Goal: Task Accomplishment & Management: Manage account settings

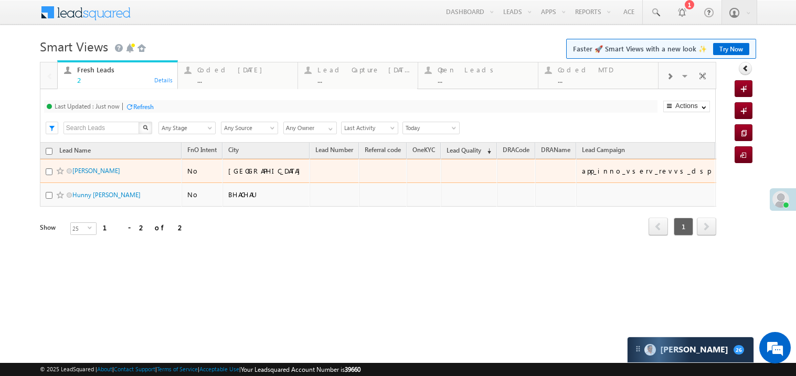
click at [721, 175] on span "xxxxx" at bounding box center [734, 170] width 26 height 9
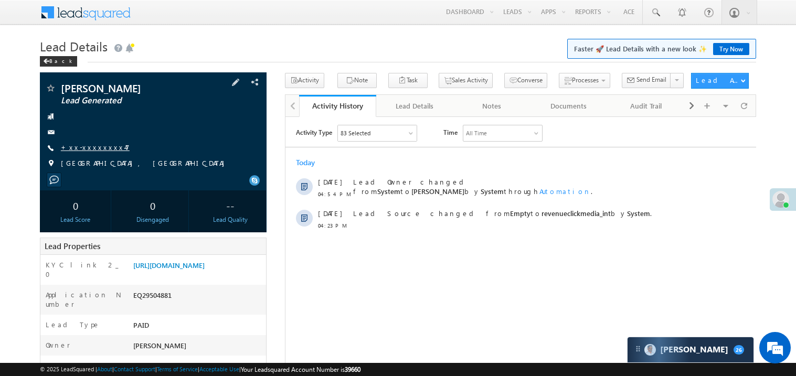
click at [99, 151] on link "+xx-xxxxxxxx47" at bounding box center [95, 147] width 69 height 9
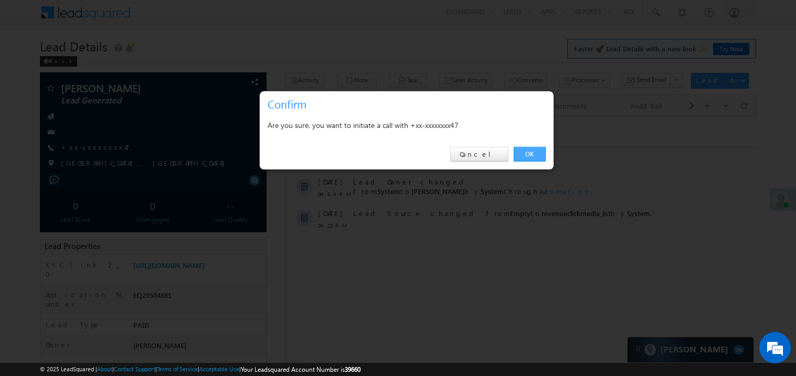
click at [538, 156] on link "OK" at bounding box center [529, 154] width 32 height 15
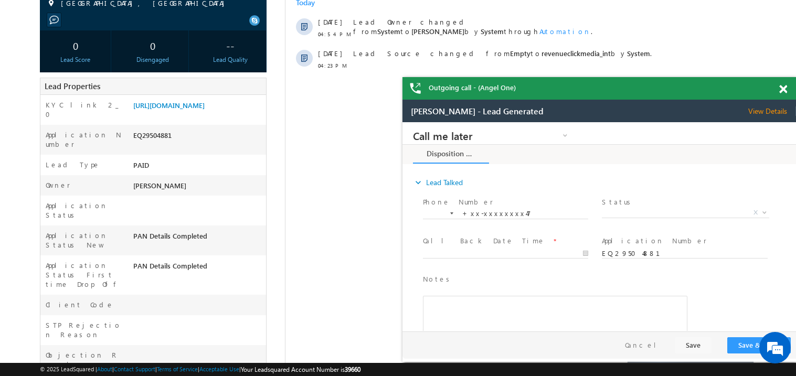
click at [782, 89] on span at bounding box center [783, 89] width 8 height 9
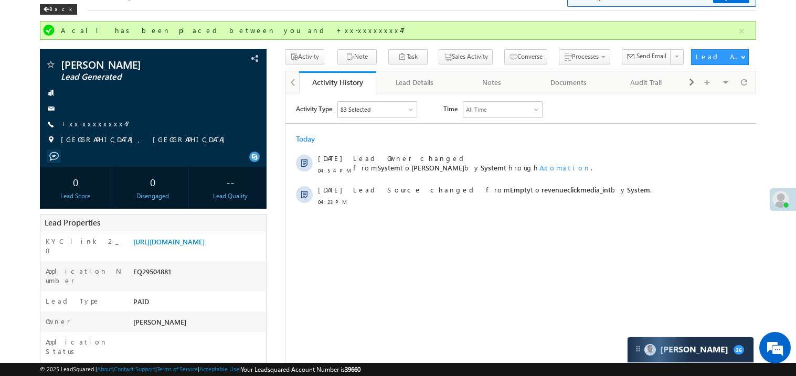
scroll to position [41, 0]
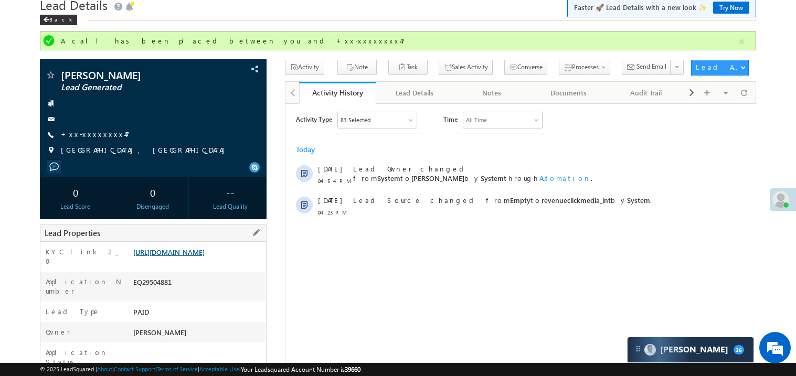
click at [178, 256] on link "https://angelbroking1-pk3em7sa.customui-test.leadsquared.com?leadId=131660cd-18…" at bounding box center [168, 252] width 71 height 9
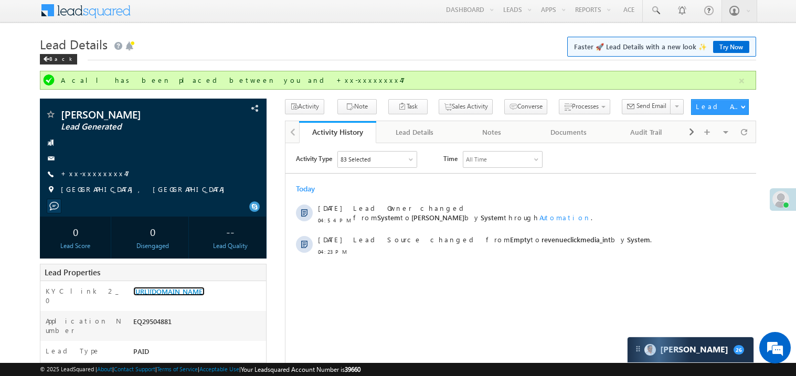
scroll to position [0, 0]
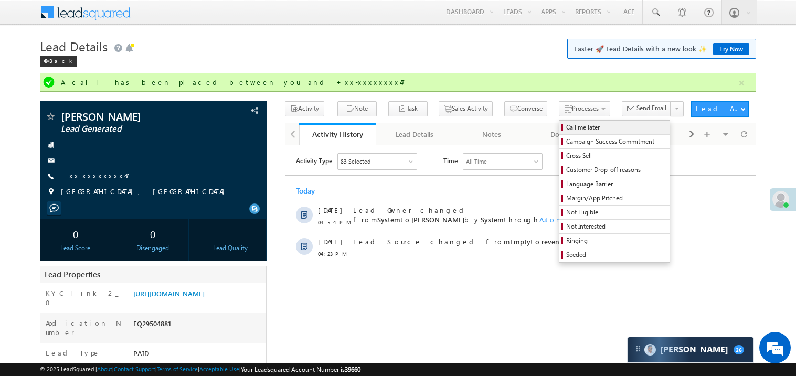
click at [566, 127] on span "Call me later" at bounding box center [616, 127] width 100 height 9
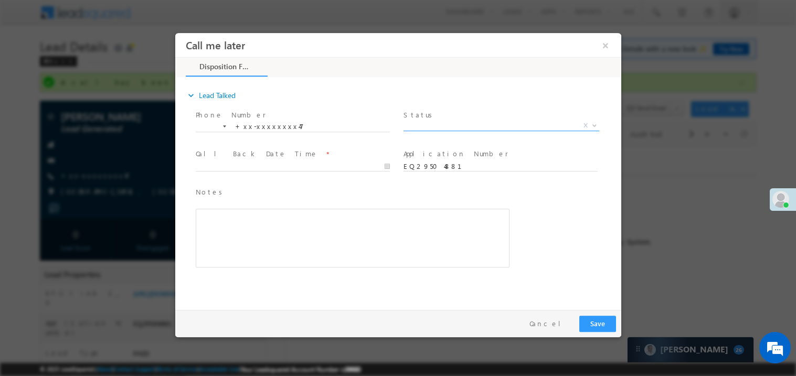
click at [426, 126] on span "X" at bounding box center [501, 125] width 196 height 10
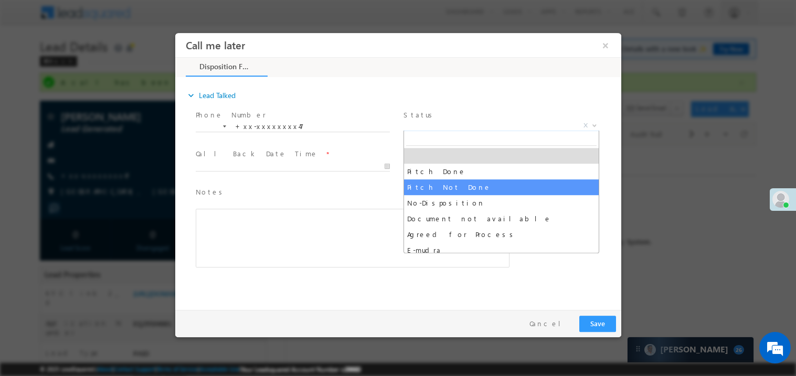
select select "Pitch Not Done"
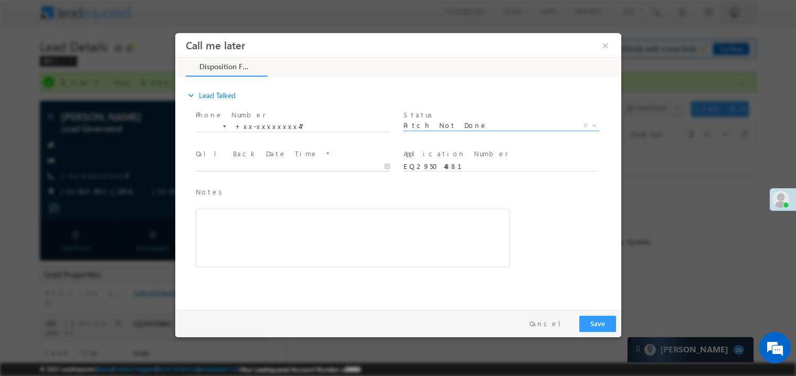
click at [222, 163] on body "Call me later ×" at bounding box center [398, 169] width 446 height 272
type input "09/24/25 5:00 PM"
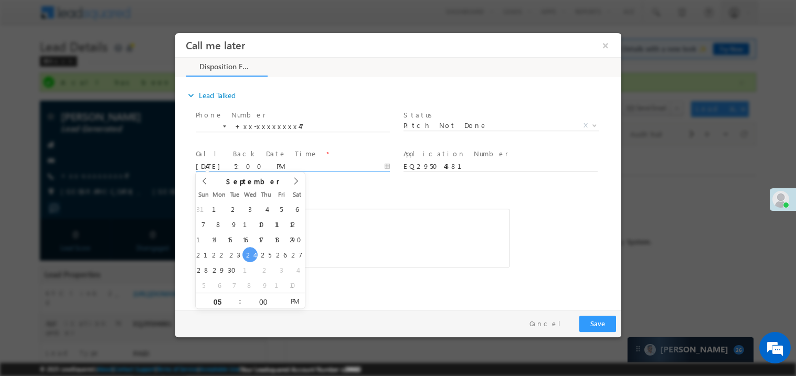
click at [383, 252] on div "Rich Text Editor, 40788eee-0fb2-11ec-a811-0adc8a9d82c2__tab1__section1__Notes__…" at bounding box center [352, 237] width 314 height 59
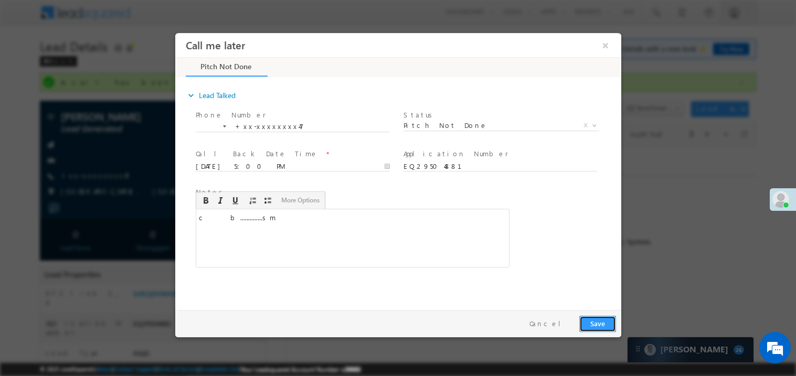
click at [600, 324] on button "Save" at bounding box center [596, 323] width 37 height 16
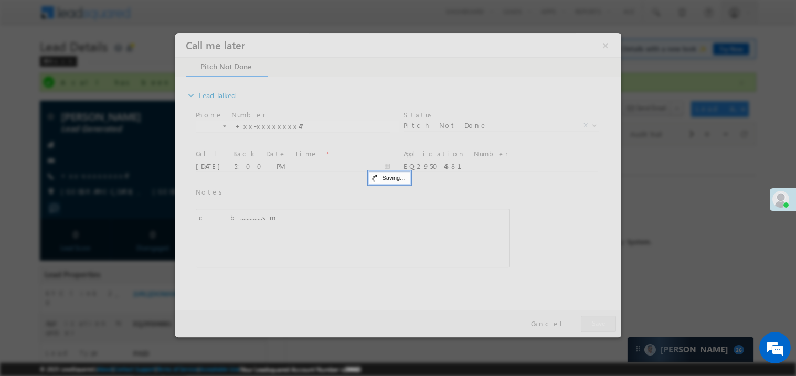
click at [600, 324] on div at bounding box center [398, 185] width 446 height 304
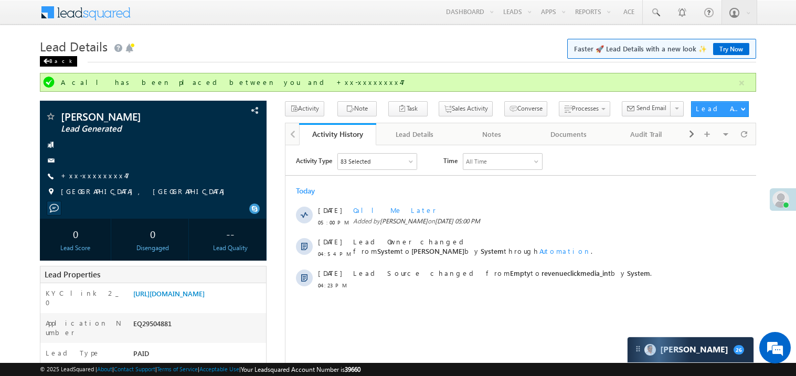
click at [46, 61] on span at bounding box center [46, 61] width 6 height 5
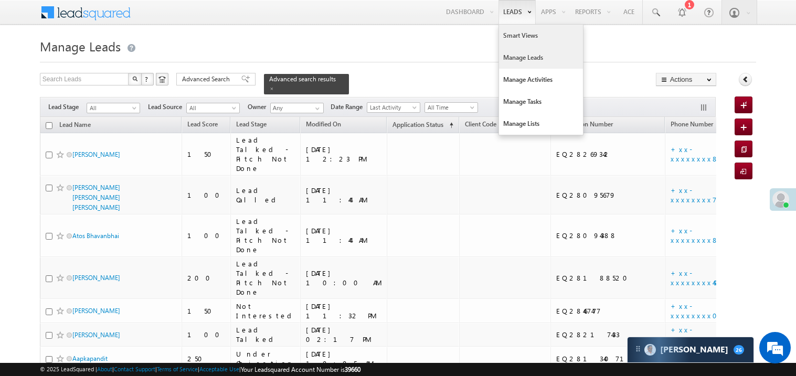
click at [510, 34] on link "Smart Views" at bounding box center [541, 36] width 84 height 22
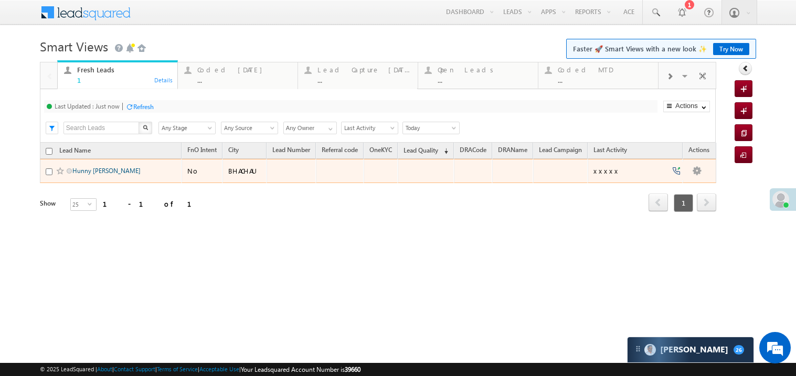
click at [105, 175] on link "Hunny kanwar" at bounding box center [106, 171] width 68 height 8
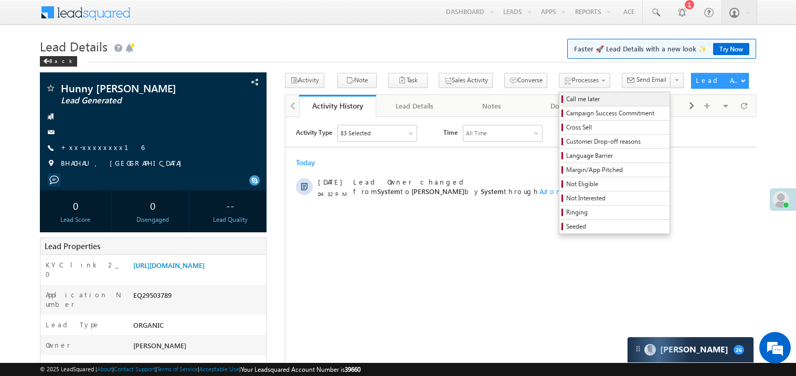
click at [566, 96] on span "Call me later" at bounding box center [616, 98] width 100 height 9
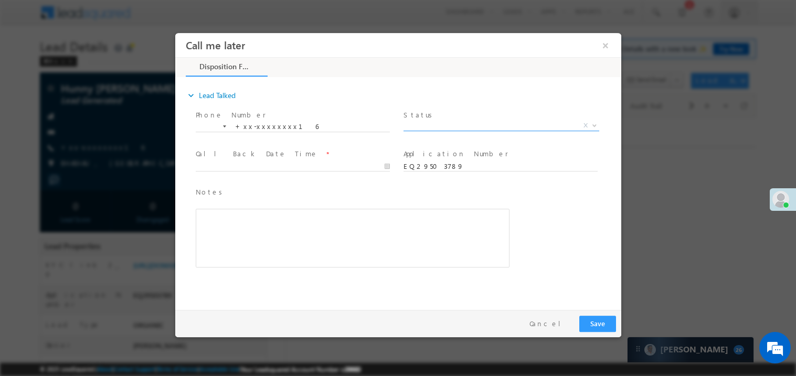
click at [436, 127] on span "X" at bounding box center [501, 125] width 196 height 10
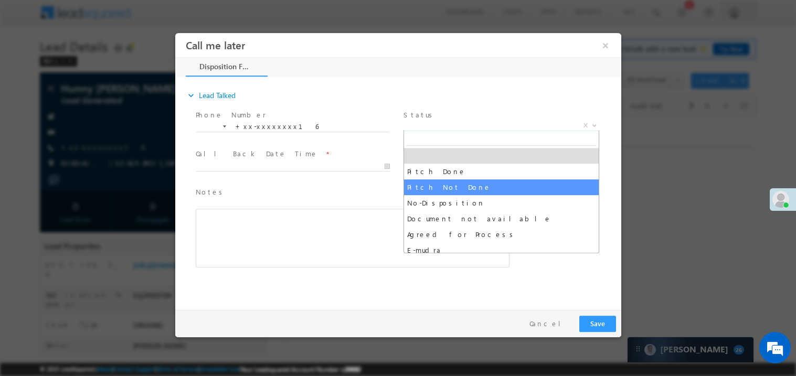
select select "Pitch Not Done"
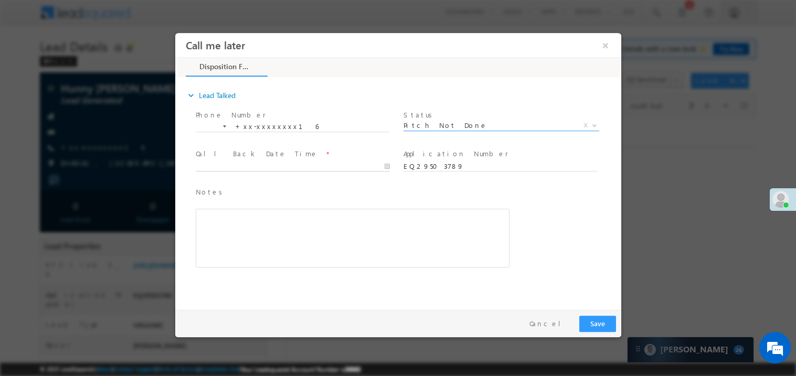
click at [237, 163] on body "Call me later ×" at bounding box center [398, 169] width 446 height 272
type input "09/24/25 5:01 PM"
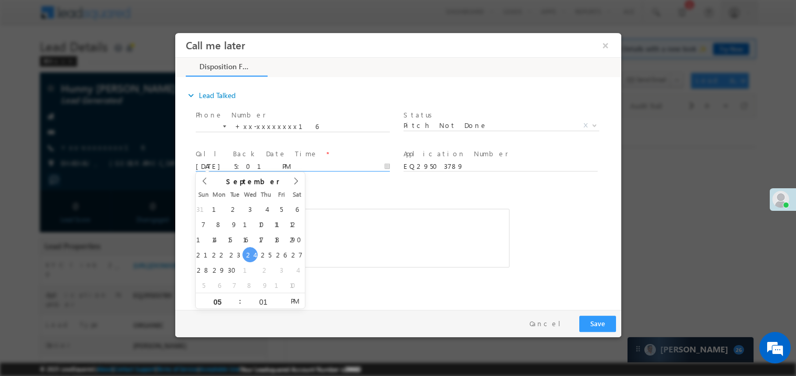
click at [356, 233] on div "Rich Text Editor, 40788eee-0fb2-11ec-a811-0adc8a9d82c2__tab1__section1__Notes__…" at bounding box center [352, 237] width 314 height 59
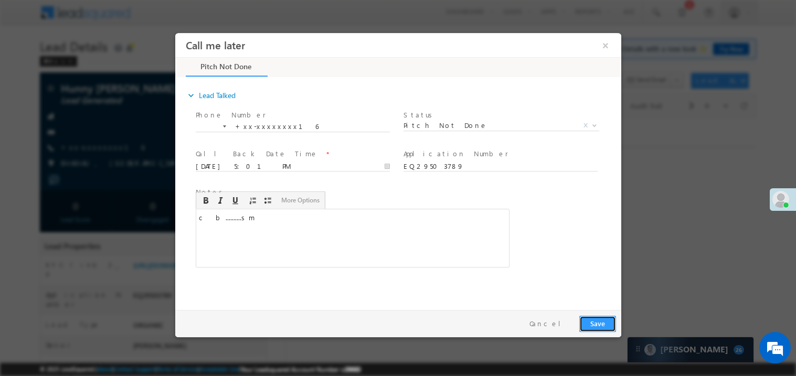
click at [586, 321] on button "Save" at bounding box center [596, 323] width 37 height 16
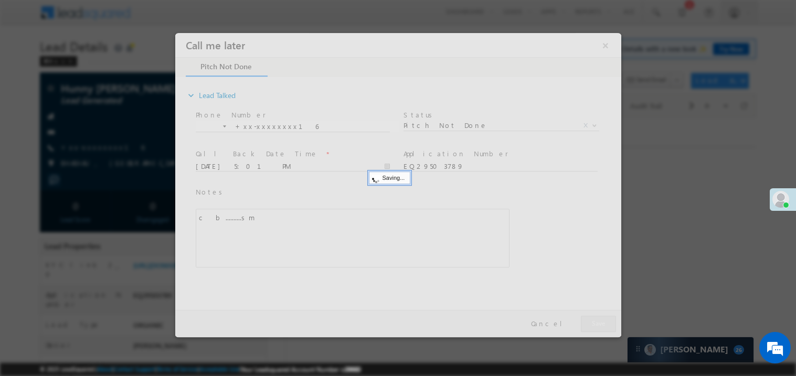
click at [586, 321] on div at bounding box center [398, 185] width 446 height 304
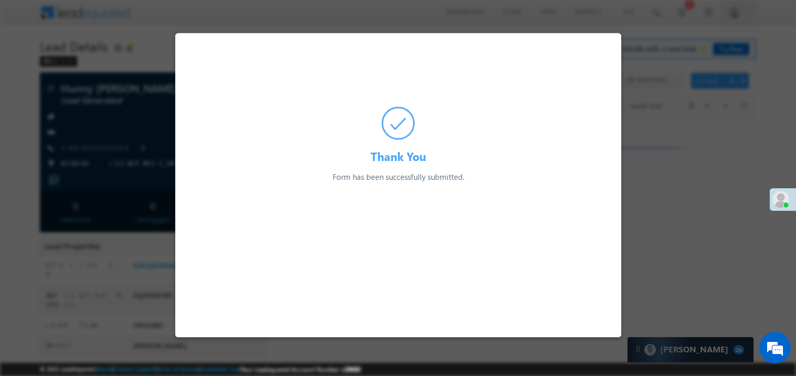
click at [148, 197] on div at bounding box center [398, 188] width 796 height 376
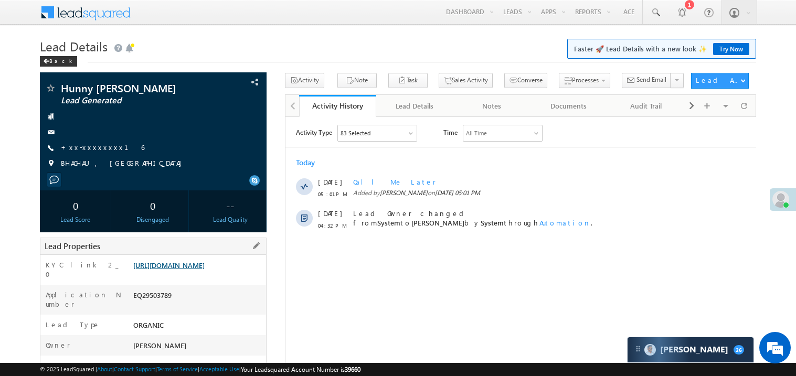
click at [194, 270] on link "[URL][DOMAIN_NAME]" at bounding box center [168, 265] width 71 height 9
click at [101, 146] on link "+xx-xxxxxxxx16" at bounding box center [102, 147] width 83 height 9
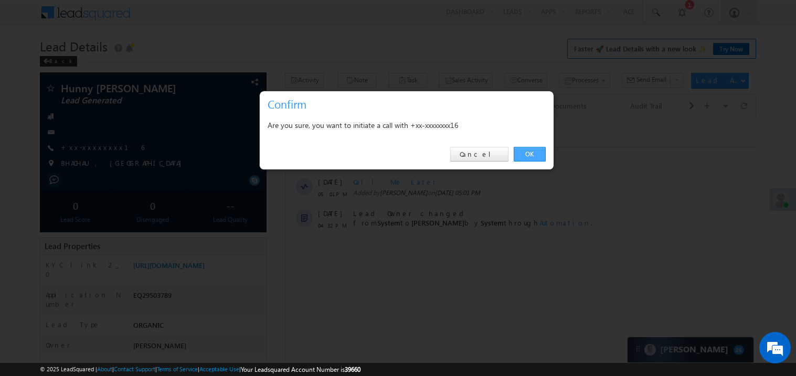
click at [527, 154] on link "OK" at bounding box center [529, 154] width 32 height 15
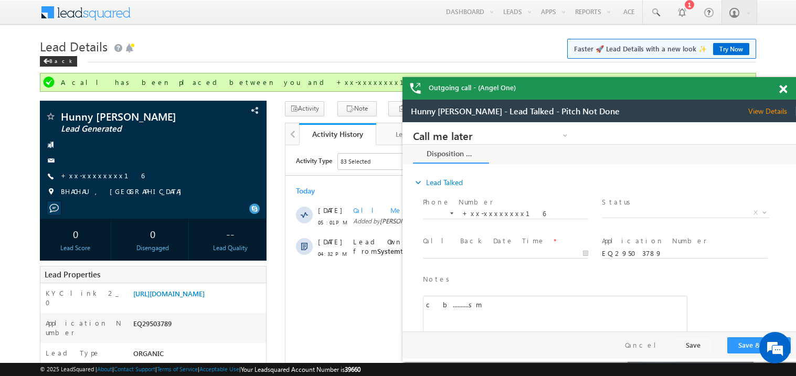
click at [784, 90] on span at bounding box center [783, 89] width 8 height 9
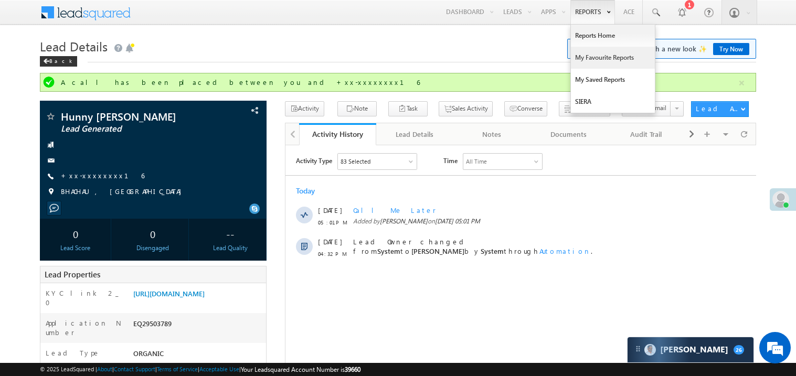
click at [592, 60] on link "My Favourite Reports" at bounding box center [613, 58] width 84 height 22
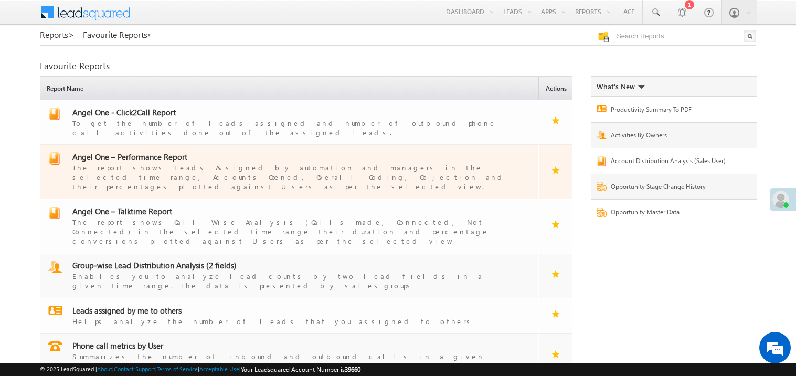
click at [131, 152] on span "Angel One – Performance Report" at bounding box center [129, 157] width 115 height 10
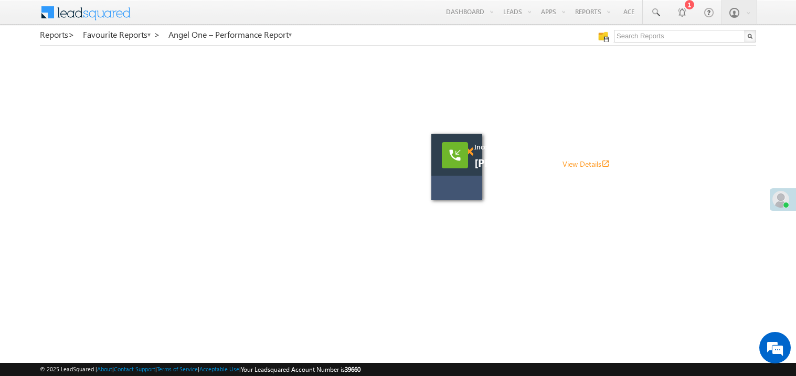
click at [471, 154] on span at bounding box center [469, 151] width 8 height 9
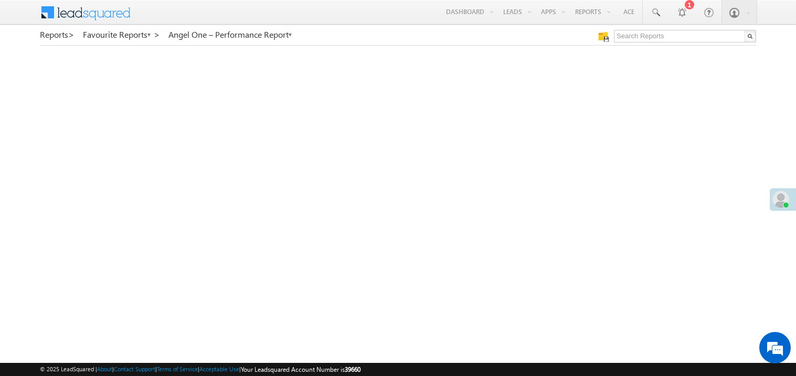
click at [780, 197] on span at bounding box center [780, 199] width 17 height 17
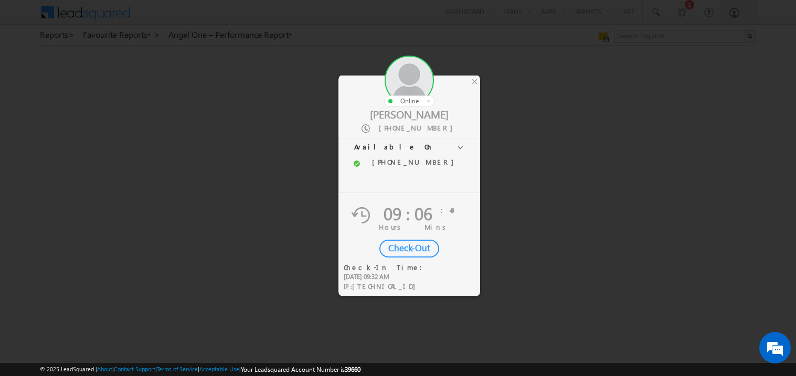
click at [413, 245] on div "Check-Out" at bounding box center [409, 249] width 60 height 18
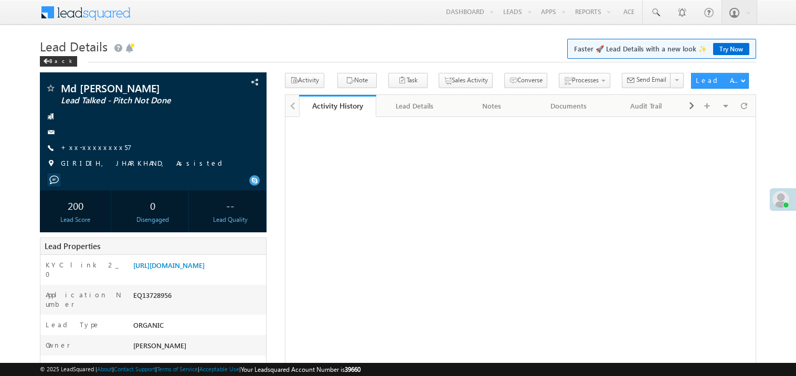
click at [102, 149] on link "+xx-xxxxxxxx57" at bounding box center [96, 147] width 71 height 9
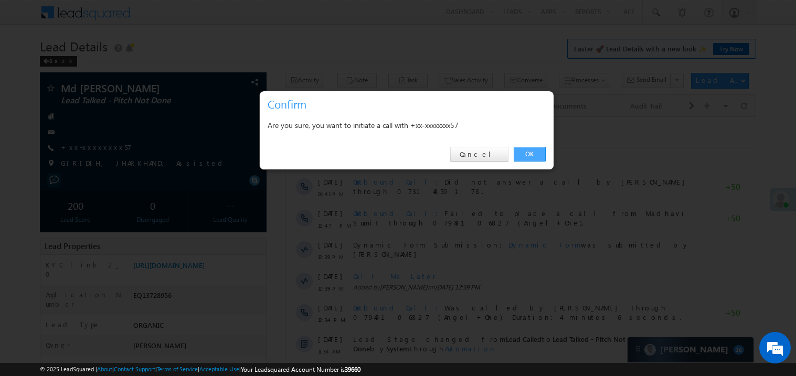
click at [534, 153] on link "OK" at bounding box center [529, 154] width 32 height 15
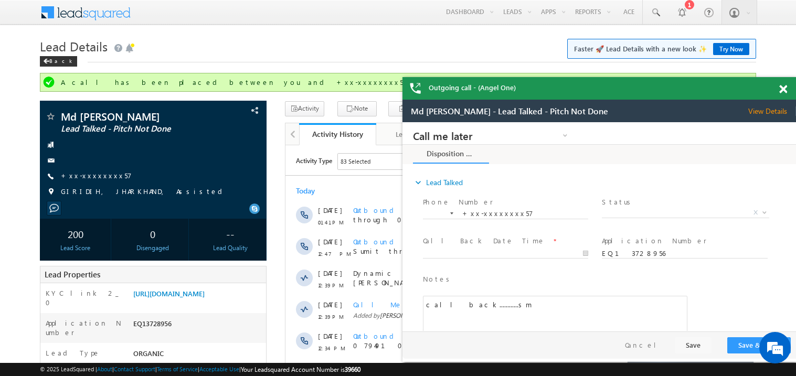
click at [781, 92] on span at bounding box center [783, 89] width 8 height 9
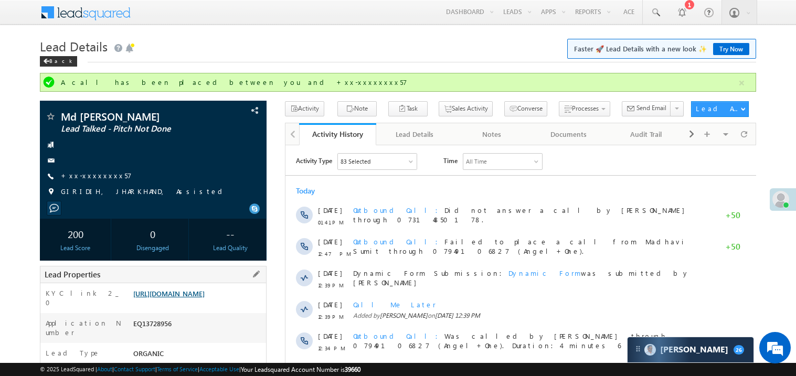
click at [205, 298] on link "https://angelbroking1-pk3em7sa.customui-test.leadsquared.com?leadId=cc6a6f62-f6…" at bounding box center [168, 293] width 71 height 9
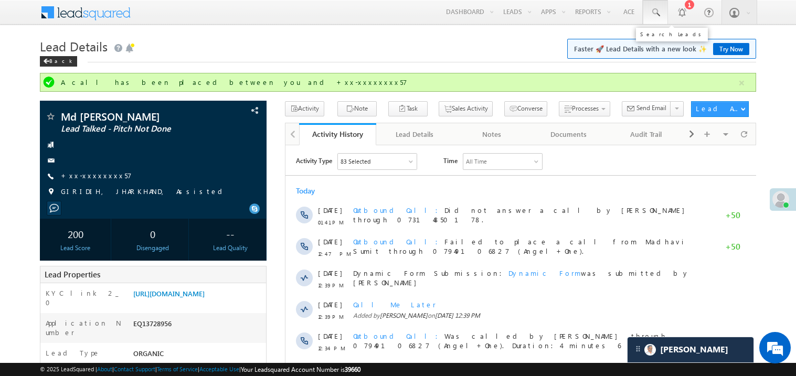
click at [656, 8] on span at bounding box center [655, 12] width 10 height 10
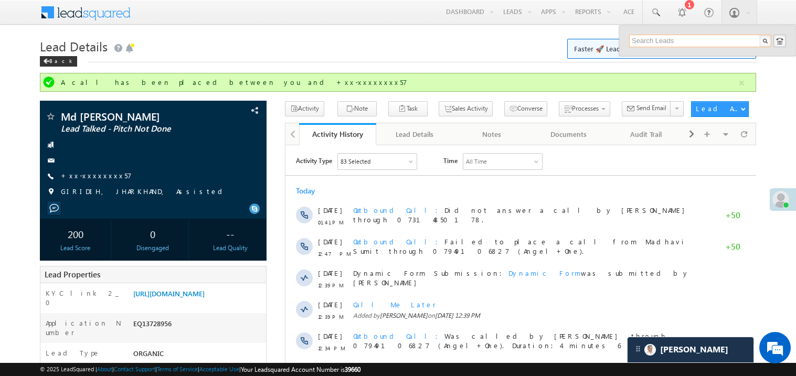
click at [650, 40] on input "text" at bounding box center [700, 41] width 142 height 13
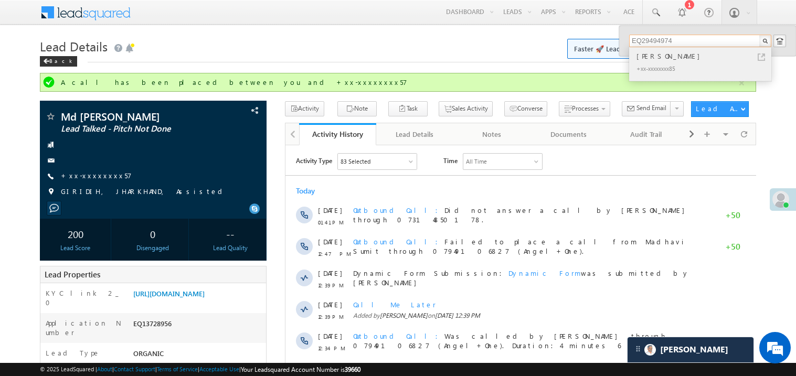
type input "EQ29494974"
click at [660, 58] on div "Vaishali Gawargur" at bounding box center [704, 56] width 141 height 12
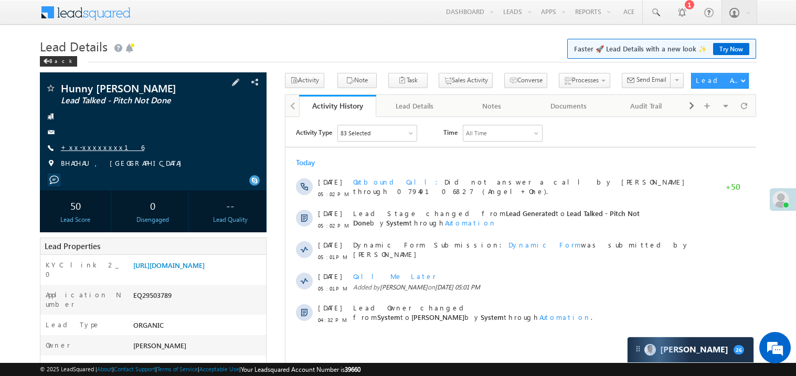
click at [88, 147] on link "+xx-xxxxxxxx16" at bounding box center [102, 147] width 83 height 9
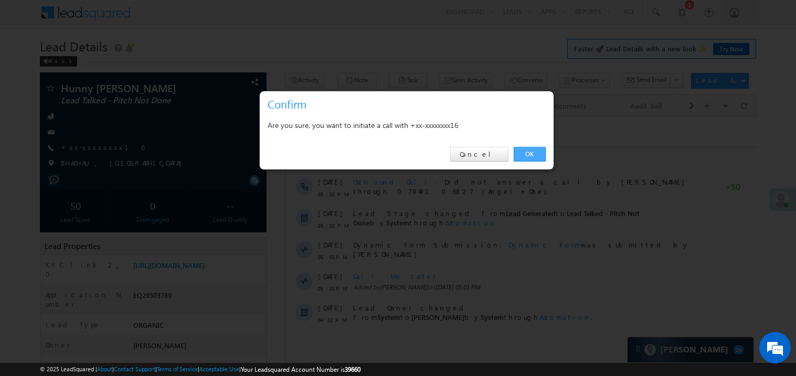
click at [533, 154] on link "OK" at bounding box center [529, 154] width 32 height 15
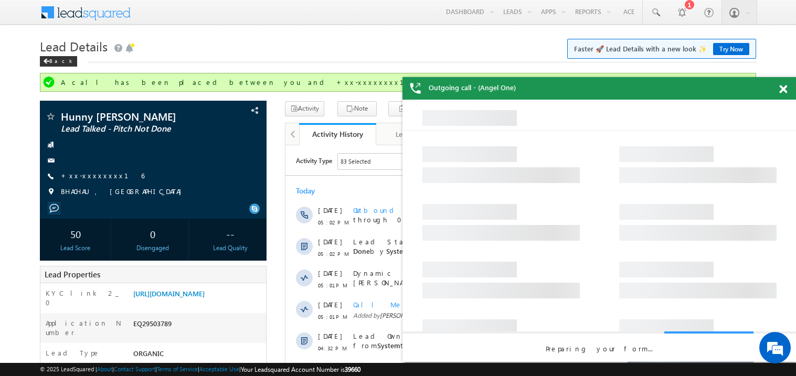
click at [783, 90] on span at bounding box center [783, 89] width 8 height 9
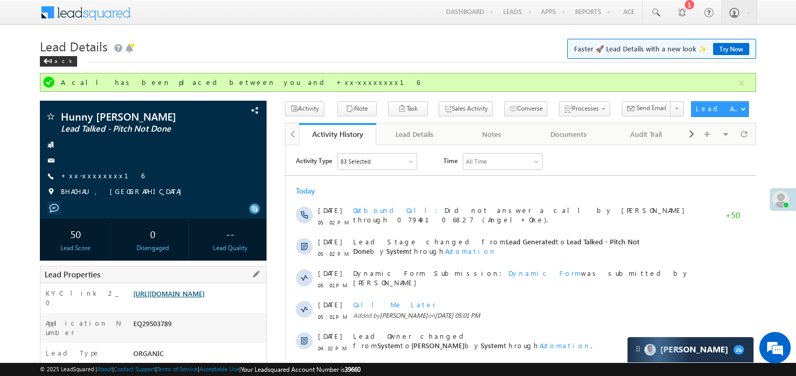
click at [205, 298] on link "[URL][DOMAIN_NAME]" at bounding box center [168, 293] width 71 height 9
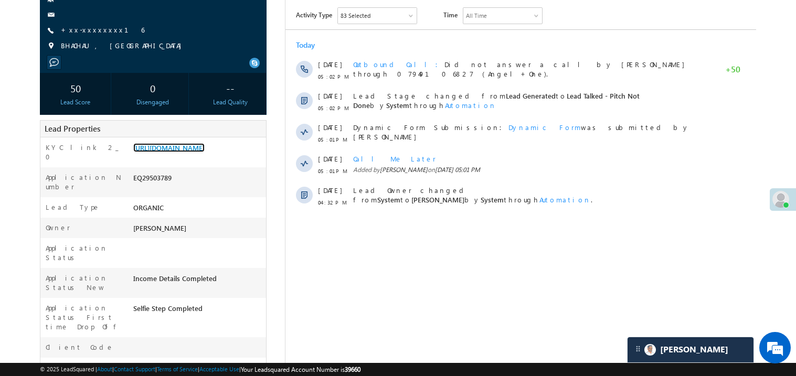
scroll to position [167, 0]
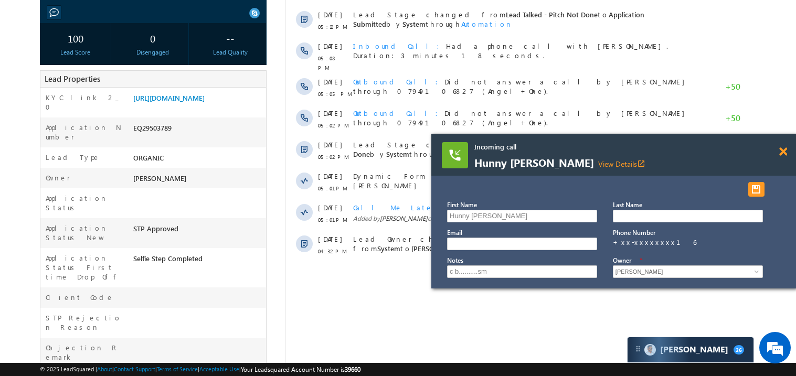
click at [785, 152] on span at bounding box center [783, 151] width 8 height 9
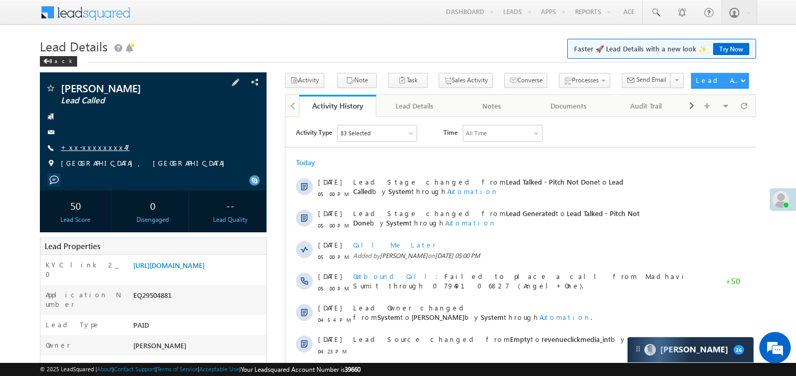
click at [100, 151] on link "+xx-xxxxxxxx47" at bounding box center [95, 147] width 69 height 9
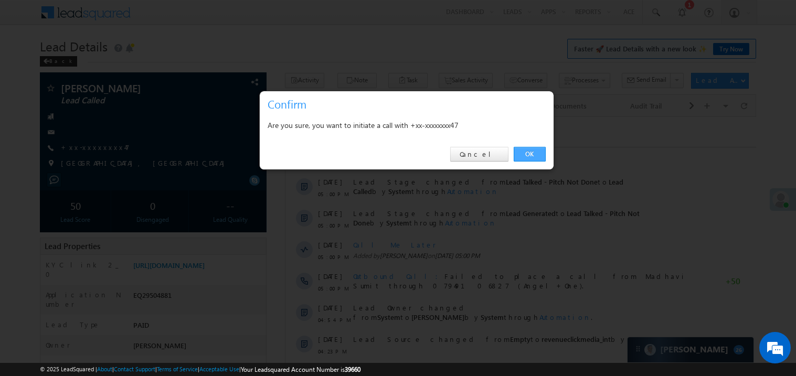
click at [527, 156] on link "OK" at bounding box center [529, 154] width 32 height 15
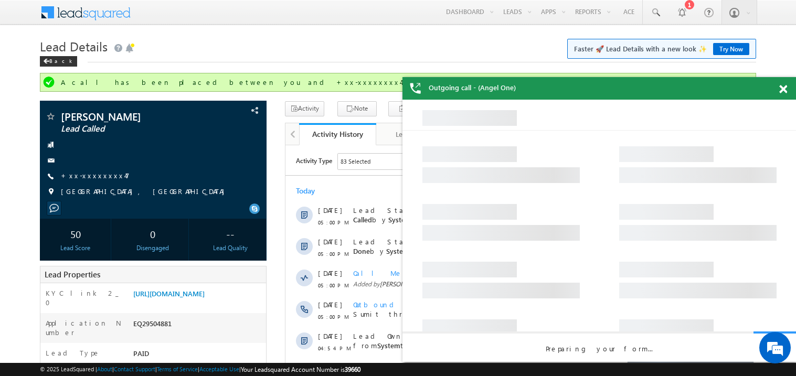
click at [786, 90] on span at bounding box center [783, 89] width 8 height 9
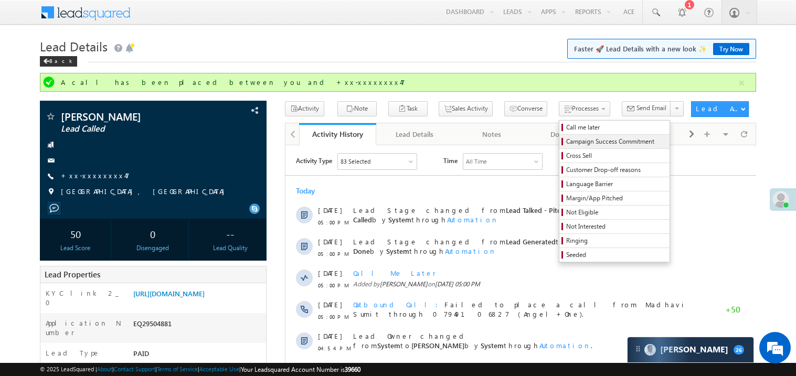
click at [559, 135] on link "Campaign Success Commitment" at bounding box center [614, 142] width 110 height 14
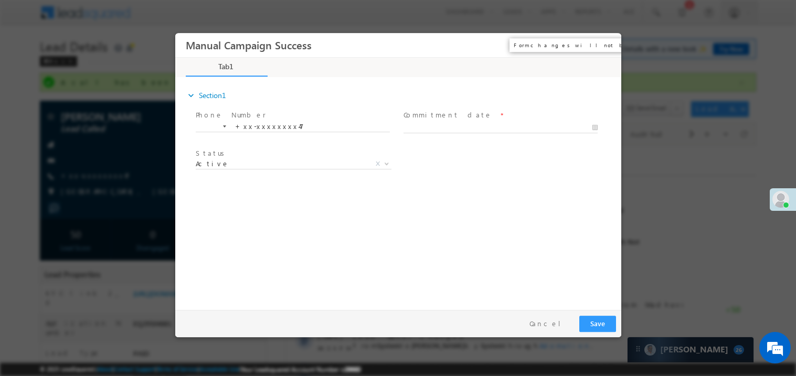
click at [609, 44] on button "×" at bounding box center [605, 44] width 18 height 19
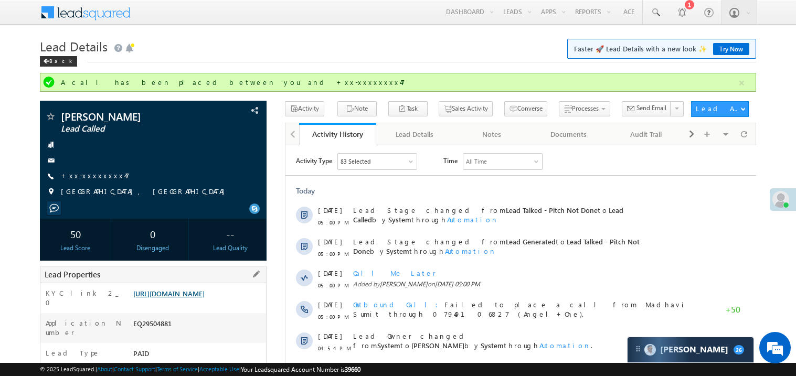
click at [190, 298] on link "https://angelbroking1-pk3em7sa.customui-test.leadsquared.com?leadId=131660cd-18…" at bounding box center [168, 293] width 71 height 9
click at [205, 298] on link "https://angelbroking1-pk3em7sa.customui-test.leadsquared.com?leadId=131660cd-18…" at bounding box center [168, 293] width 71 height 9
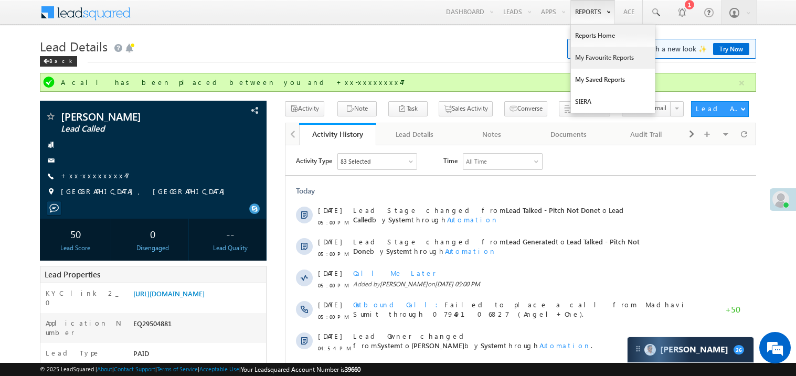
click at [592, 53] on link "My Favourite Reports" at bounding box center [613, 58] width 84 height 22
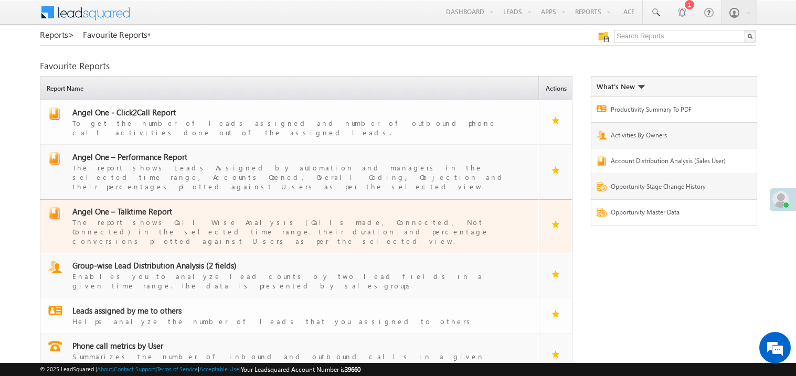
click at [132, 206] on span "Angel One – Talktime Report" at bounding box center [122, 211] width 100 height 10
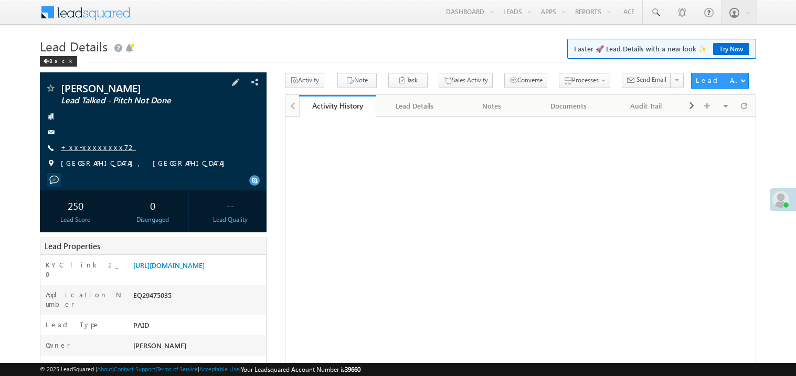
click at [91, 145] on link "+xx-xxxxxxxx72" at bounding box center [98, 147] width 75 height 9
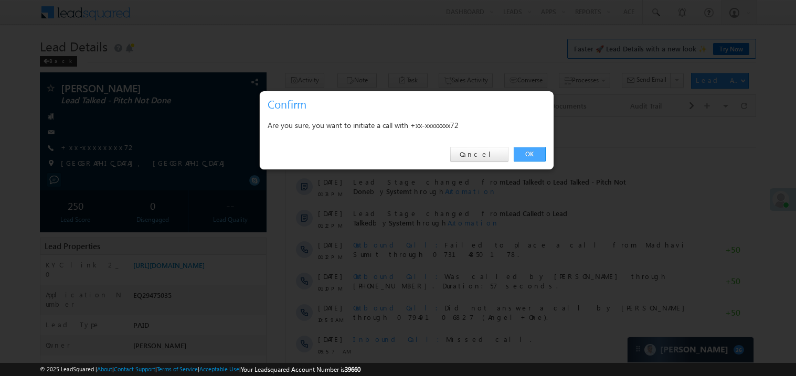
click at [527, 153] on link "OK" at bounding box center [529, 154] width 32 height 15
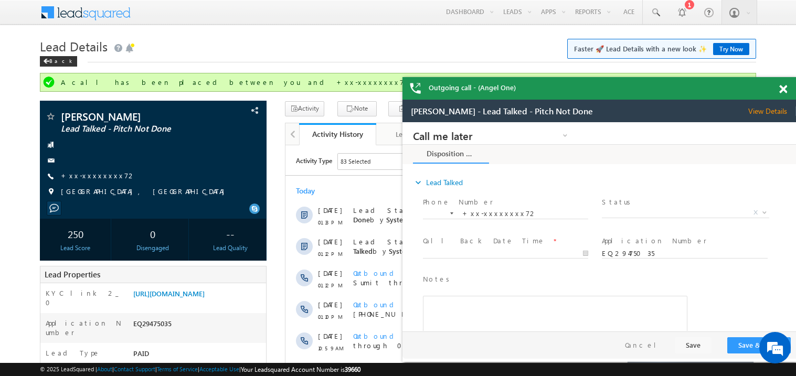
click at [781, 85] on span at bounding box center [783, 89] width 8 height 9
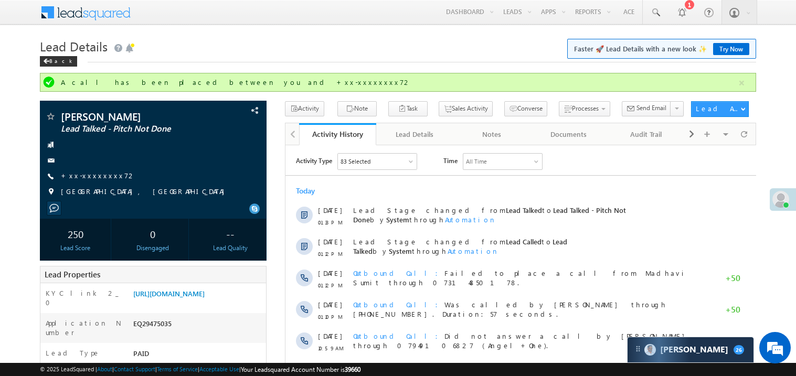
click at [437, 53] on h1 "Lead Details Faster 🚀 Lead Details with a new look ✨ Try Now" at bounding box center [398, 45] width 716 height 20
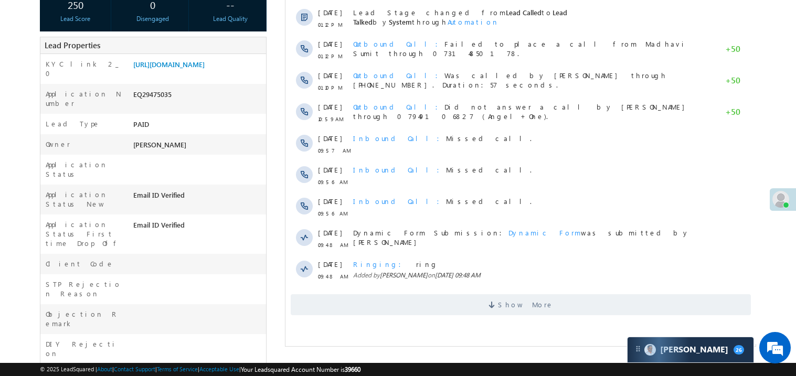
scroll to position [230, 0]
click at [478, 303] on span "Show More" at bounding box center [520, 303] width 460 height 21
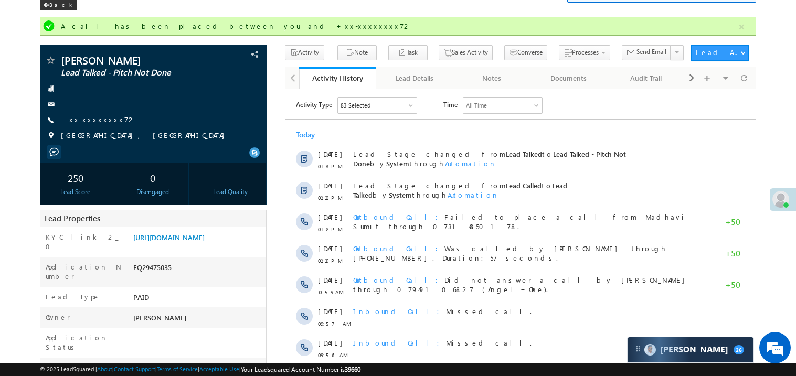
scroll to position [0, 0]
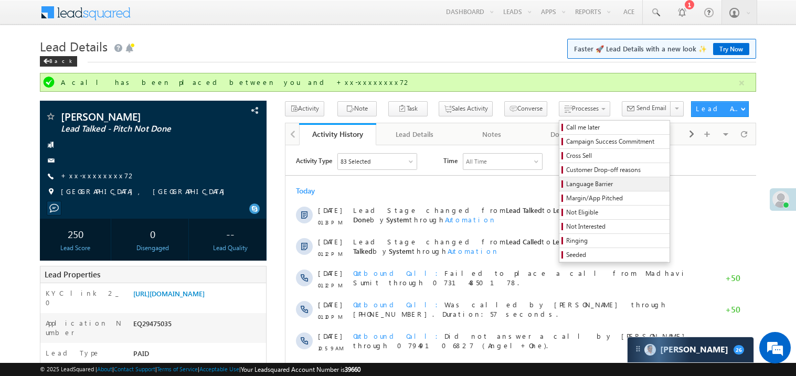
click at [566, 184] on span "Language Barrier" at bounding box center [616, 183] width 100 height 9
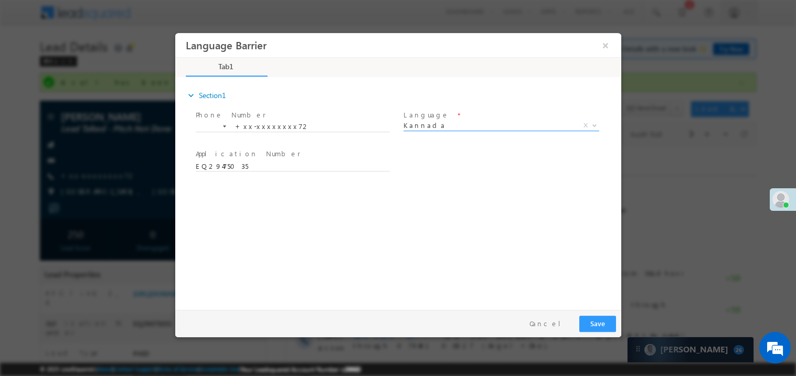
click at [447, 128] on span "Kannada" at bounding box center [488, 124] width 170 height 9
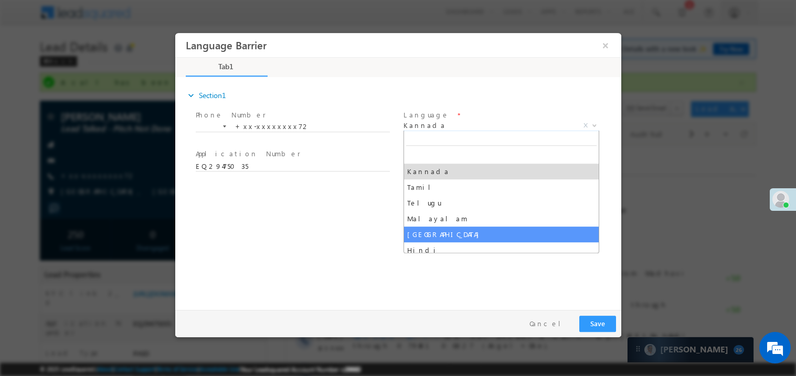
select select "Assam"
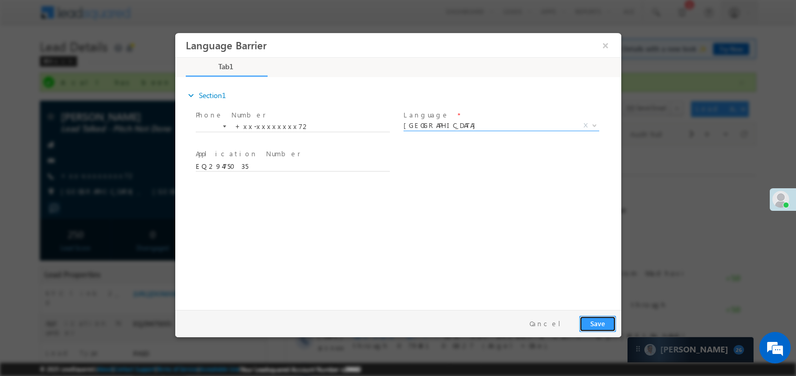
click at [586, 320] on button "Save" at bounding box center [596, 323] width 37 height 16
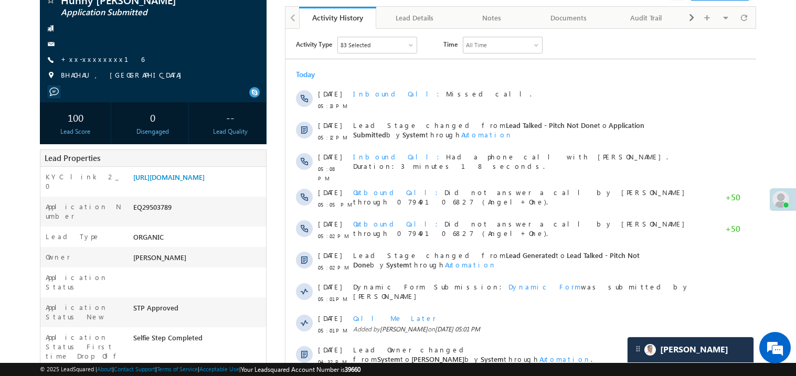
scroll to position [146, 0]
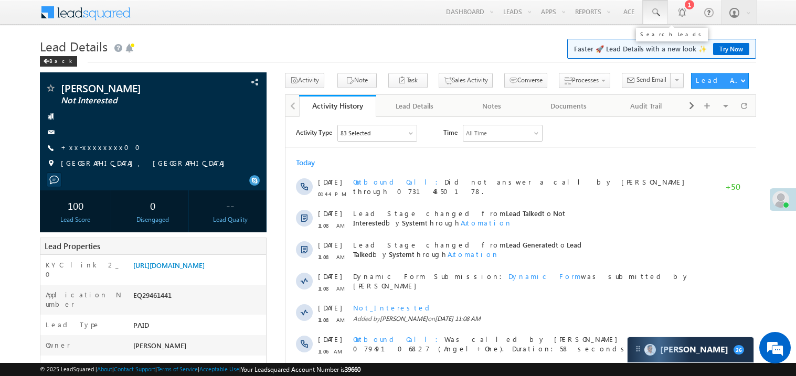
click at [652, 9] on span at bounding box center [655, 12] width 10 height 10
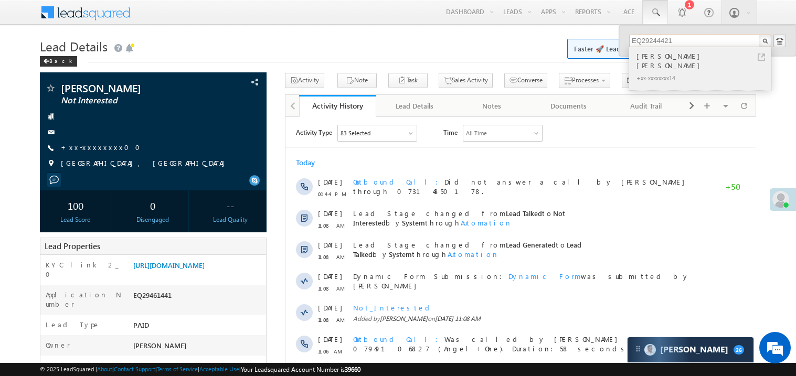
type input "EQ29244421"
click at [673, 51] on div "Ashok Uttam Chopkar" at bounding box center [704, 60] width 141 height 21
click at [672, 57] on div "Ashok Uttam Chopkar" at bounding box center [704, 60] width 141 height 21
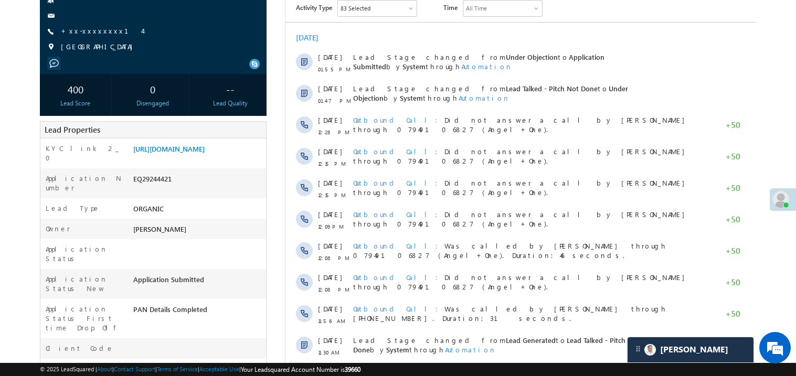
scroll to position [125, 0]
click at [181, 153] on link "[URL][DOMAIN_NAME]" at bounding box center [168, 148] width 71 height 9
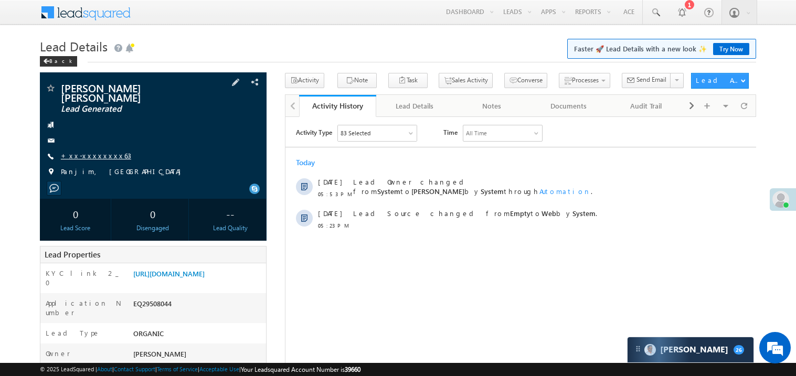
click at [92, 151] on link "+xx-xxxxxxxx63" at bounding box center [96, 155] width 70 height 9
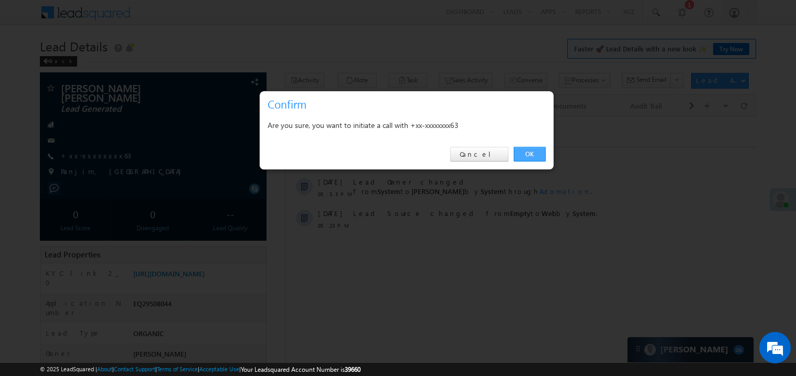
click at [528, 154] on link "OK" at bounding box center [529, 154] width 32 height 15
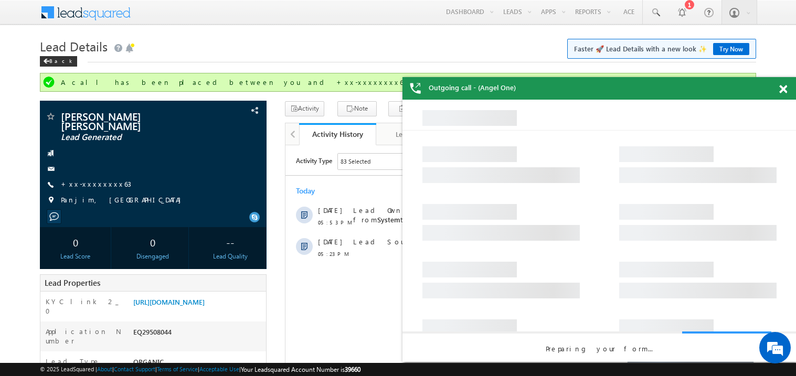
click at [786, 90] on span at bounding box center [783, 89] width 8 height 9
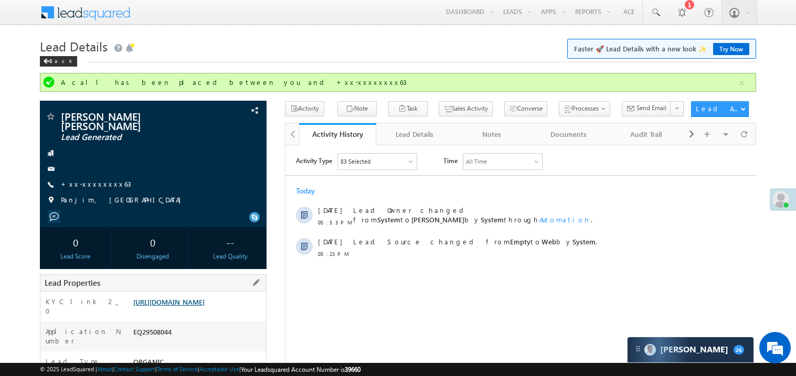
click at [187, 304] on link "https://angelbroking1-pk3em7sa.customui-test.leadsquared.com?leadId=a105ed95-de…" at bounding box center [168, 301] width 71 height 9
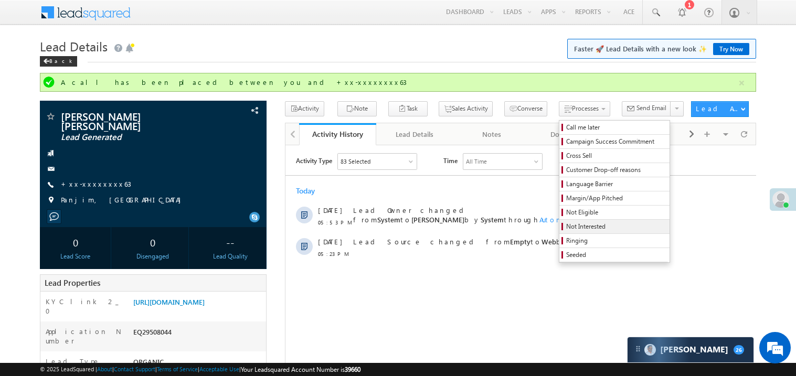
click at [566, 228] on span "Not Interested" at bounding box center [616, 226] width 100 height 9
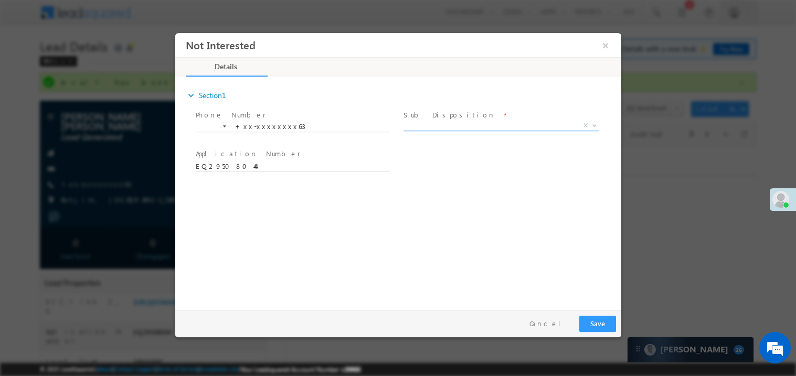
click at [432, 126] on span "X" at bounding box center [501, 125] width 196 height 10
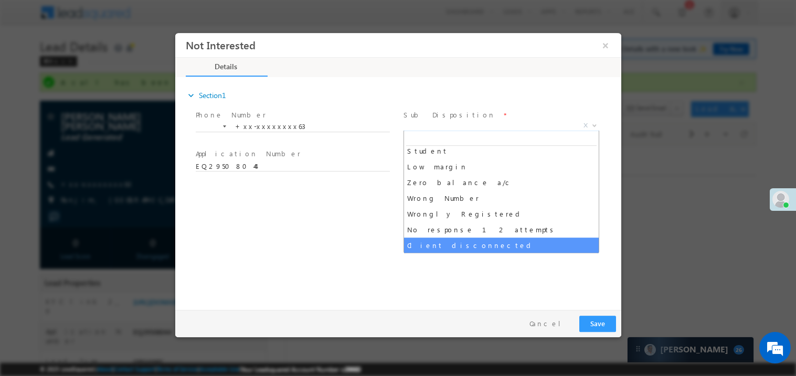
scroll to position [68, 0]
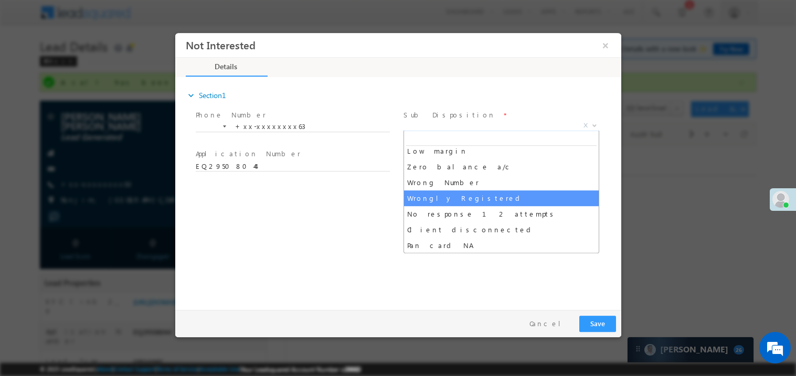
select select "Wrongly Registered"
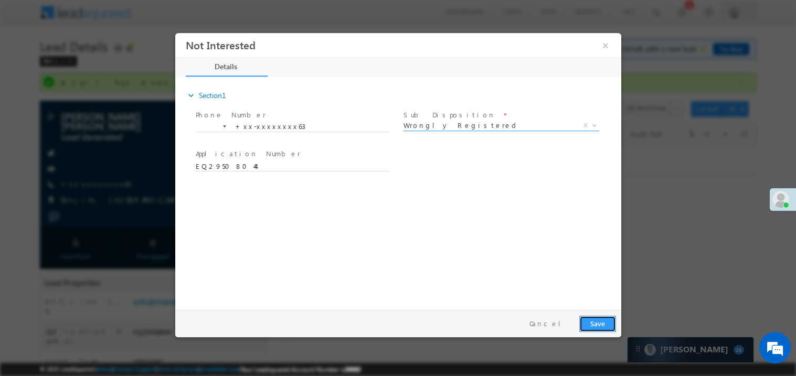
click at [604, 323] on button "Save" at bounding box center [596, 323] width 37 height 16
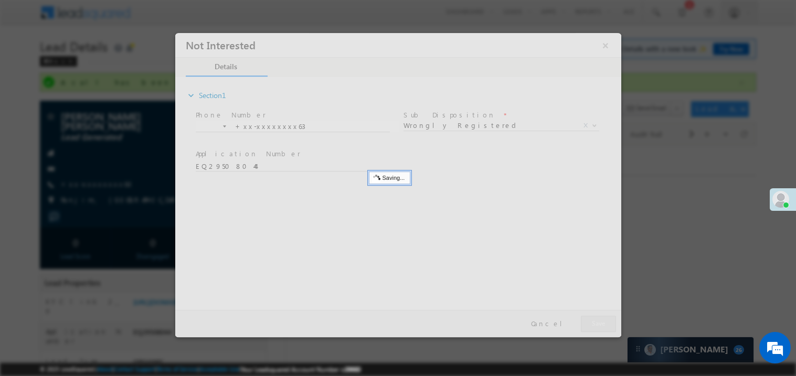
click at [604, 323] on div at bounding box center [398, 185] width 446 height 304
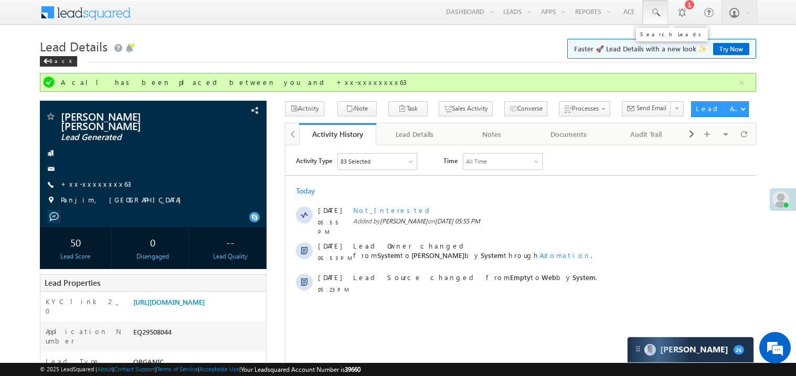
click at [653, 10] on span at bounding box center [655, 12] width 10 height 10
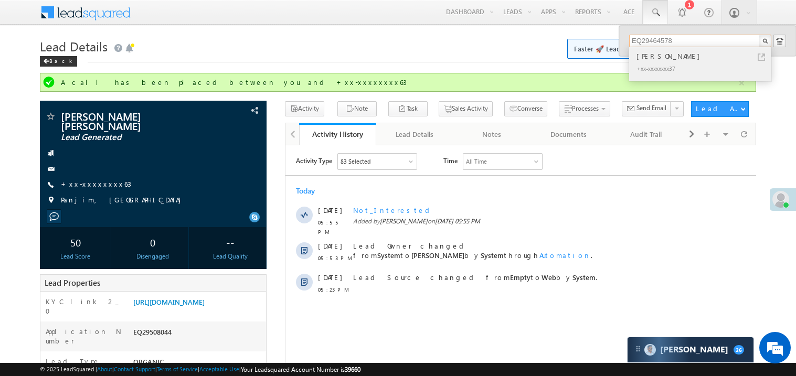
type input "EQ29464578"
click at [659, 56] on div "Mewang Lama" at bounding box center [704, 56] width 141 height 12
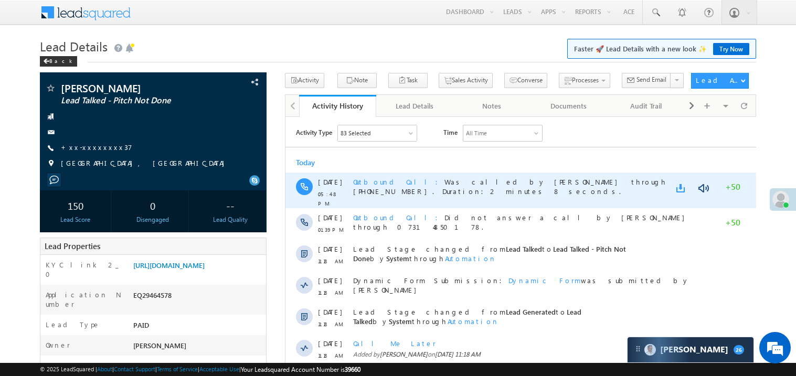
click at [679, 190] on link at bounding box center [681, 187] width 13 height 10
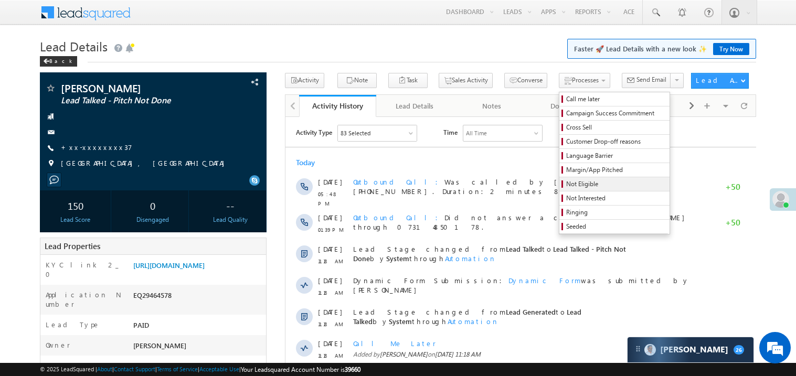
click at [566, 181] on span "Not Eligible" at bounding box center [616, 183] width 100 height 9
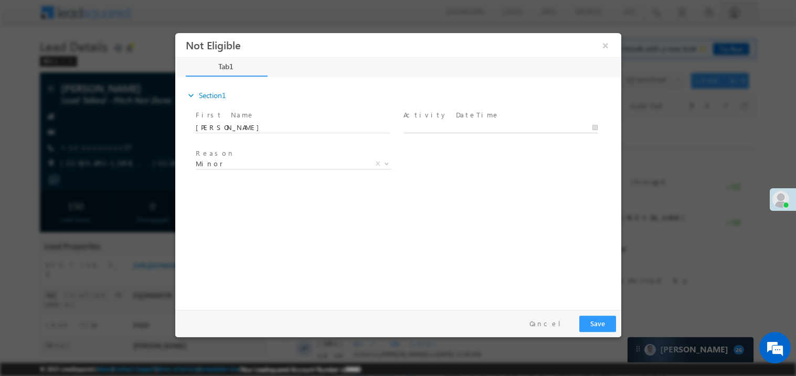
click at [424, 128] on body "Not Eligible ×" at bounding box center [398, 169] width 446 height 272
type input "09/24/25 6:06 PM"
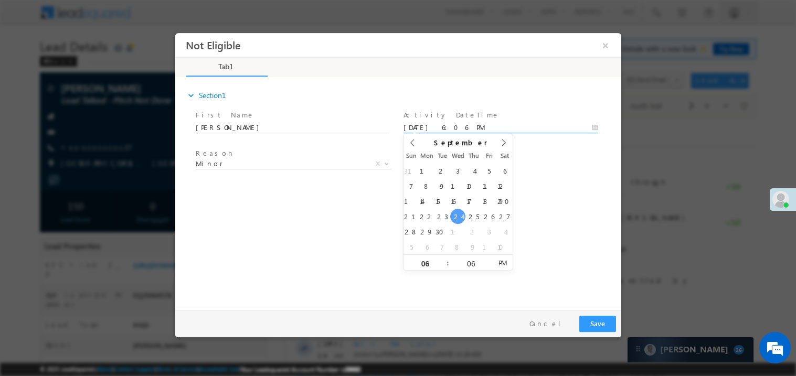
click at [270, 212] on div "expand_more Section1 First Name *" at bounding box center [400, 191] width 441 height 227
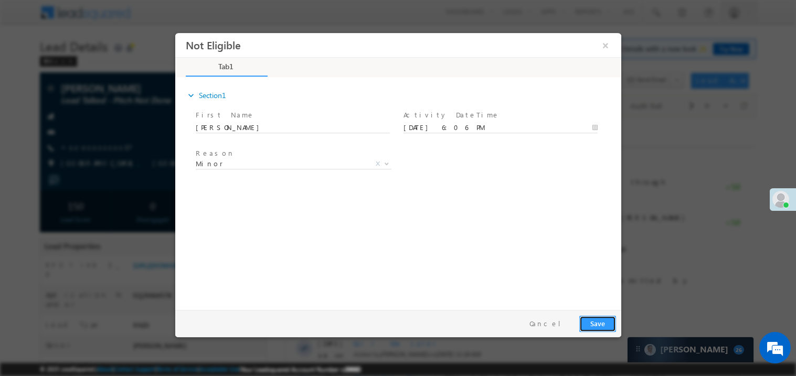
click at [600, 323] on button "Save" at bounding box center [596, 323] width 37 height 16
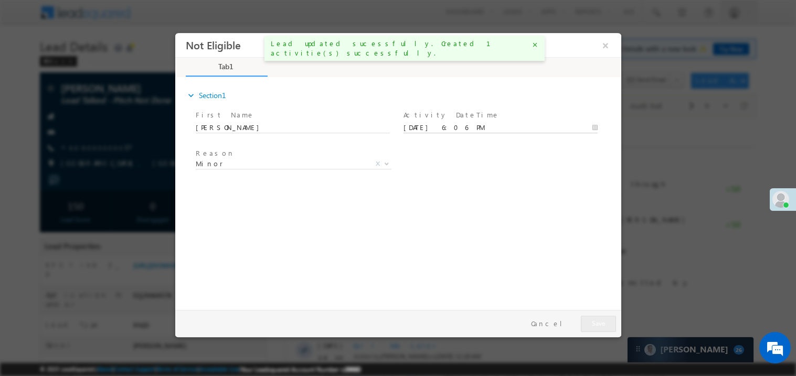
click at [436, 128] on body "Not Eligible ×" at bounding box center [398, 169] width 446 height 272
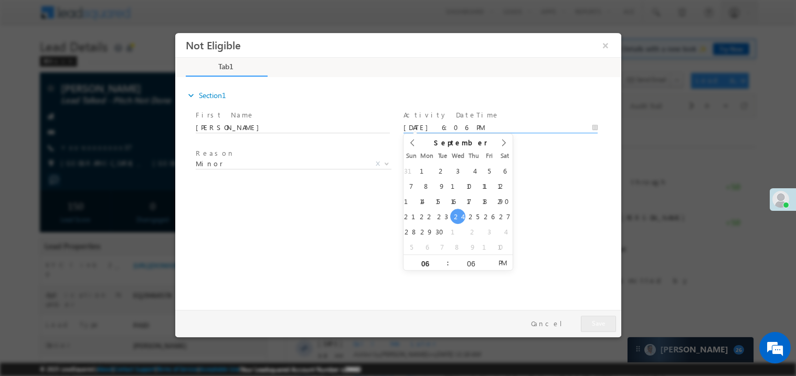
click at [415, 146] on icon at bounding box center [411, 141] width 7 height 7
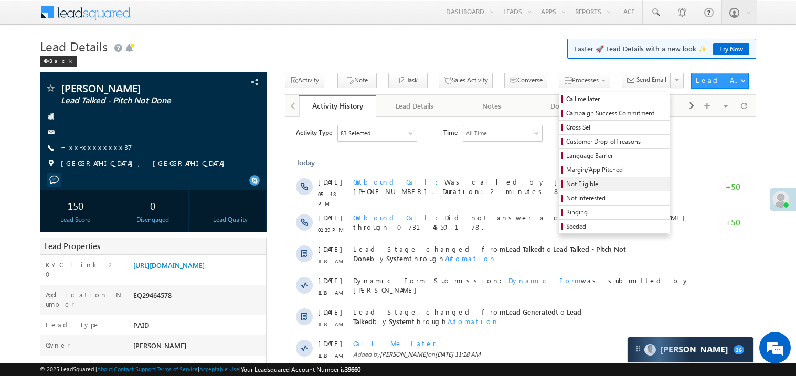
click at [566, 187] on span "Not Eligible" at bounding box center [616, 183] width 100 height 9
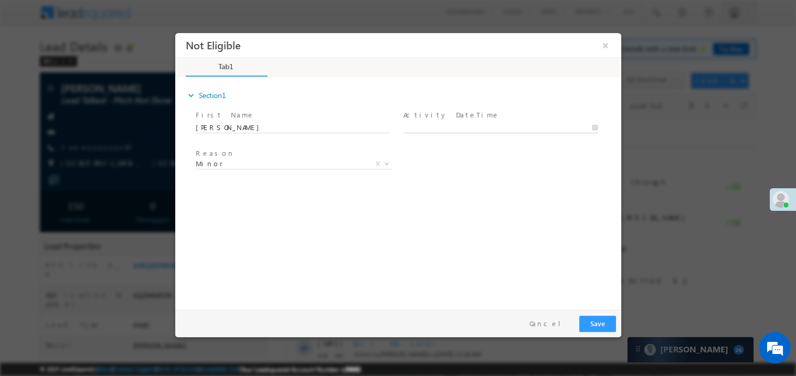
click at [426, 126] on body "Not Eligible ×" at bounding box center [398, 169] width 446 height 272
type input "09/24/25 6:06 PM"
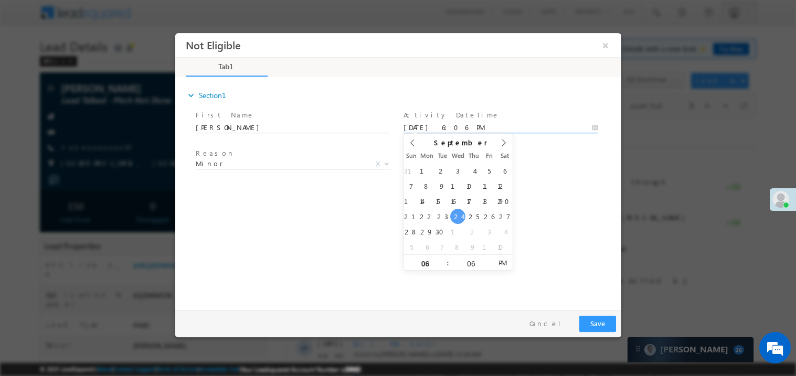
click at [336, 215] on div "expand_more Section1 First Name *" at bounding box center [400, 191] width 441 height 227
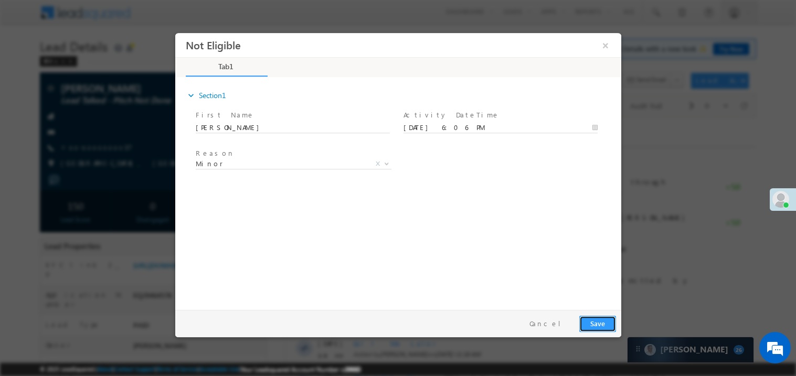
click at [594, 319] on button "Save" at bounding box center [596, 323] width 37 height 16
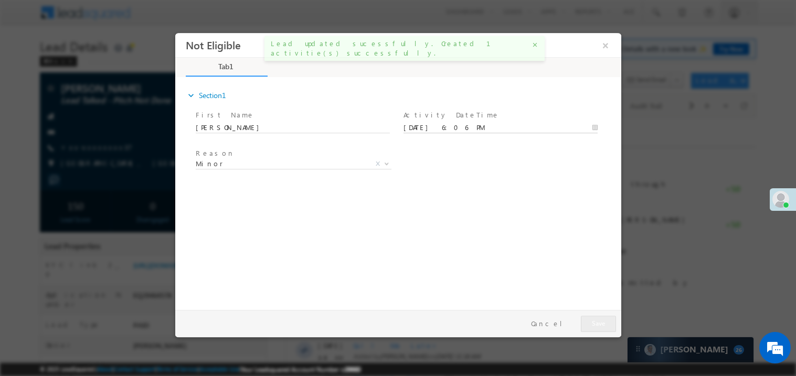
click at [438, 127] on body "Not Eligible ×" at bounding box center [398, 169] width 446 height 272
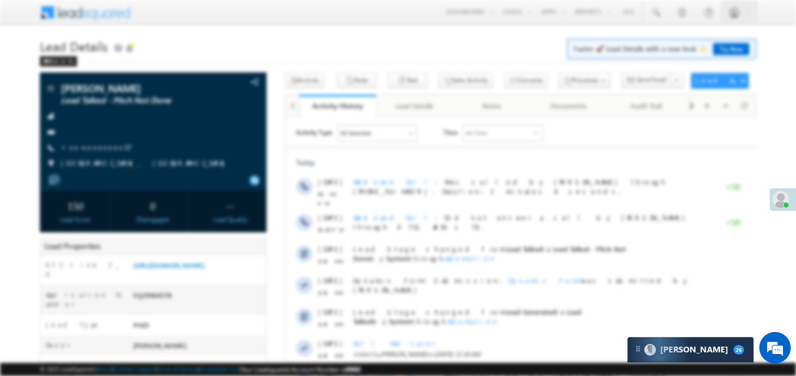
click at [457, 217] on div at bounding box center [398, 185] width 446 height 304
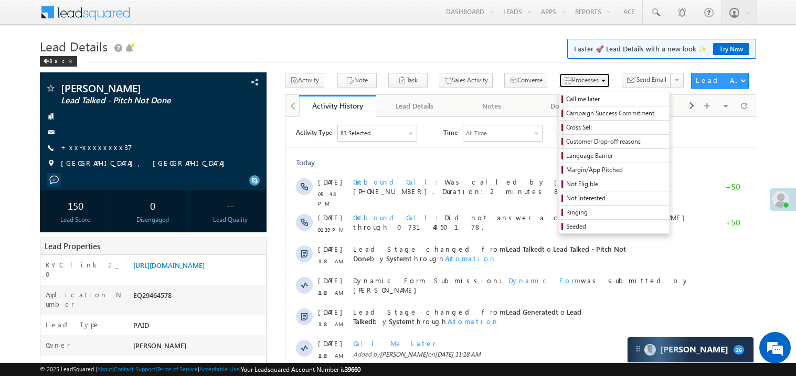
click at [572, 81] on span "Processes" at bounding box center [585, 80] width 27 height 8
click at [566, 183] on span "Not Eligible" at bounding box center [616, 183] width 100 height 9
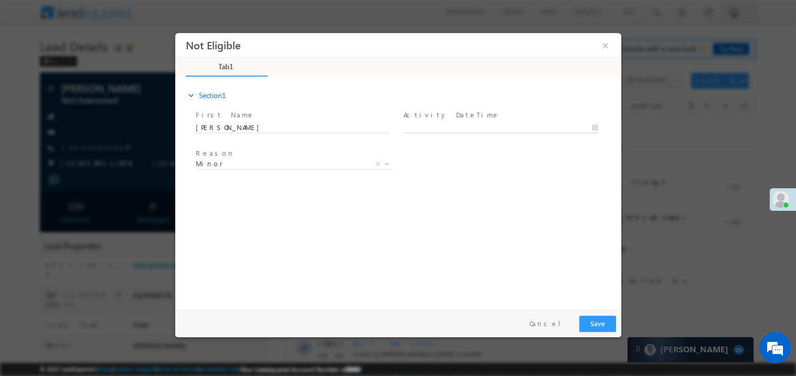
click at [457, 125] on body "Not Eligible ×" at bounding box center [398, 169] width 446 height 272
type input "09/24/25 6:06 PM"
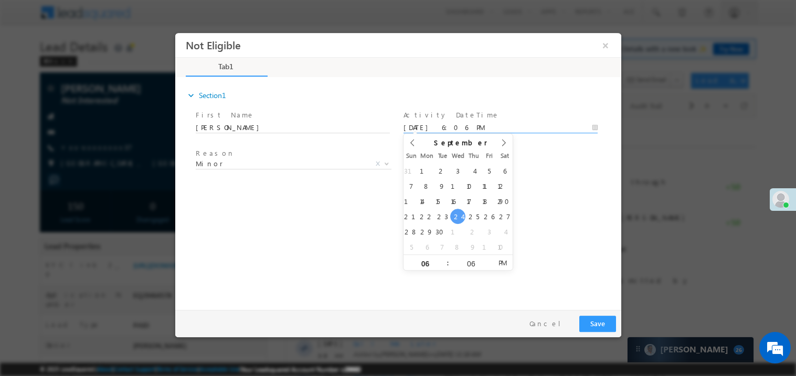
click at [340, 220] on div "expand_more Section1 First Name *" at bounding box center [400, 191] width 441 height 227
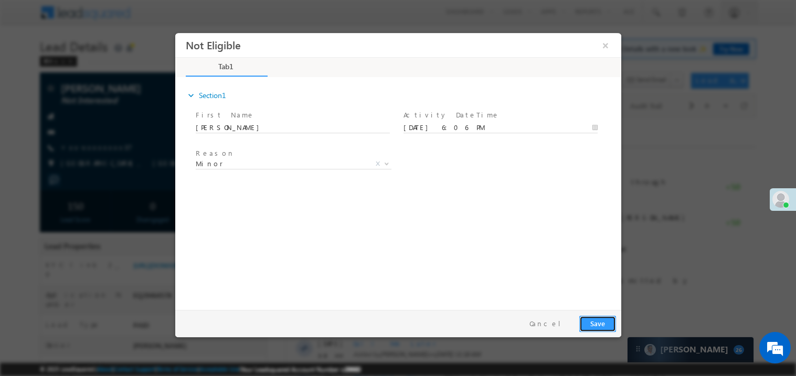
click at [594, 323] on button "Save" at bounding box center [596, 323] width 37 height 16
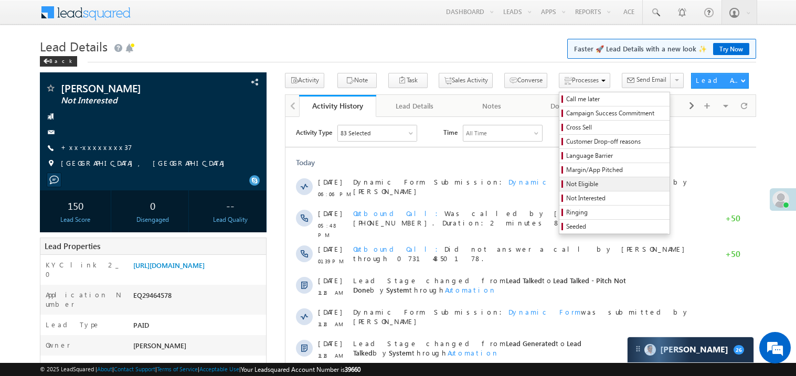
click at [566, 185] on span "Not Eligible" at bounding box center [616, 183] width 100 height 9
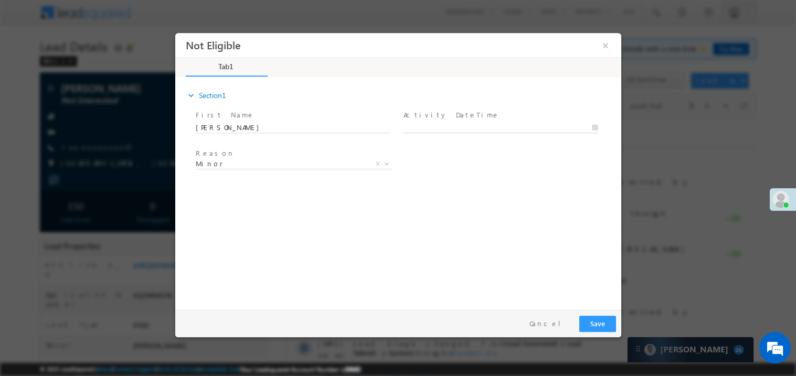
click at [455, 131] on body "Not Eligible ×" at bounding box center [398, 169] width 446 height 272
type input "09/24/25 6:07 PM"
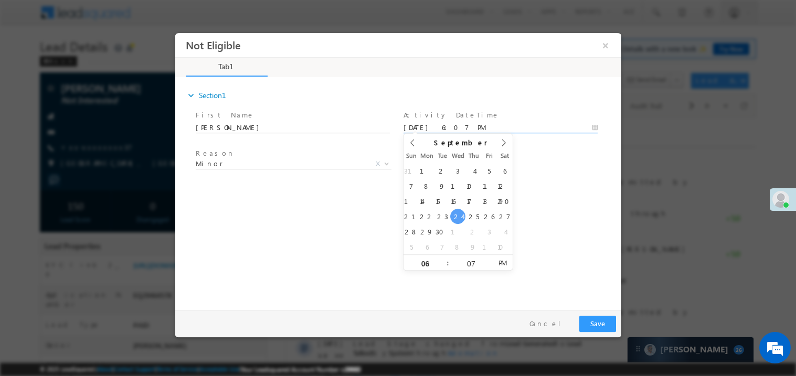
click at [346, 202] on div "expand_more Section1 First Name *" at bounding box center [400, 191] width 441 height 227
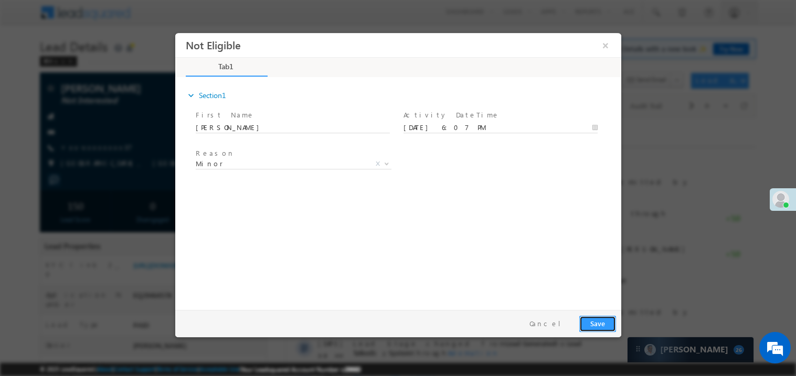
click at [597, 324] on button "Save" at bounding box center [596, 323] width 37 height 16
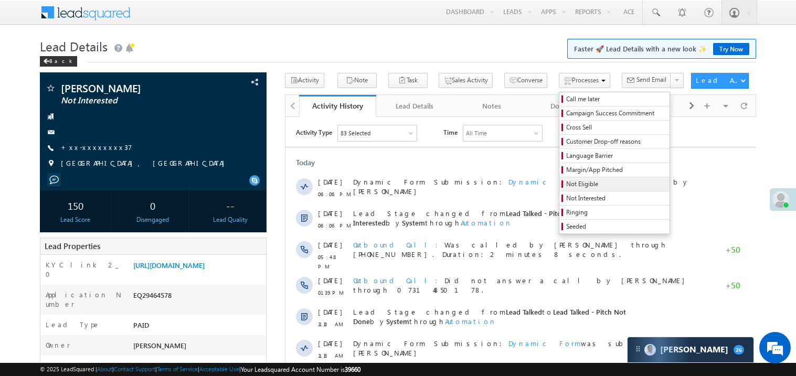
click at [566, 184] on span "Not Eligible" at bounding box center [616, 183] width 100 height 9
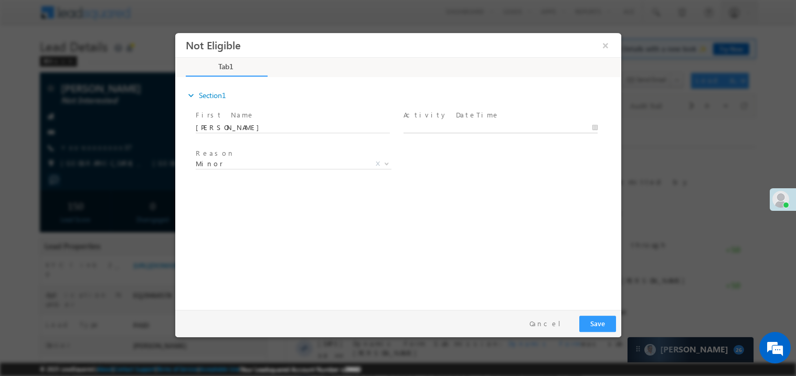
click at [433, 126] on body "Not Eligible ×" at bounding box center [398, 169] width 446 height 272
type input "09/24/25 6:07 PM"
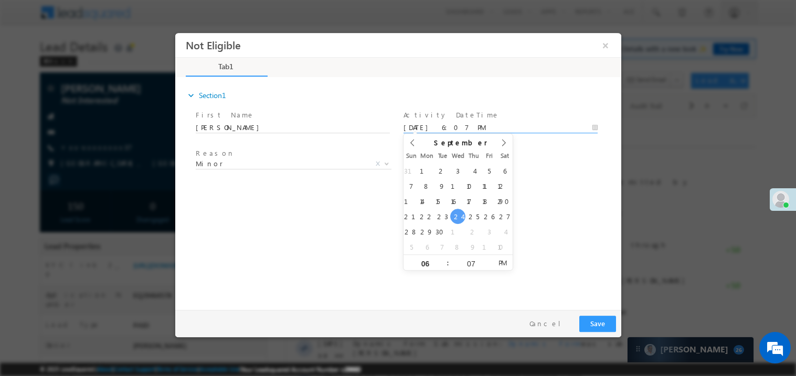
click at [338, 208] on div "expand_more Section1 First Name *" at bounding box center [400, 191] width 441 height 227
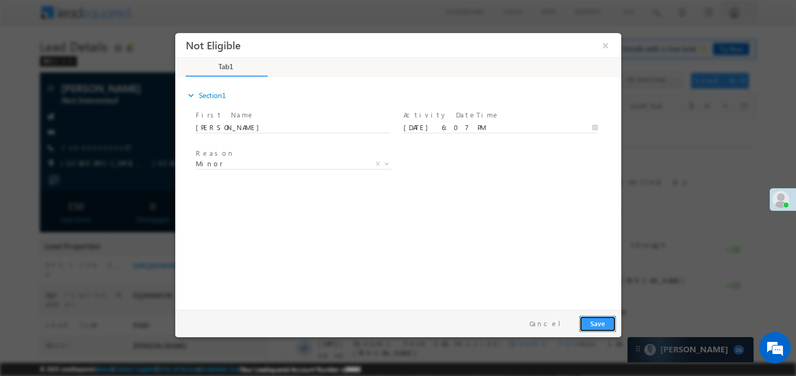
click at [599, 325] on button "Save" at bounding box center [596, 323] width 37 height 16
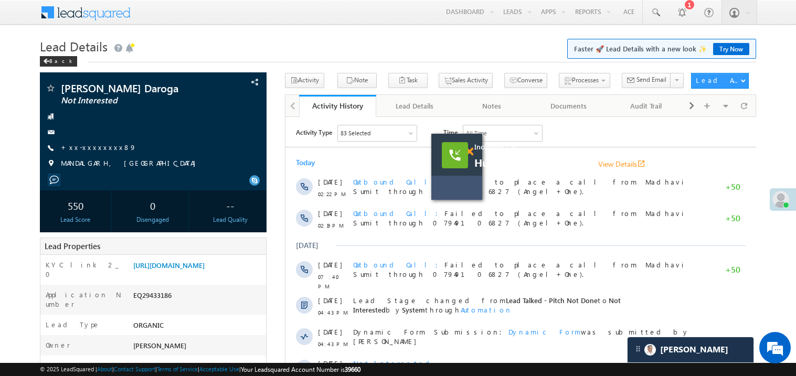
click at [471, 153] on span at bounding box center [469, 151] width 8 height 9
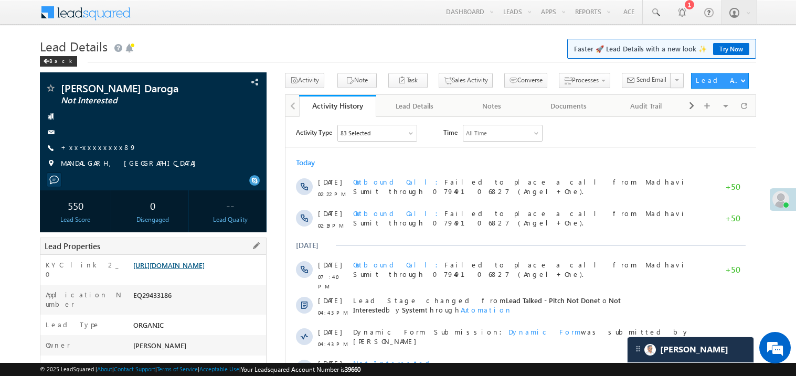
click at [197, 270] on link "[URL][DOMAIN_NAME]" at bounding box center [168, 265] width 71 height 9
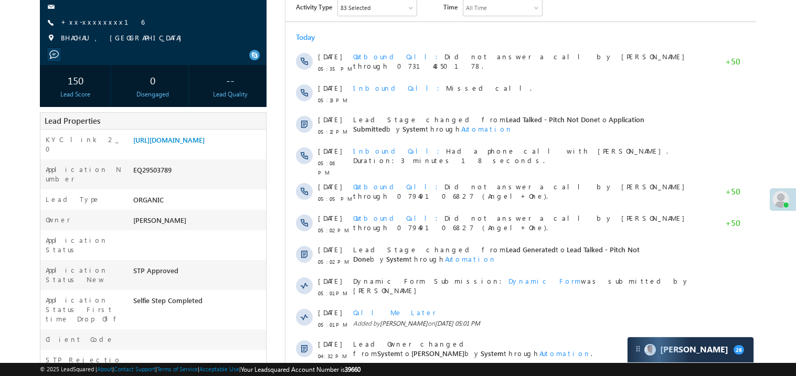
scroll to position [125, 0]
click at [176, 144] on link "[URL][DOMAIN_NAME]" at bounding box center [168, 139] width 71 height 9
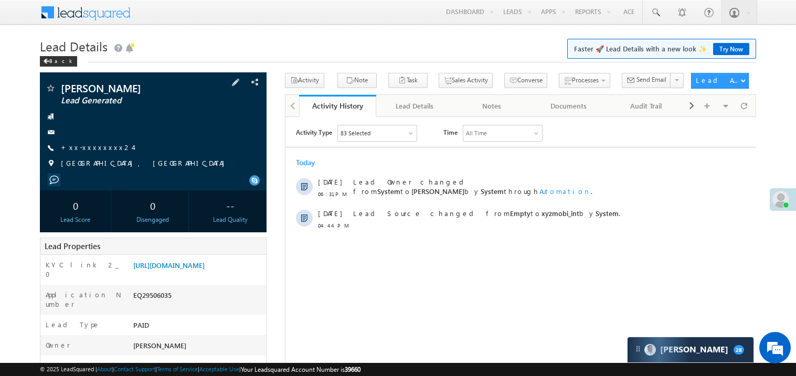
click at [93, 152] on span "+xx-xxxxxxxx24" at bounding box center [97, 148] width 72 height 10
click at [89, 144] on link "+xx-xxxxxxxx24" at bounding box center [97, 147] width 72 height 9
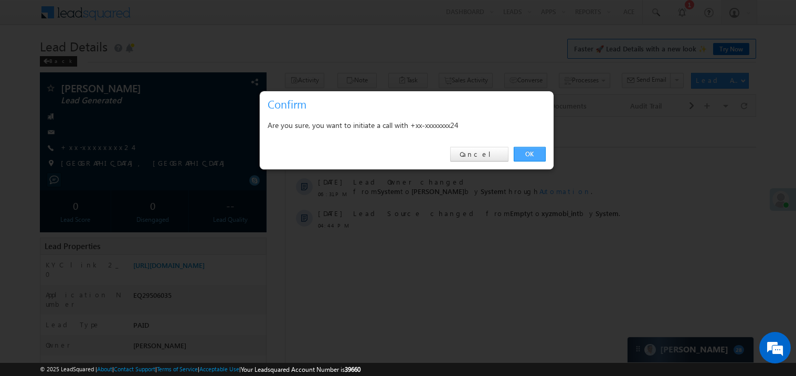
click at [525, 152] on link "OK" at bounding box center [529, 154] width 32 height 15
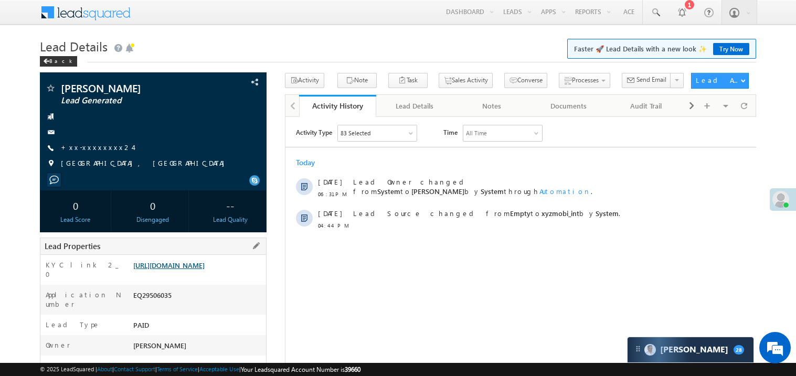
click at [205, 270] on link "[URL][DOMAIN_NAME]" at bounding box center [168, 265] width 71 height 9
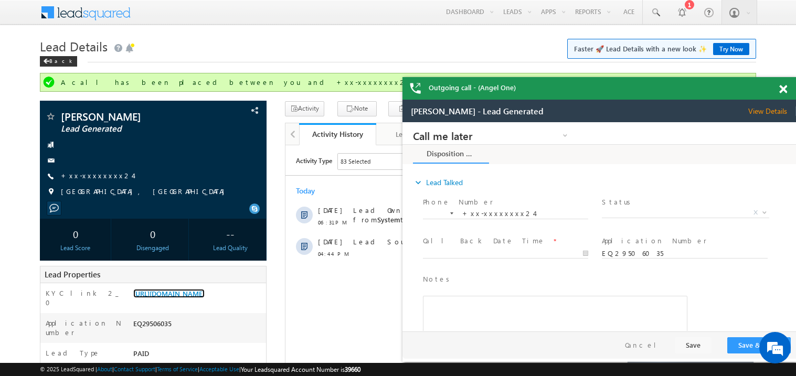
click at [783, 87] on span at bounding box center [783, 89] width 8 height 9
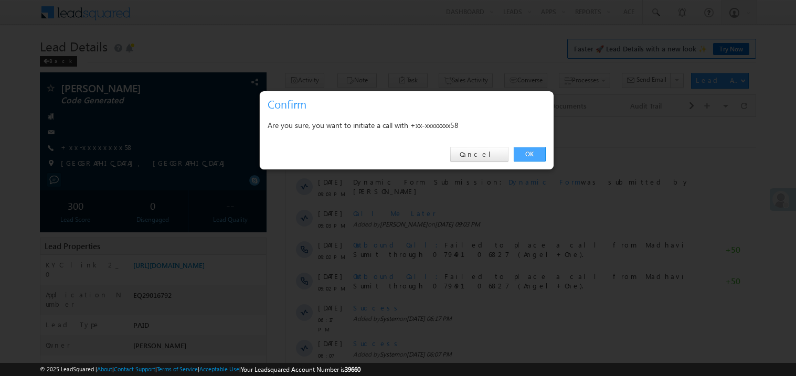
click at [530, 153] on link "OK" at bounding box center [529, 154] width 32 height 15
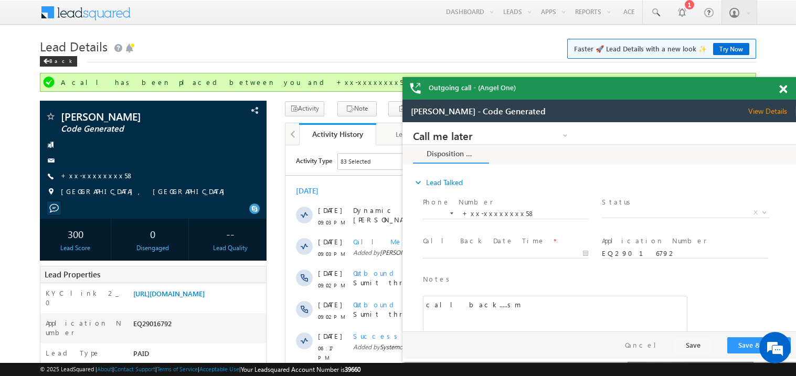
click at [780, 89] on span at bounding box center [783, 89] width 8 height 9
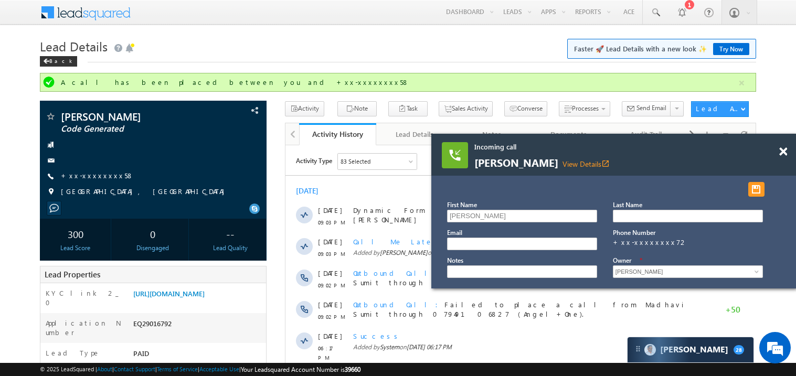
click at [785, 157] on div at bounding box center [788, 147] width 14 height 26
click at [783, 151] on span at bounding box center [783, 151] width 8 height 9
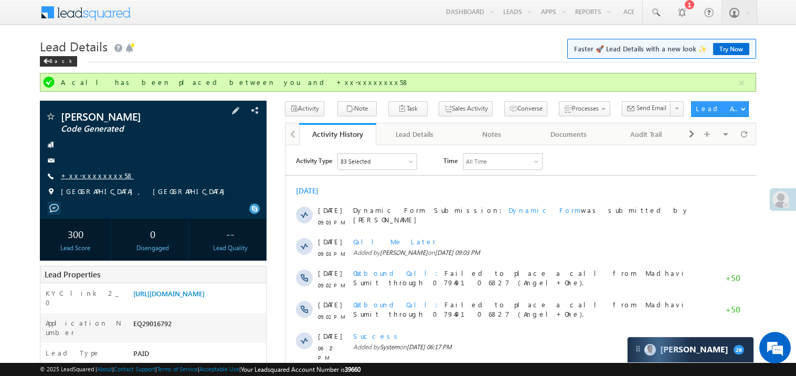
click at [95, 175] on link "+xx-xxxxxxxx58" at bounding box center [97, 175] width 73 height 9
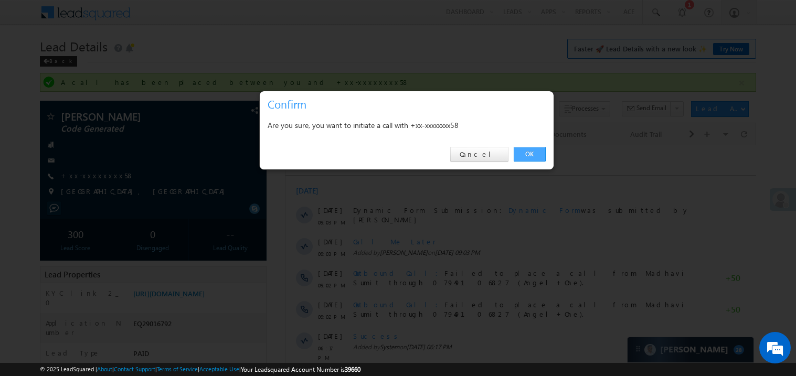
click at [536, 153] on link "OK" at bounding box center [529, 154] width 32 height 15
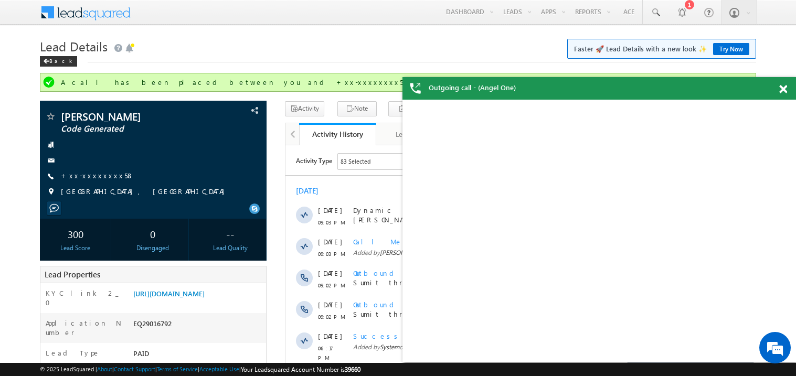
click at [785, 90] on span at bounding box center [783, 89] width 8 height 9
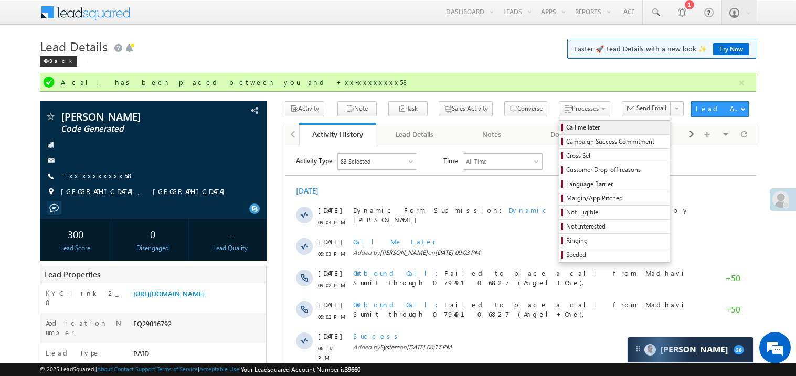
click at [566, 126] on span "Call me later" at bounding box center [616, 127] width 100 height 9
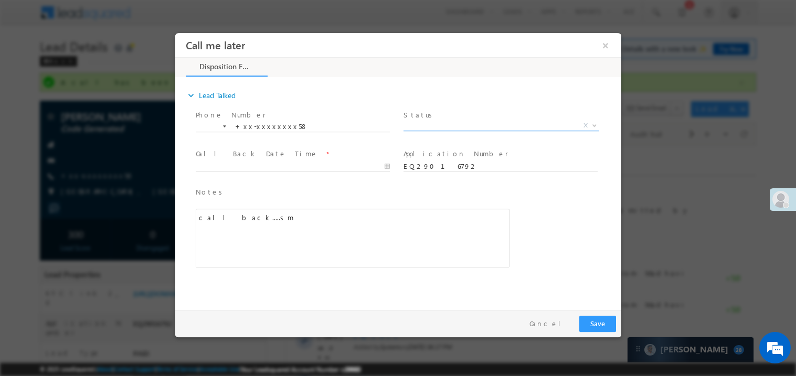
click at [432, 123] on span "X" at bounding box center [501, 125] width 196 height 10
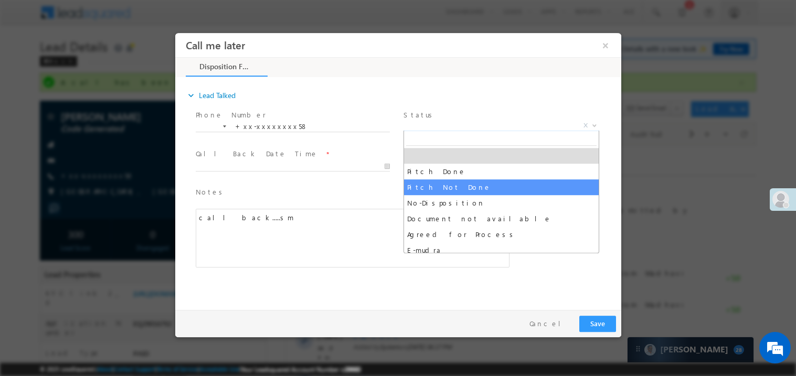
select select "Pitch Not Done"
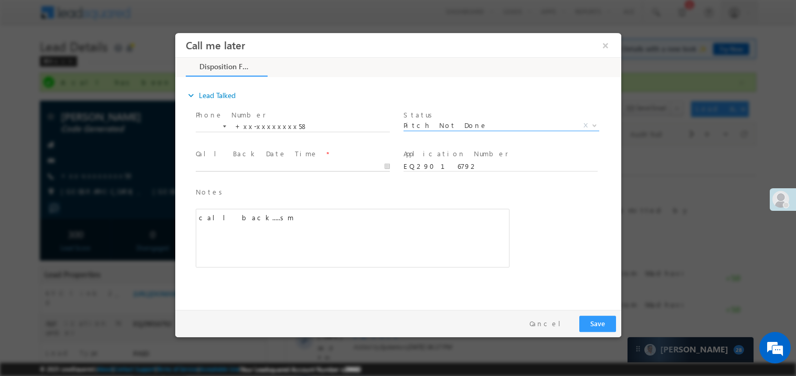
click at [261, 165] on body "Call me later ×" at bounding box center [398, 169] width 446 height 272
type input "09/24/25 6:40 PM"
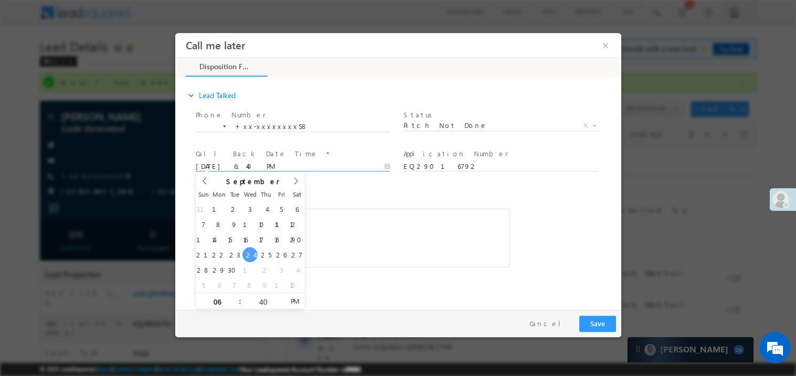
click at [361, 226] on div "call back.....sm" at bounding box center [352, 237] width 314 height 59
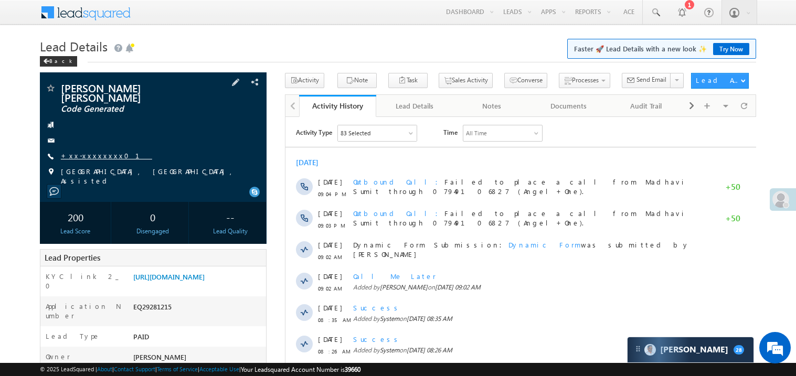
click at [90, 151] on link "+xx-xxxxxxxx01" at bounding box center [106, 155] width 91 height 9
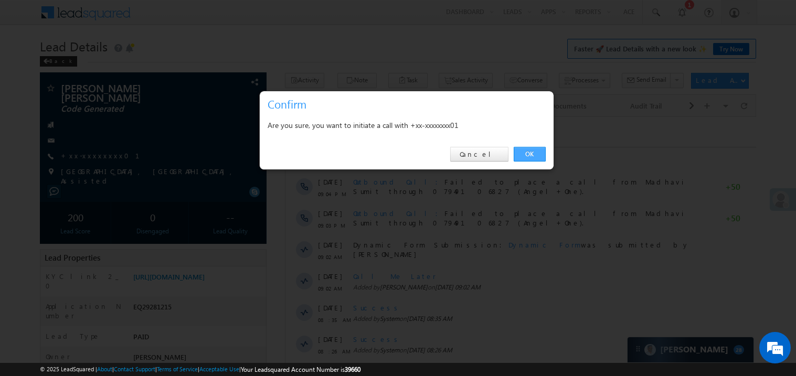
click at [527, 148] on link "OK" at bounding box center [529, 154] width 32 height 15
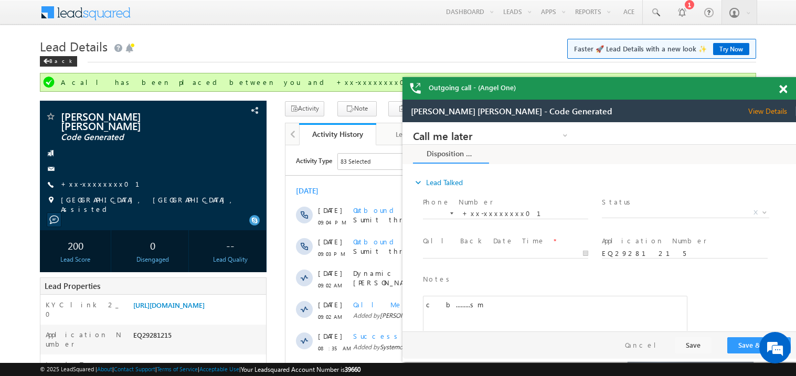
click at [782, 94] on div at bounding box center [788, 87] width 14 height 20
click at [90, 179] on link "+xx-xxxxxxxx01" at bounding box center [106, 183] width 91 height 9
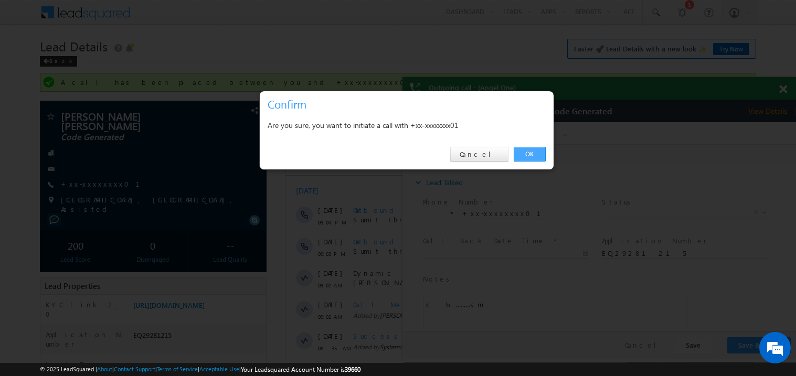
click at [531, 151] on link "OK" at bounding box center [529, 154] width 32 height 15
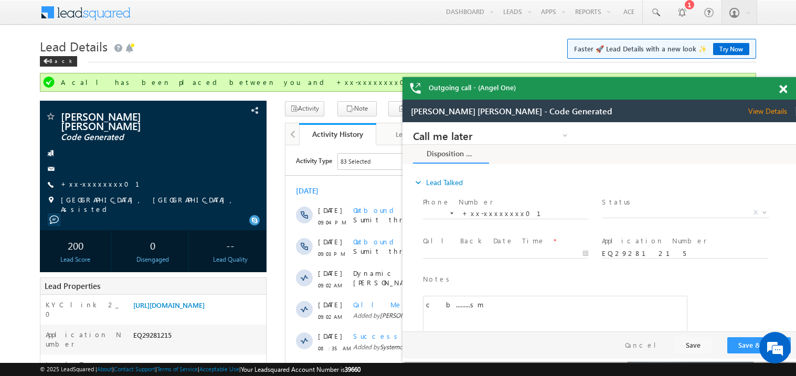
click at [784, 89] on span at bounding box center [783, 89] width 8 height 9
click at [783, 91] on span at bounding box center [783, 89] width 8 height 9
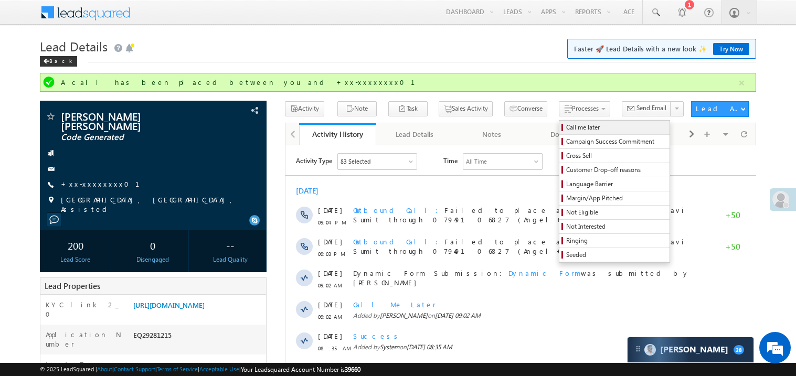
click at [566, 124] on span "Call me later" at bounding box center [616, 127] width 100 height 9
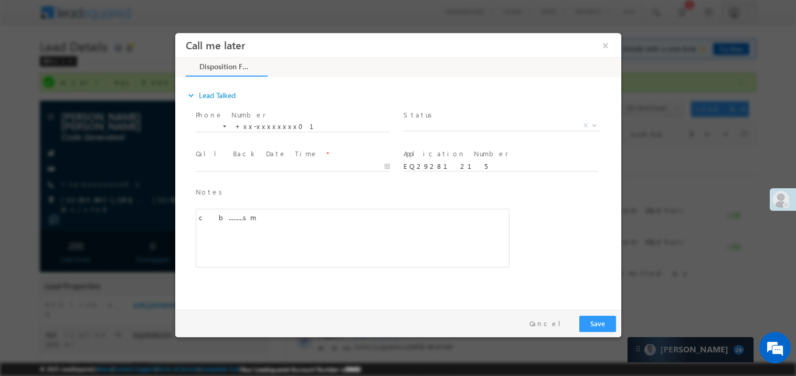
click at [425, 117] on span "Status *" at bounding box center [500, 115] width 194 height 12
click at [422, 122] on span "X" at bounding box center [501, 125] width 196 height 10
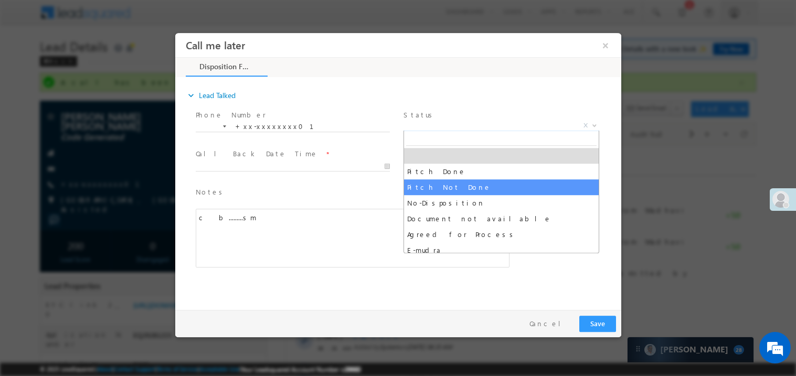
select select "Pitch Not Done"
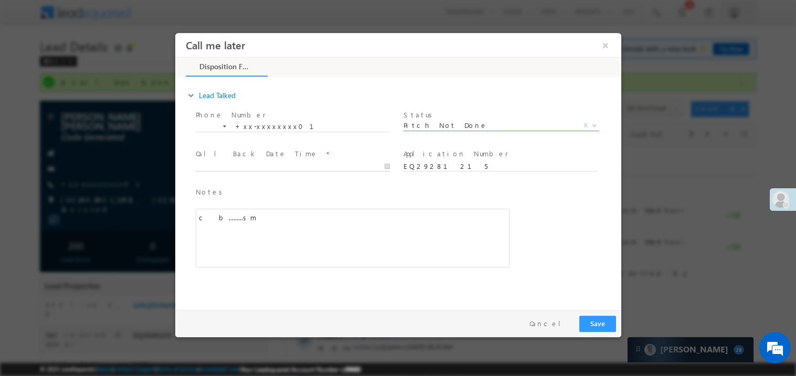
click at [265, 168] on body "Call me later ×" at bounding box center [398, 169] width 446 height 272
type input "09/24/25 6:43 PM"
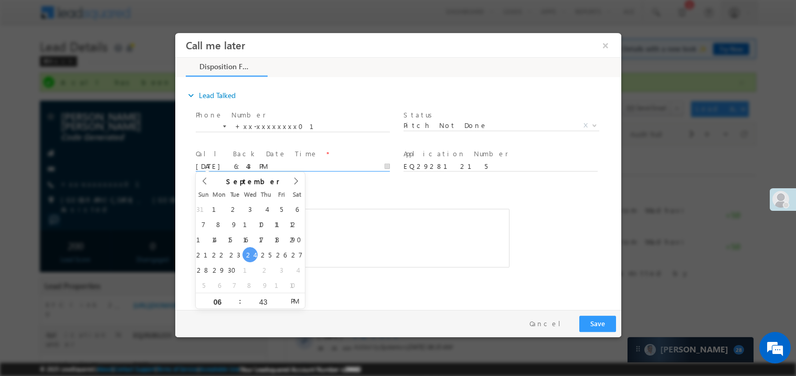
click at [366, 211] on div "c b.........sm" at bounding box center [352, 237] width 314 height 59
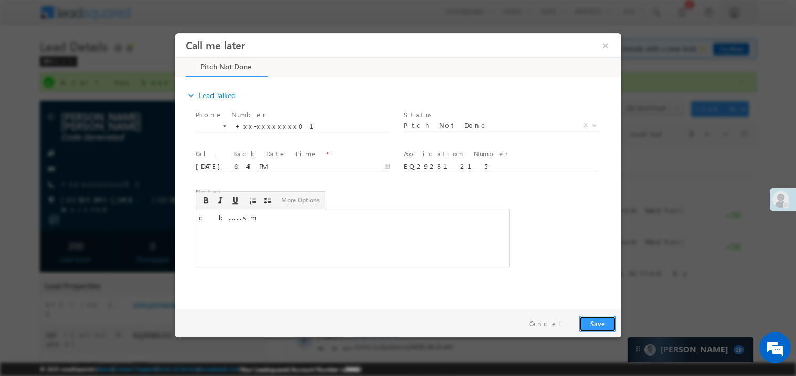
click at [609, 324] on button "Save" at bounding box center [596, 323] width 37 height 16
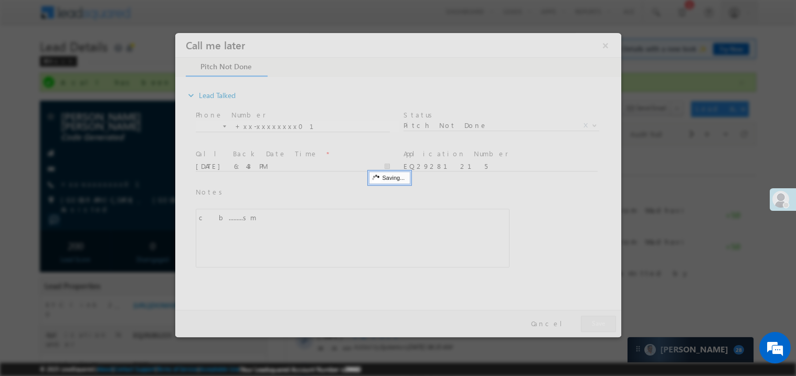
click at [609, 324] on div at bounding box center [398, 185] width 446 height 304
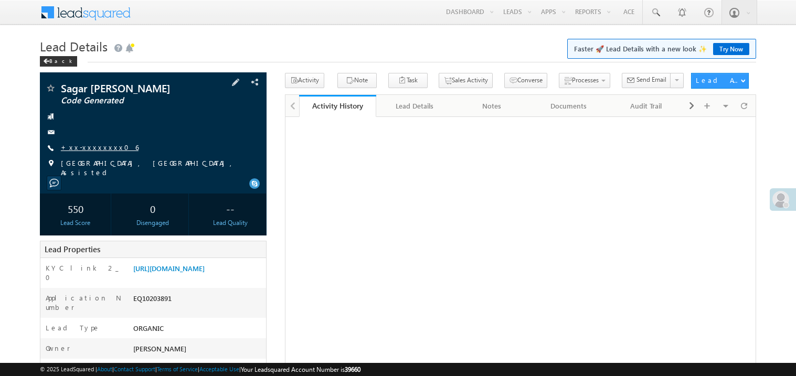
click at [87, 147] on link "+xx-xxxxxxxx06" at bounding box center [100, 147] width 78 height 9
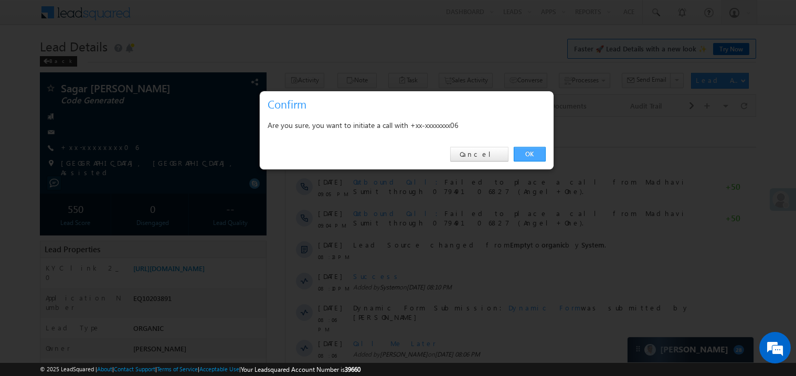
click at [531, 151] on link "OK" at bounding box center [529, 154] width 32 height 15
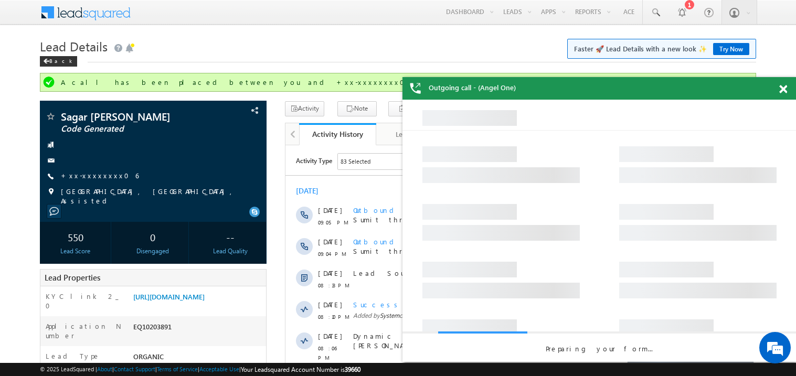
click at [786, 90] on span at bounding box center [783, 89] width 8 height 9
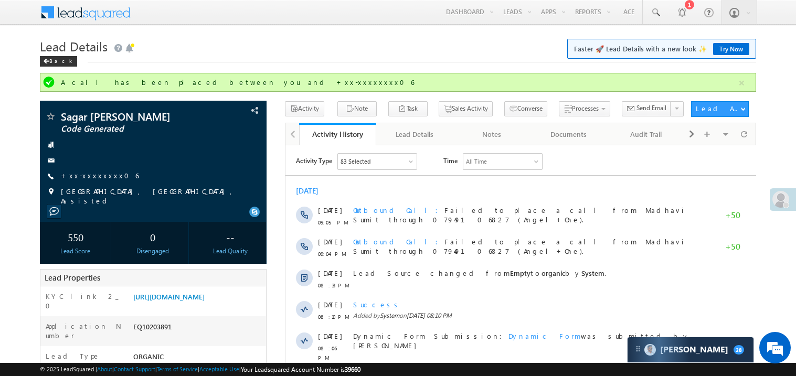
click at [273, 51] on h1 "Lead Details Faster 🚀 Lead Details with a new look ✨ Try Now" at bounding box center [398, 45] width 716 height 20
click at [91, 177] on link "+xx-xxxxxxxx06" at bounding box center [100, 175] width 78 height 9
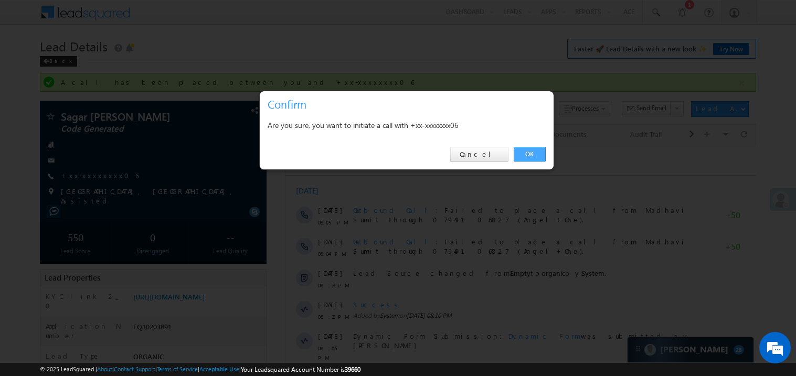
click at [527, 154] on link "OK" at bounding box center [529, 154] width 32 height 15
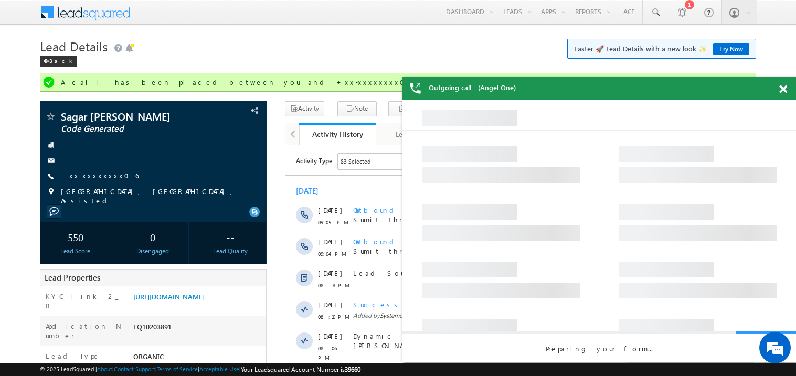
click at [783, 89] on span at bounding box center [783, 89] width 8 height 9
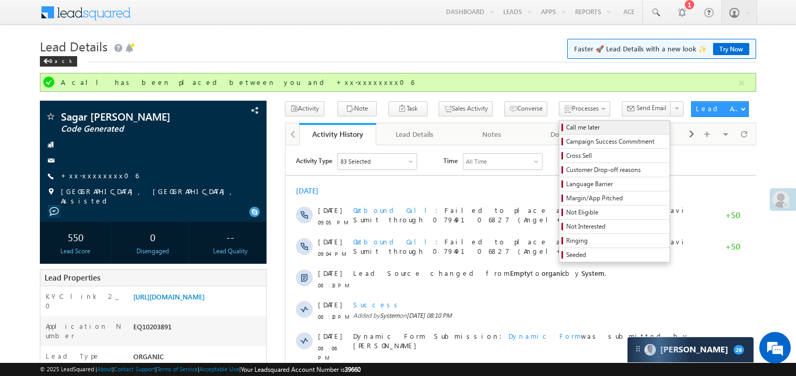
click at [566, 126] on span "Call me later" at bounding box center [616, 127] width 100 height 9
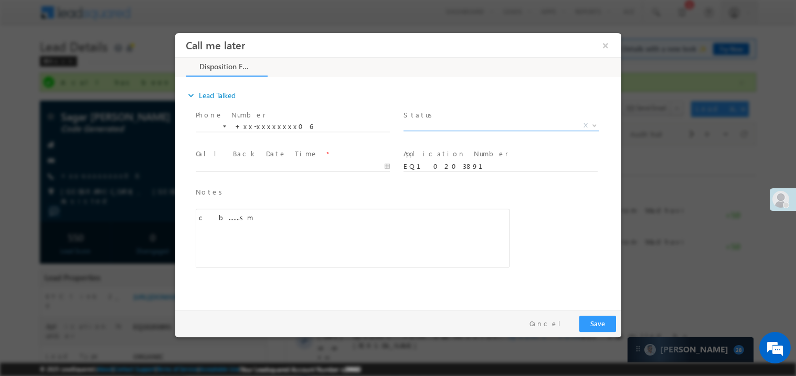
click at [421, 127] on span "X" at bounding box center [501, 125] width 196 height 10
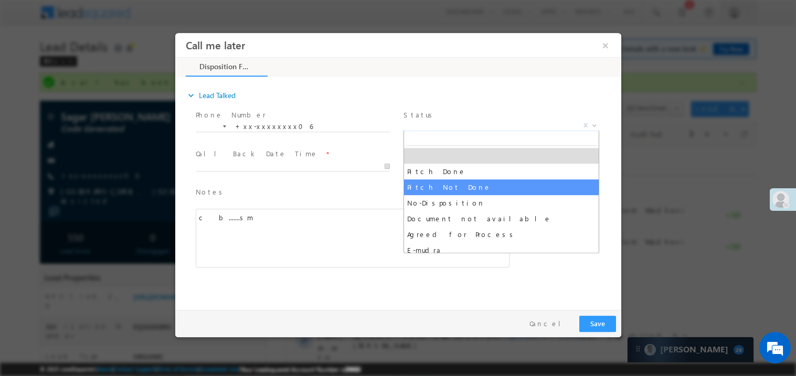
select select "Pitch Not Done"
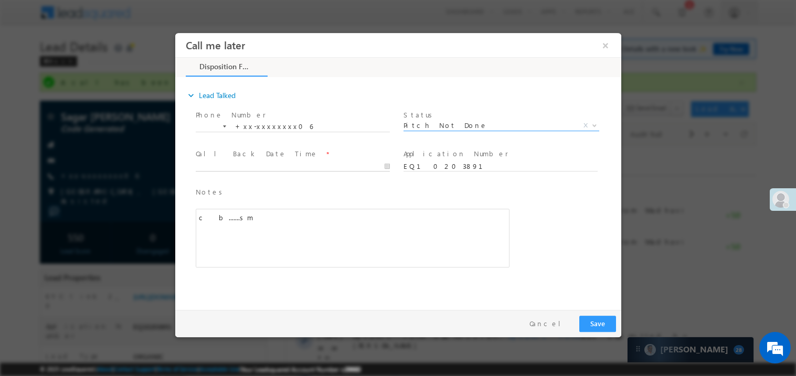
click at [257, 164] on body "Call me later ×" at bounding box center [398, 169] width 446 height 272
type input "09/24/25 6:44 PM"
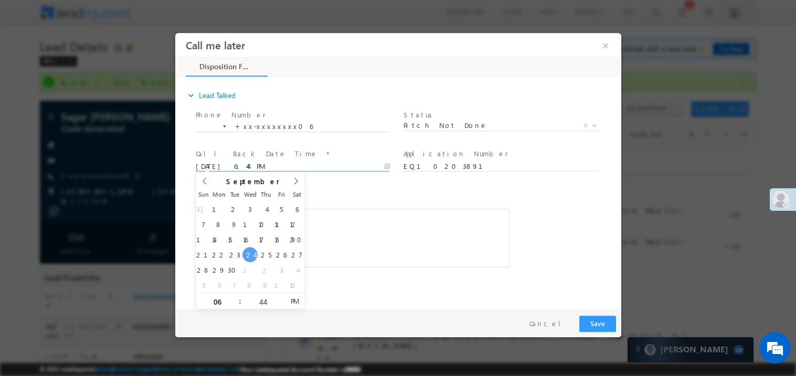
click at [391, 224] on div "c b.......sm" at bounding box center [352, 237] width 314 height 59
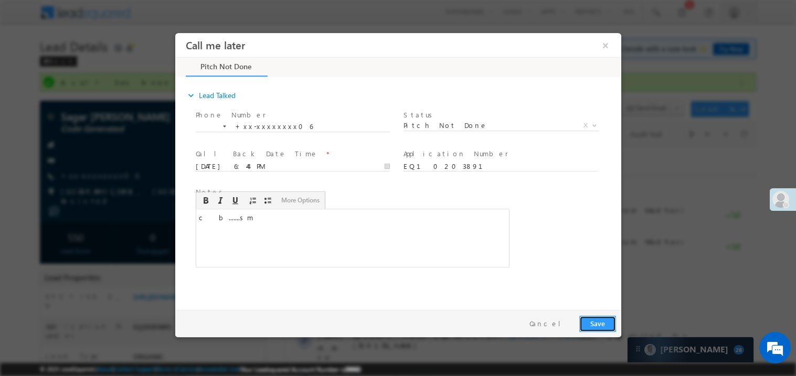
click at [601, 320] on button "Save" at bounding box center [596, 323] width 37 height 16
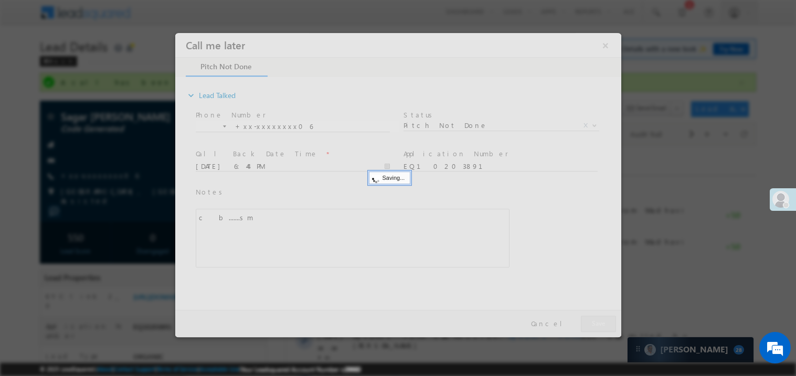
click at [601, 320] on div at bounding box center [398, 185] width 446 height 304
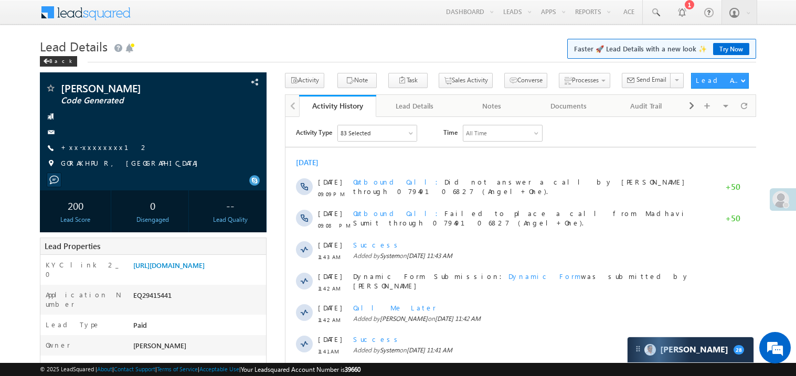
click at [96, 146] on link "+xx-xxxxxxxx12" at bounding box center [105, 147] width 88 height 9
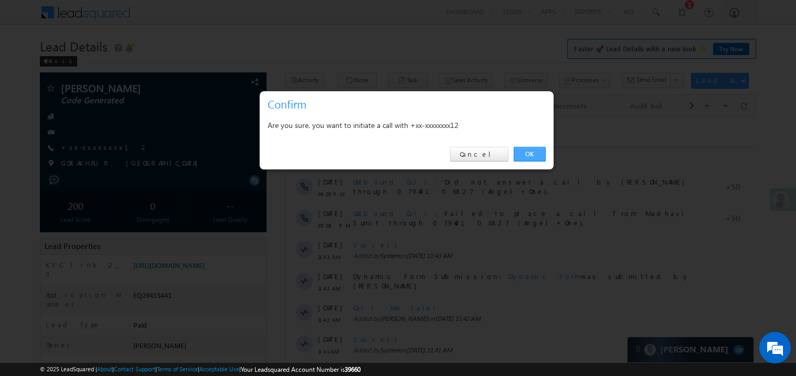
click at [523, 153] on link "OK" at bounding box center [529, 154] width 32 height 15
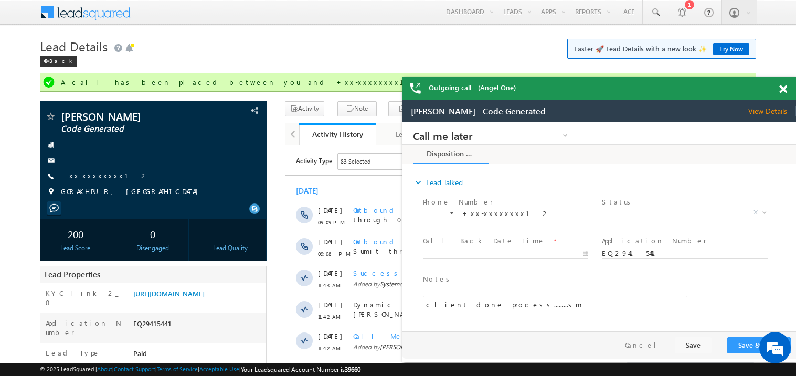
click at [783, 88] on span at bounding box center [783, 89] width 8 height 9
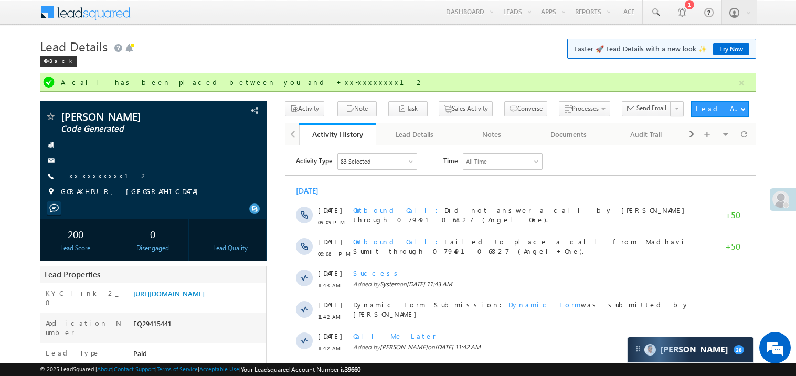
click at [303, 53] on h1 "Lead Details Faster 🚀 Lead Details with a new look ✨ Try Now" at bounding box center [398, 45] width 716 height 20
click at [121, 227] on div "0" at bounding box center [153, 233] width 66 height 19
click at [96, 176] on link "+xx-xxxxxxxx12" at bounding box center [105, 175] width 88 height 9
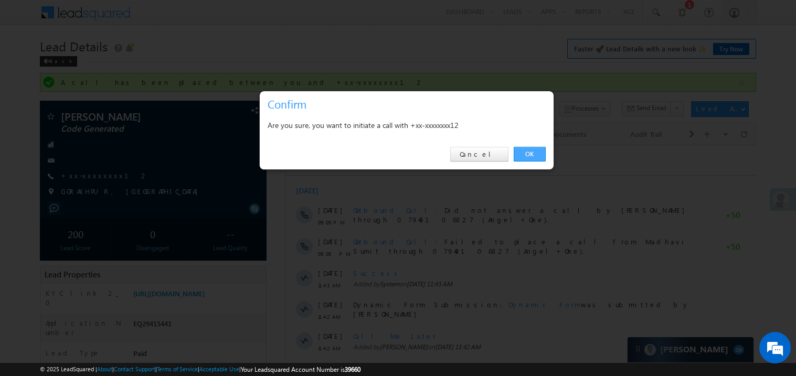
click at [528, 150] on link "OK" at bounding box center [529, 154] width 32 height 15
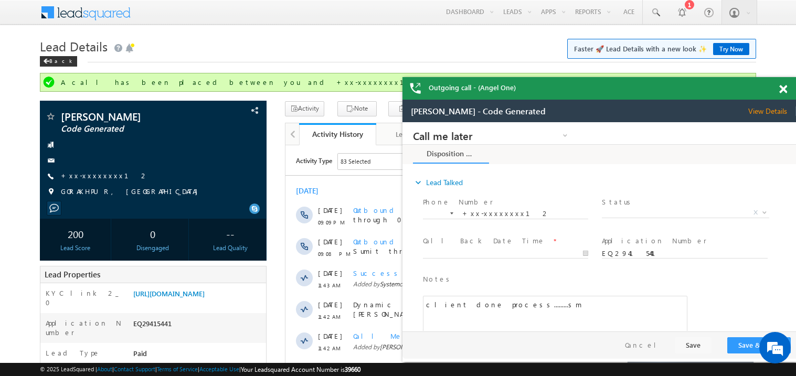
click at [782, 87] on span at bounding box center [783, 89] width 8 height 9
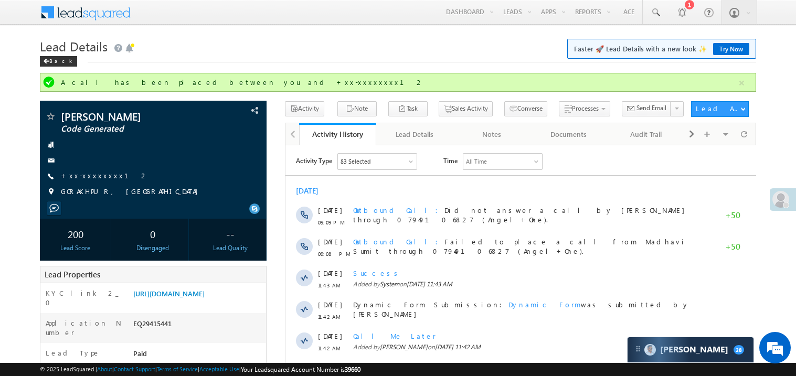
click at [470, 58] on div "Back" at bounding box center [398, 59] width 716 height 7
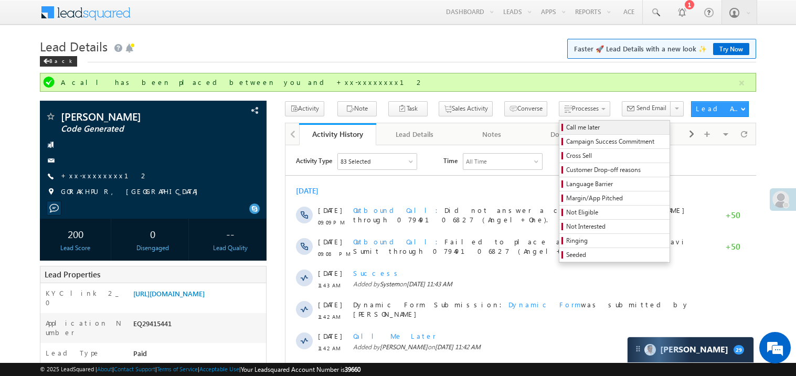
click at [566, 130] on span "Call me later" at bounding box center [616, 127] width 100 height 9
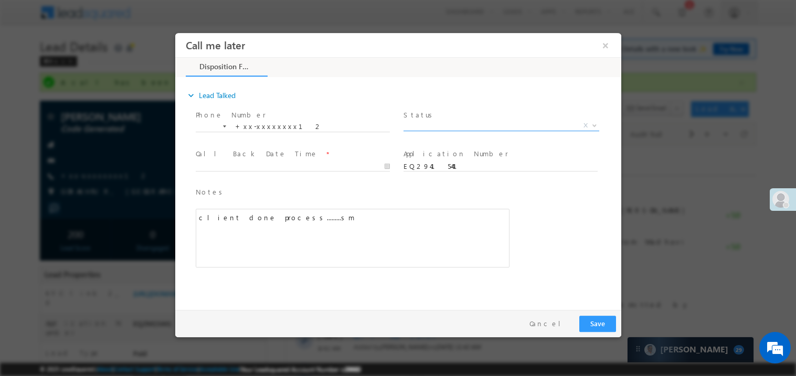
click at [432, 126] on span "X" at bounding box center [501, 125] width 196 height 10
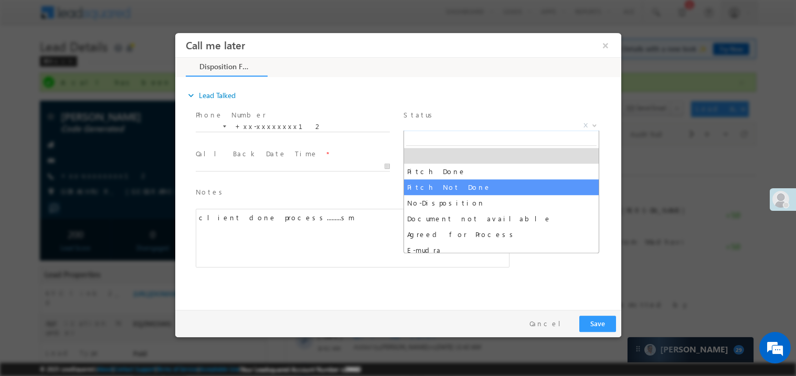
select select "Pitch Not Done"
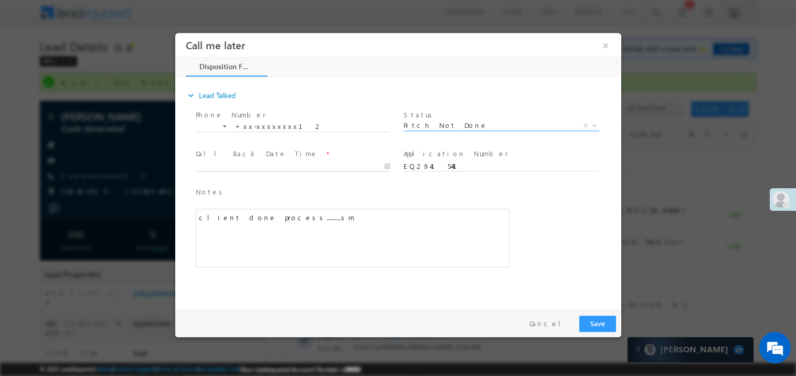
click at [244, 169] on body "Call me later ×" at bounding box center [398, 169] width 446 height 272
type input "09/24/25 6:48 PM"
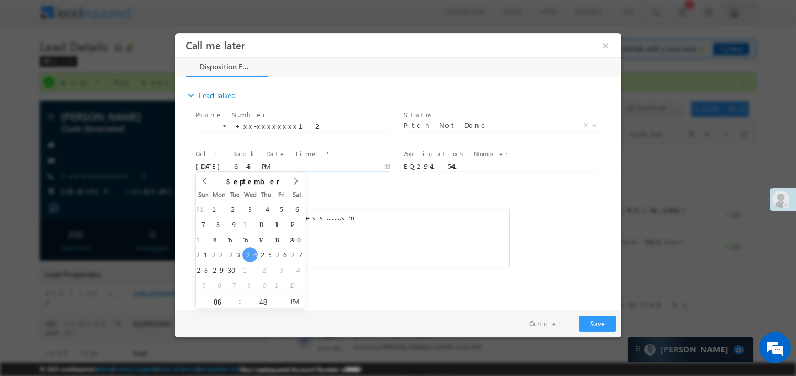
click at [351, 214] on div "client done process.........sm" at bounding box center [352, 237] width 314 height 59
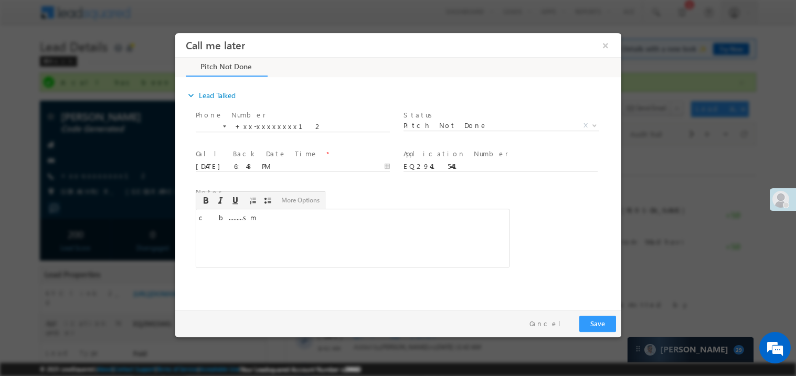
click at [599, 314] on div "Pay & Save Save Cancel" at bounding box center [400, 322] width 451 height 27
click at [589, 319] on button "Save" at bounding box center [596, 323] width 37 height 16
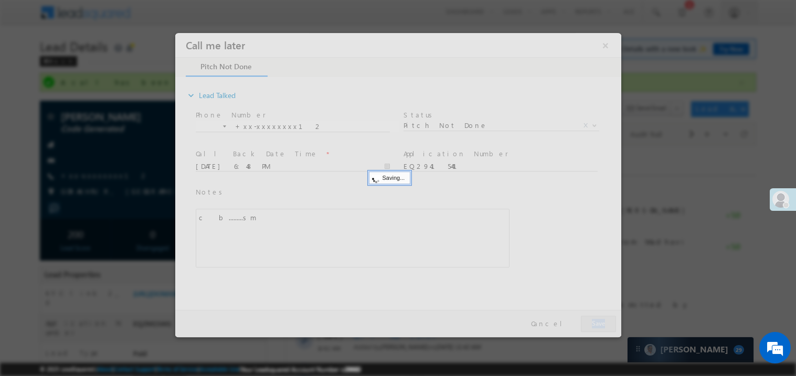
click at [589, 319] on div at bounding box center [398, 185] width 446 height 304
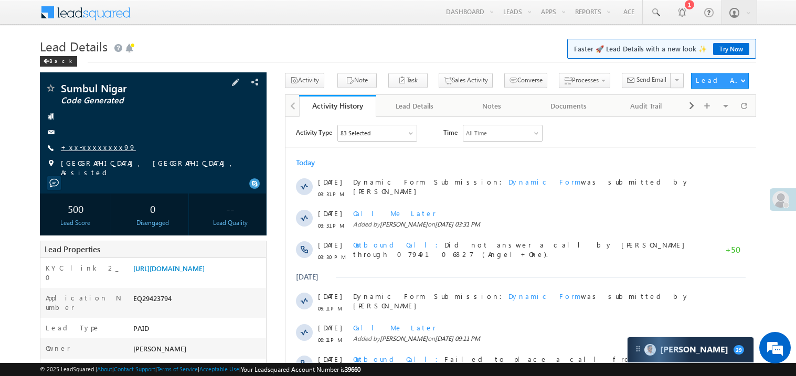
click at [87, 147] on link "+xx-xxxxxxxx99" at bounding box center [98, 147] width 75 height 9
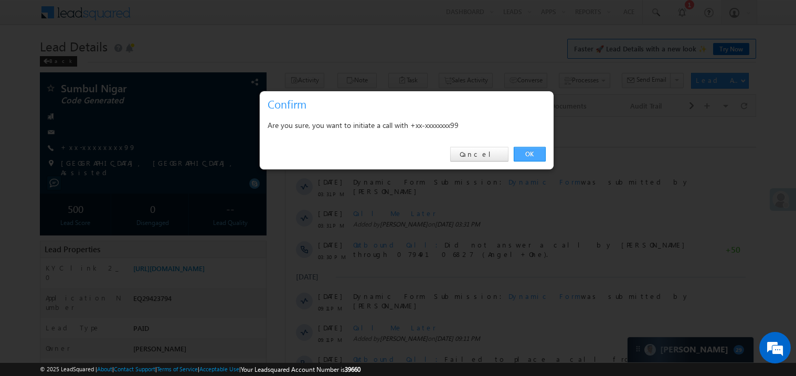
click at [525, 158] on link "OK" at bounding box center [529, 154] width 32 height 15
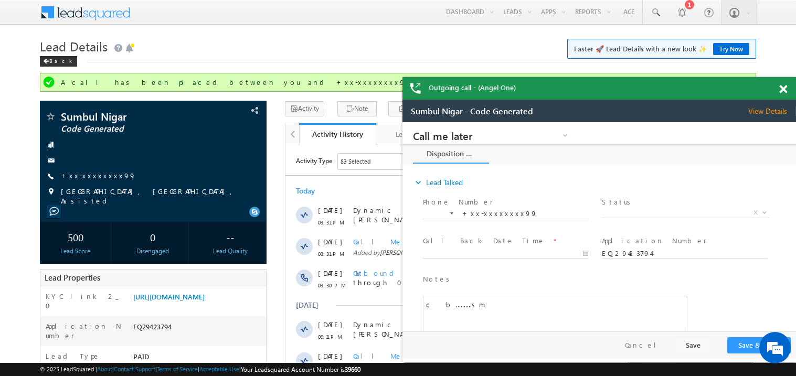
click at [780, 88] on span at bounding box center [783, 89] width 8 height 9
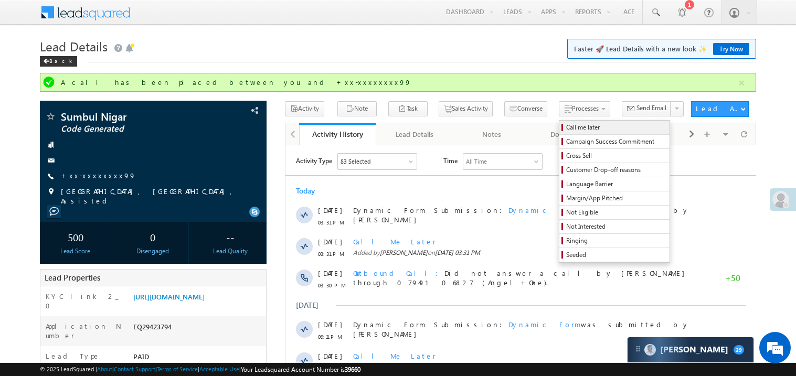
click at [566, 126] on span "Call me later" at bounding box center [616, 127] width 100 height 9
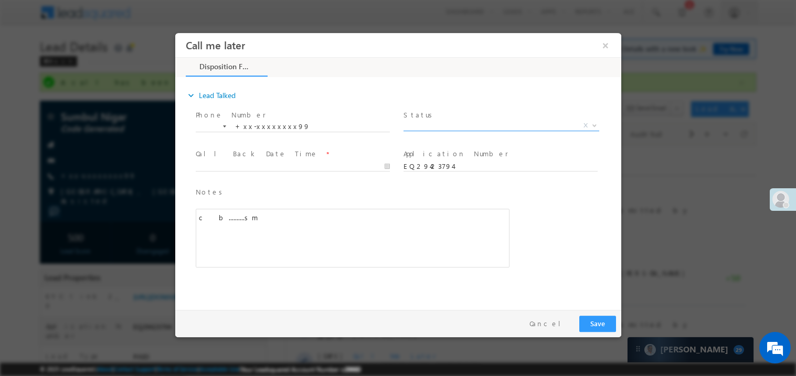
click at [432, 127] on span "X" at bounding box center [501, 125] width 196 height 10
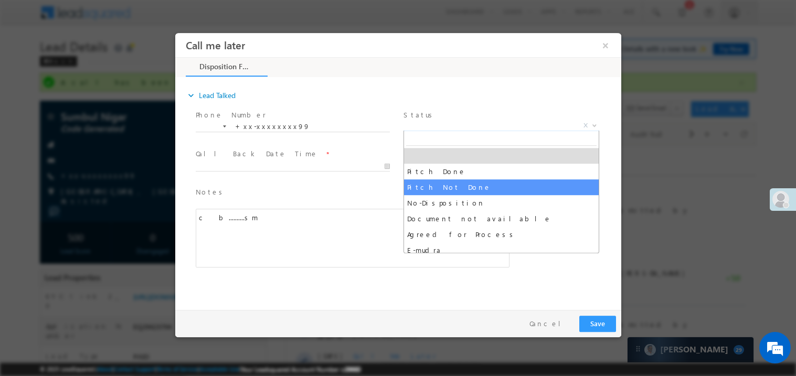
select select "Pitch Not Done"
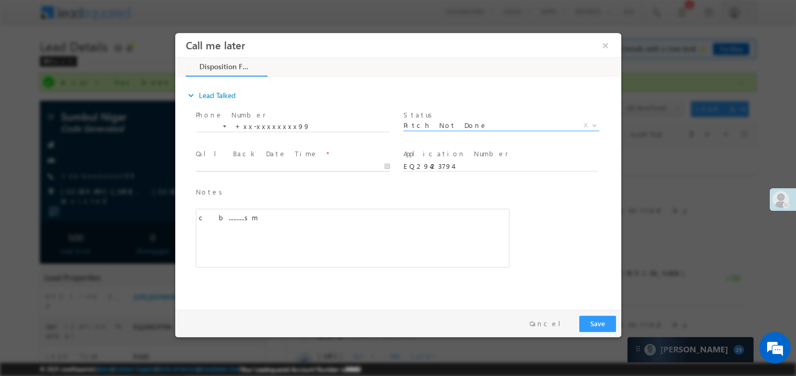
click at [253, 165] on body "Call me later ×" at bounding box center [398, 169] width 446 height 272
type input "09/24/25 6:49 PM"
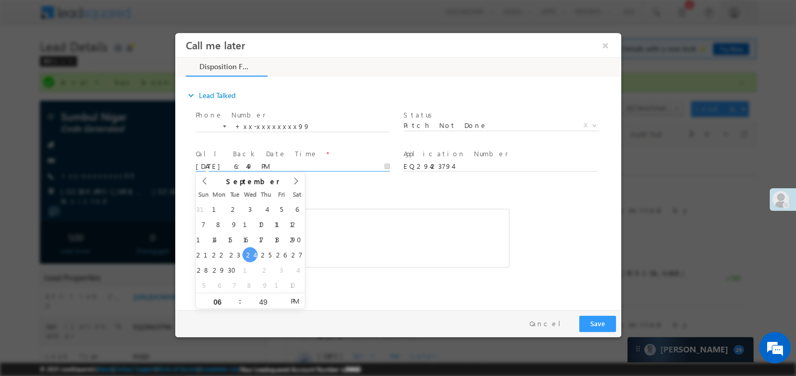
click at [324, 230] on div "c b..........sm" at bounding box center [352, 237] width 314 height 59
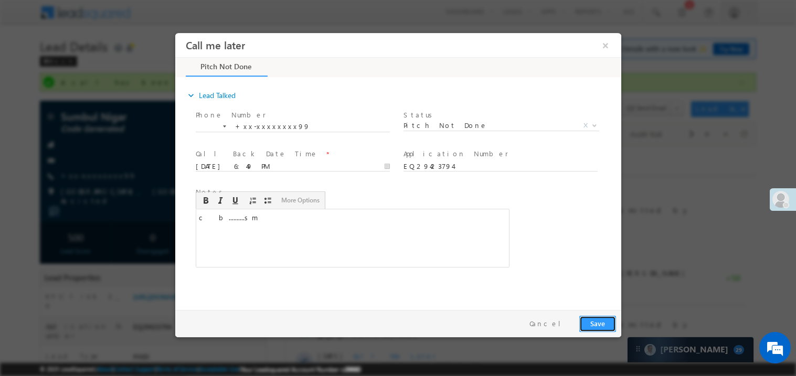
click at [593, 321] on button "Save" at bounding box center [596, 323] width 37 height 16
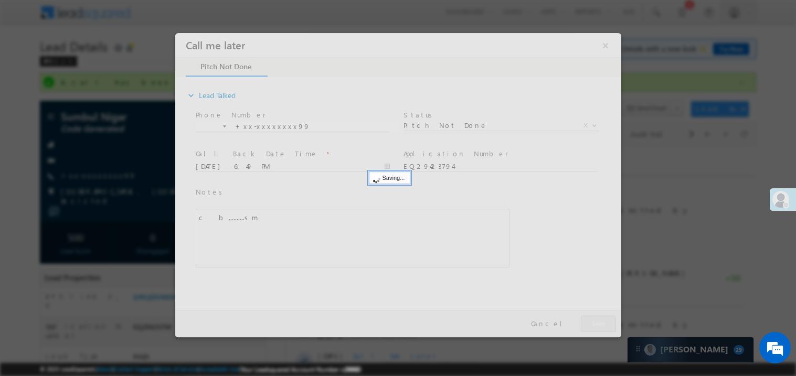
click at [593, 321] on div at bounding box center [398, 185] width 446 height 304
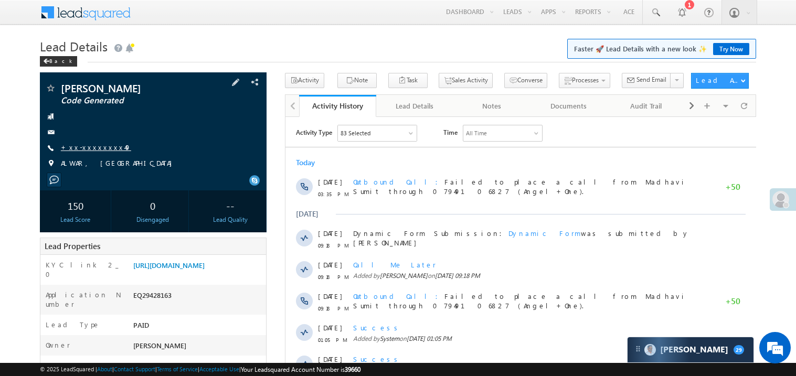
click at [91, 149] on link "+xx-xxxxxxxx49" at bounding box center [96, 147] width 70 height 9
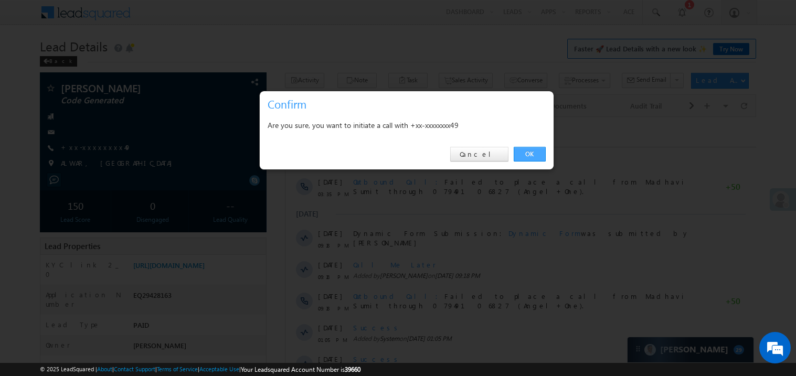
click at [526, 156] on link "OK" at bounding box center [529, 154] width 32 height 15
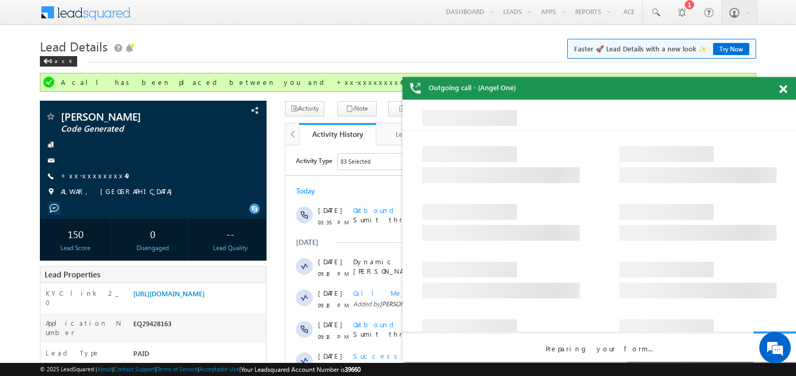
click at [781, 93] on span at bounding box center [783, 89] width 8 height 9
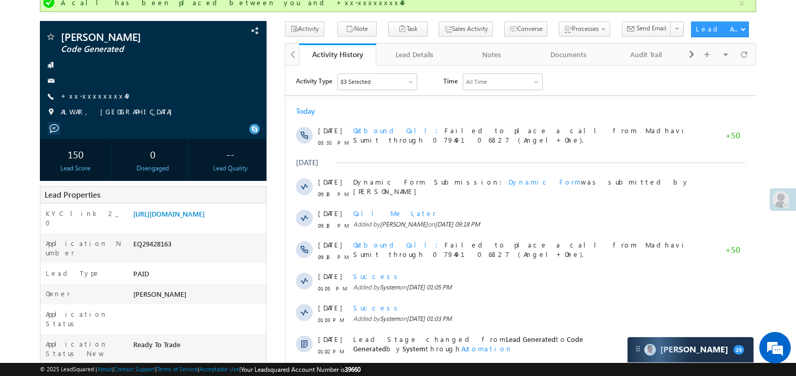
scroll to position [62, 0]
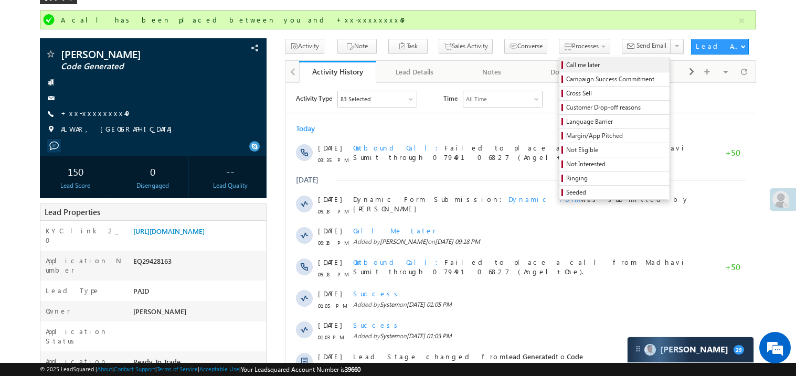
click at [566, 68] on span "Call me later" at bounding box center [616, 64] width 100 height 9
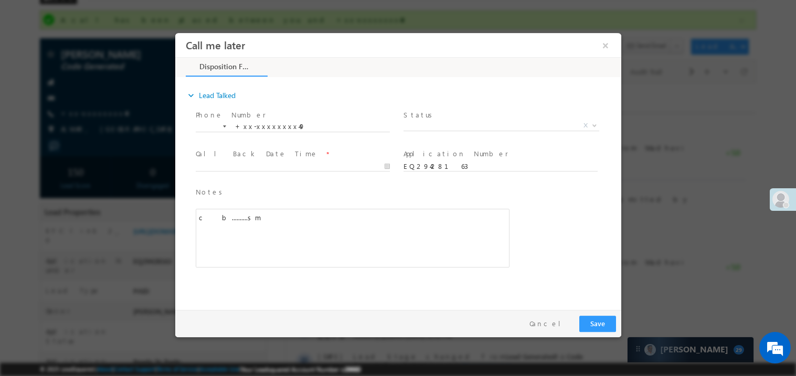
scroll to position [0, 0]
click at [429, 126] on span "X" at bounding box center [501, 125] width 196 height 10
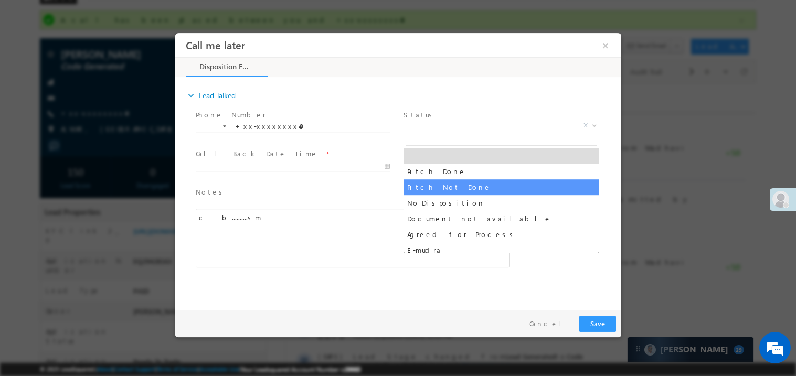
select select "Pitch Not Done"
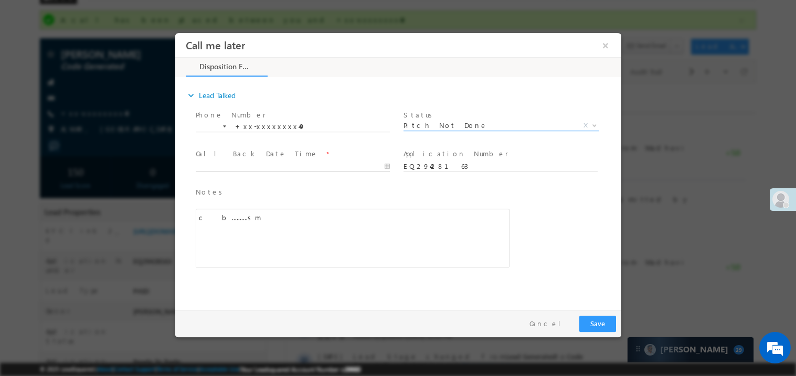
click at [241, 166] on body "Call me later ×" at bounding box center [398, 169] width 446 height 272
type input "09/24/25 6:50 PM"
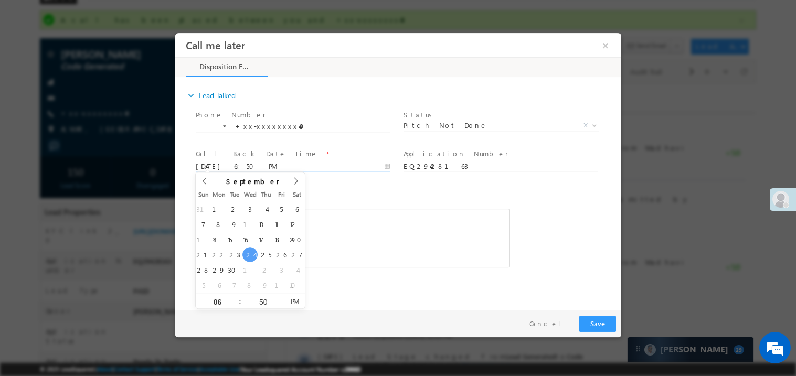
click at [345, 234] on div "c b..........sm" at bounding box center [352, 237] width 314 height 59
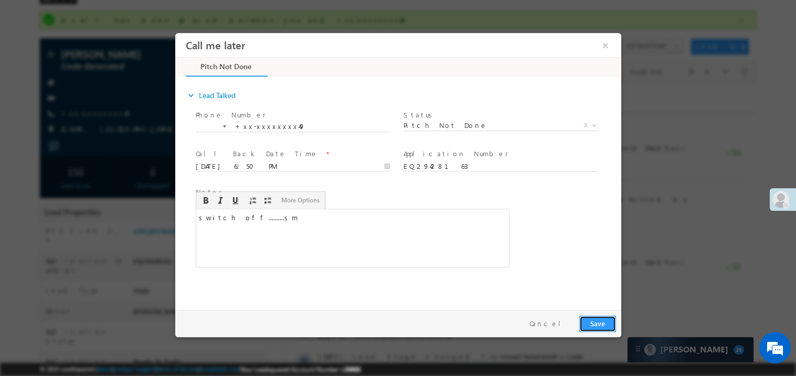
click at [594, 324] on button "Save" at bounding box center [596, 323] width 37 height 16
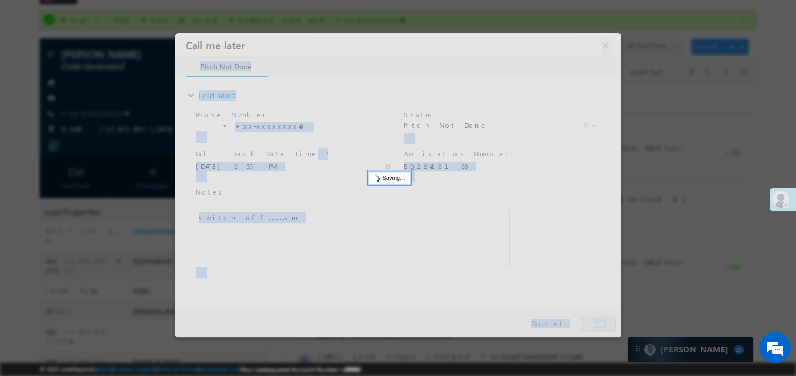
click at [594, 324] on div at bounding box center [398, 185] width 446 height 304
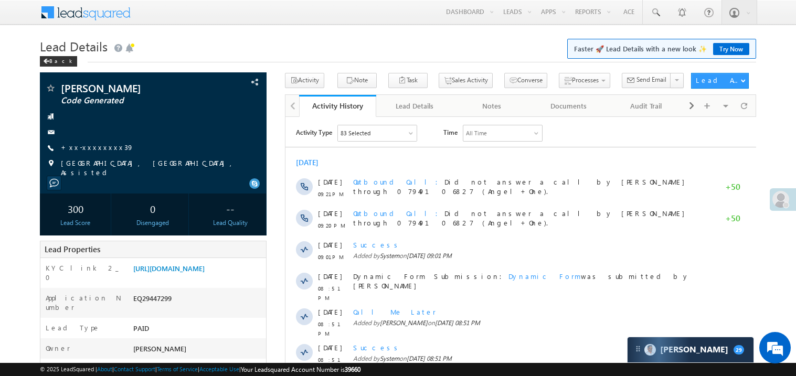
click at [98, 149] on link "+xx-xxxxxxxx39" at bounding box center [97, 147] width 73 height 9
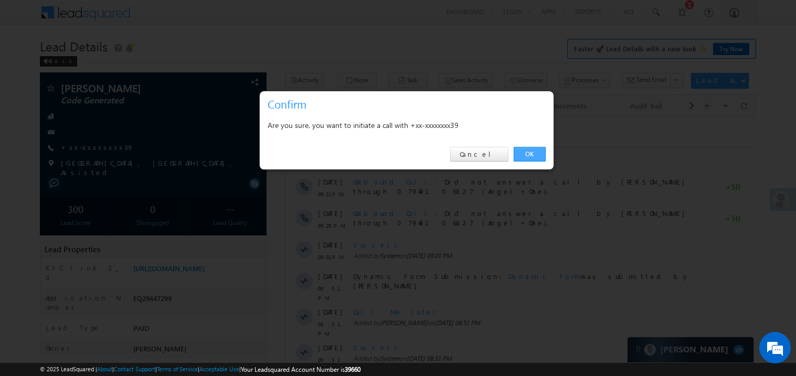
click at [527, 154] on link "OK" at bounding box center [529, 154] width 32 height 15
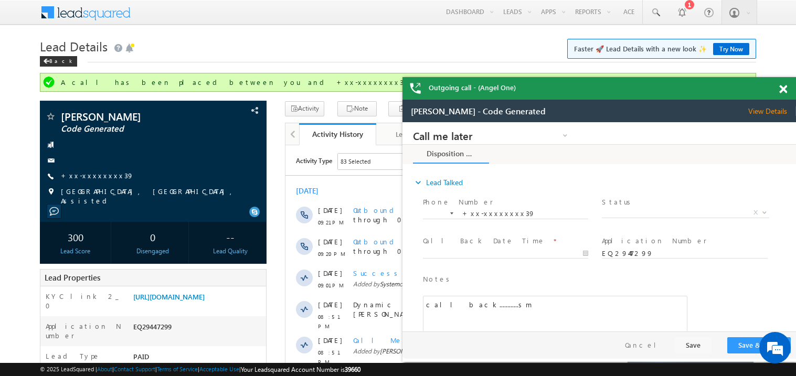
click at [781, 87] on span at bounding box center [783, 89] width 8 height 9
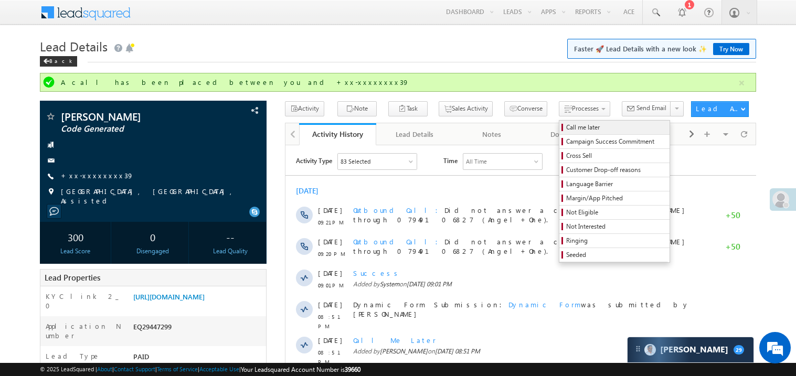
click at [566, 127] on span "Call me later" at bounding box center [616, 127] width 100 height 9
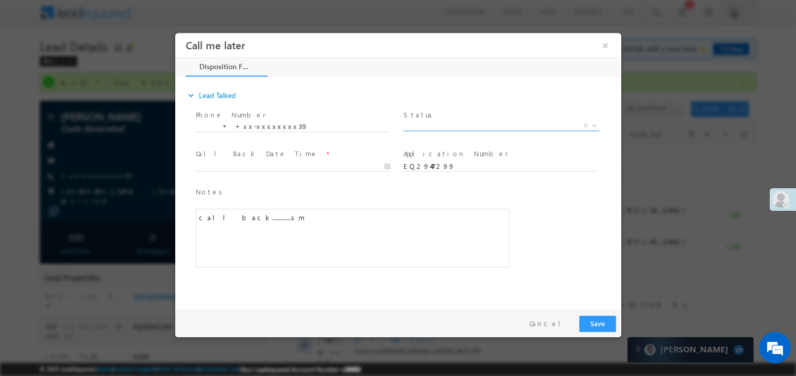
click at [427, 122] on span "X" at bounding box center [501, 125] width 196 height 10
select select "Pitch Not Done"
click at [262, 167] on body "Call me later ×" at bounding box center [398, 169] width 446 height 272
type input "[DATE] 6:52 PM"
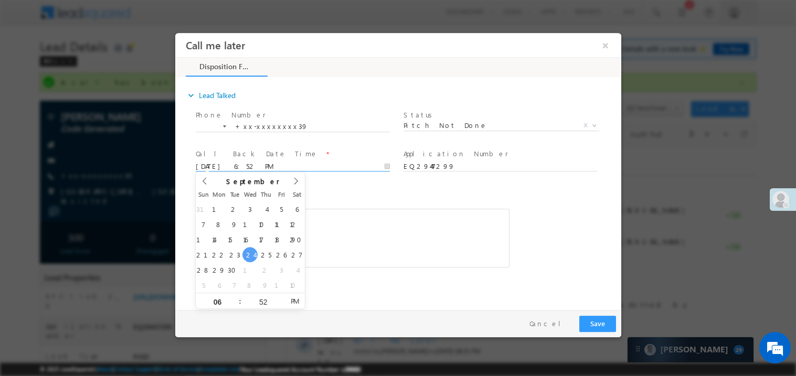
click at [328, 243] on div "call back............sm" at bounding box center [352, 237] width 314 height 59
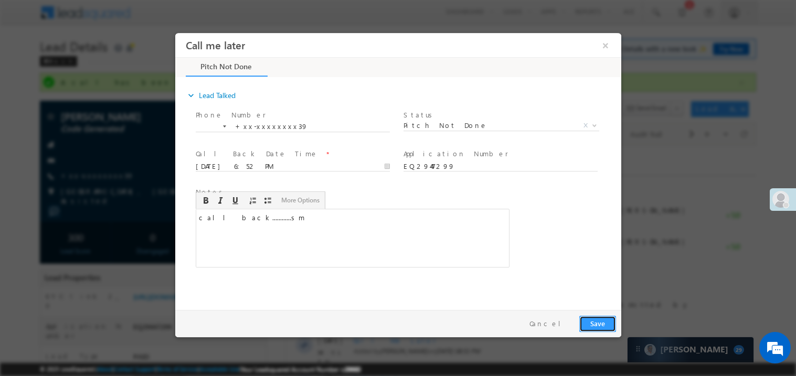
click at [603, 326] on button "Save" at bounding box center [596, 323] width 37 height 16
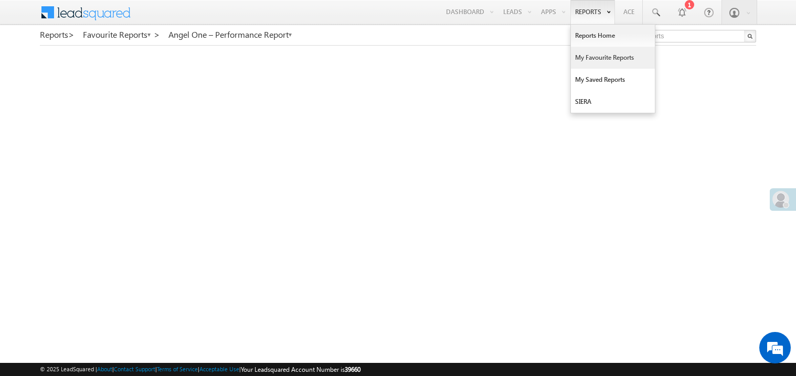
click at [588, 57] on link "My Favourite Reports" at bounding box center [613, 58] width 84 height 22
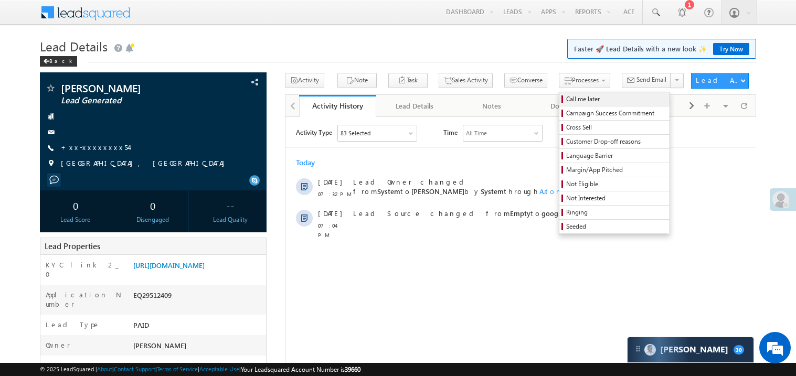
click at [566, 94] on span "Call me later" at bounding box center [616, 98] width 100 height 9
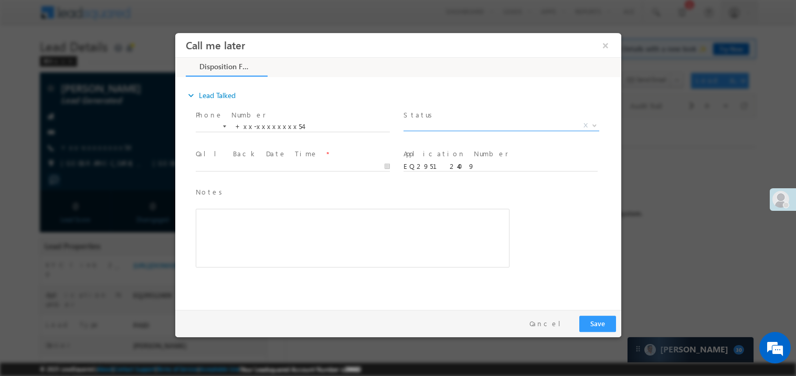
click at [423, 125] on span "X" at bounding box center [501, 125] width 196 height 10
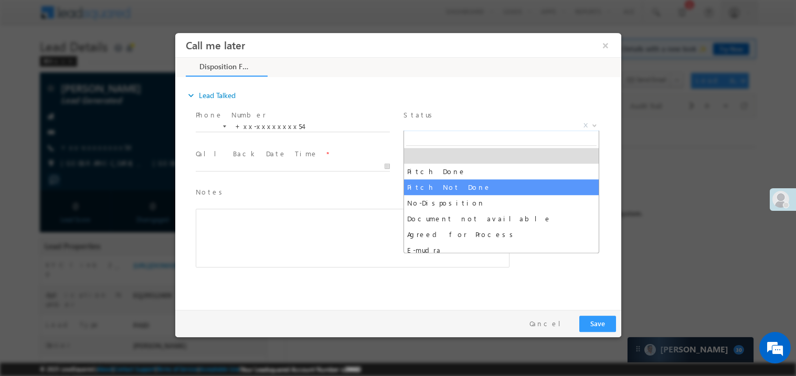
select select "Pitch Not Done"
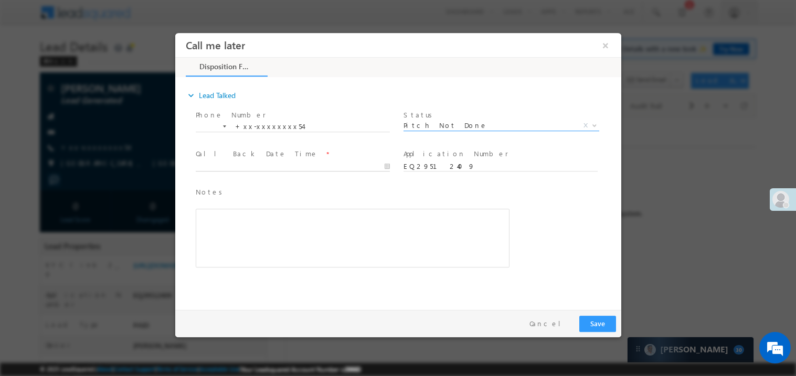
click at [234, 166] on body "Call me later ×" at bounding box center [398, 169] width 446 height 272
type input "[DATE] 7:37 PM"
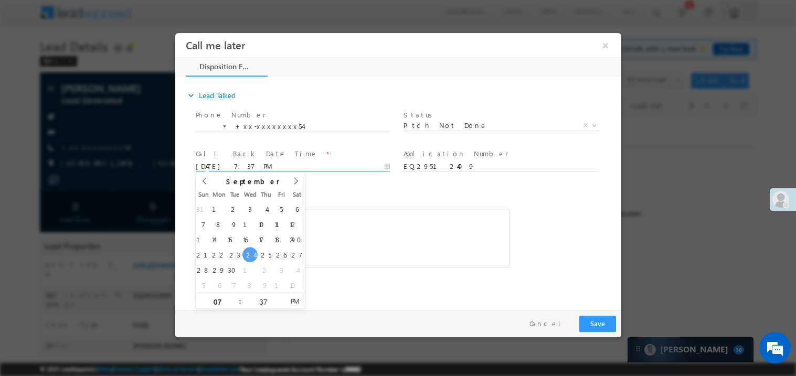
click at [337, 198] on div "Notes * Editor toolbars Basic Styles Bold Italic Underline Paragraph Insert/Rem…" at bounding box center [352, 226] width 314 height 81
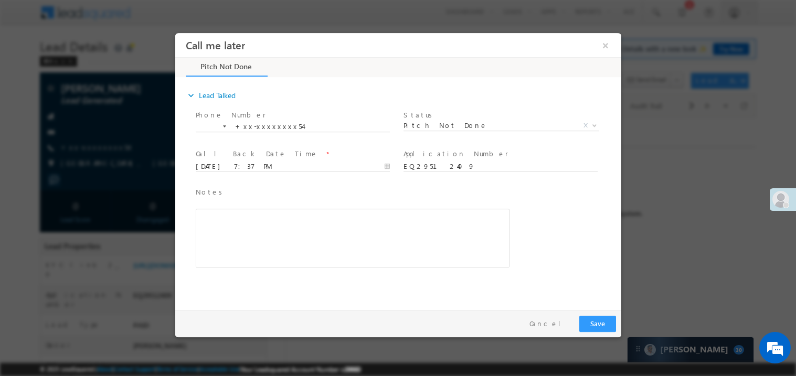
click at [311, 230] on div "Rich Text Editor, 40788eee-0fb2-11ec-a811-0adc8a9d82c2__tab1__section1__Notes__…" at bounding box center [352, 237] width 314 height 59
click at [594, 318] on button "Save" at bounding box center [596, 323] width 37 height 16
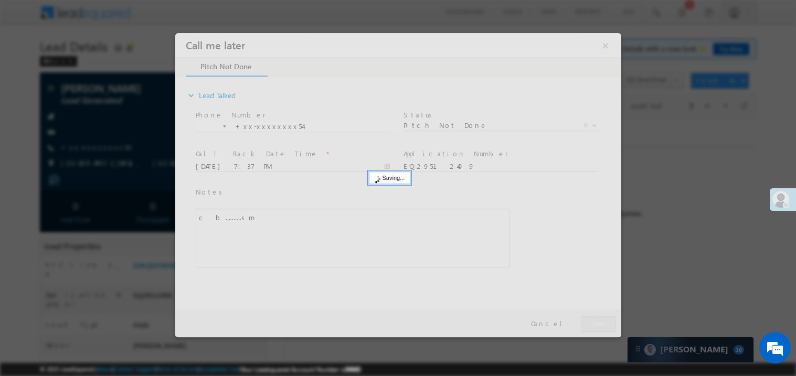
click at [594, 318] on div at bounding box center [398, 185] width 446 height 304
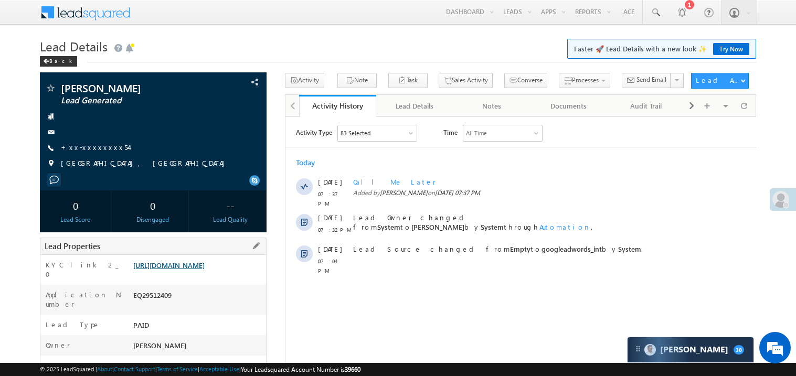
click at [189, 270] on link "[URL][DOMAIN_NAME]" at bounding box center [168, 265] width 71 height 9
click at [98, 147] on link "+xx-xxxxxxxx54" at bounding box center [95, 147] width 68 height 9
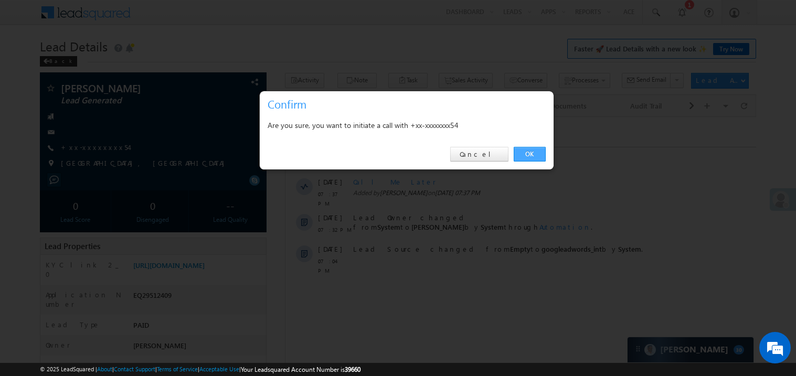
click at [529, 156] on link "OK" at bounding box center [529, 154] width 32 height 15
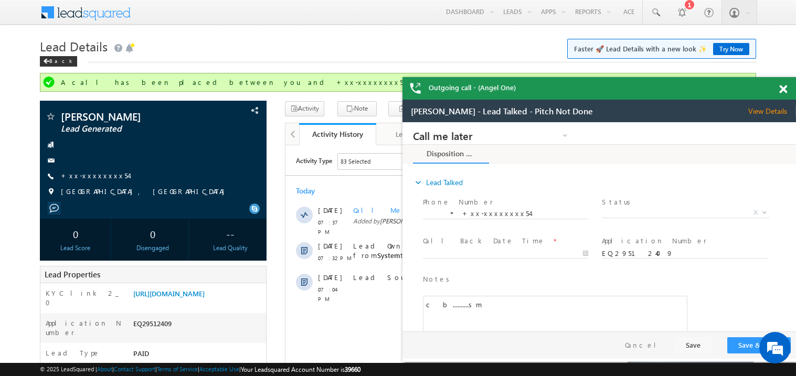
click at [783, 88] on span at bounding box center [783, 89] width 8 height 9
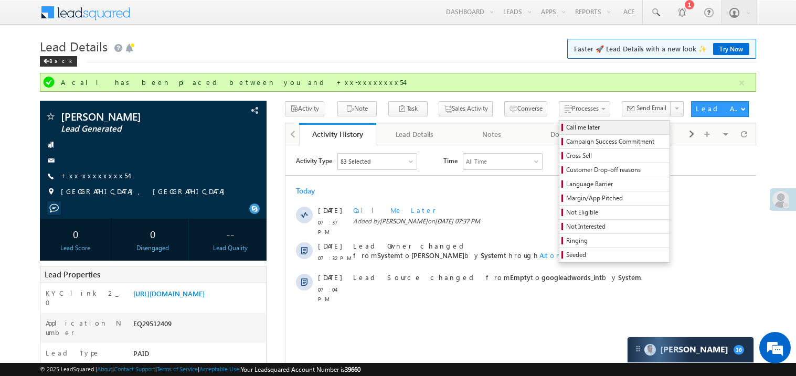
click at [566, 125] on span "Call me later" at bounding box center [616, 127] width 100 height 9
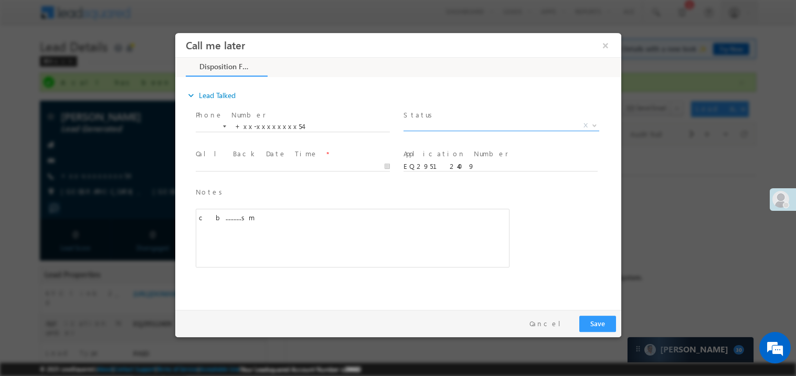
click at [435, 122] on span "X" at bounding box center [501, 125] width 196 height 10
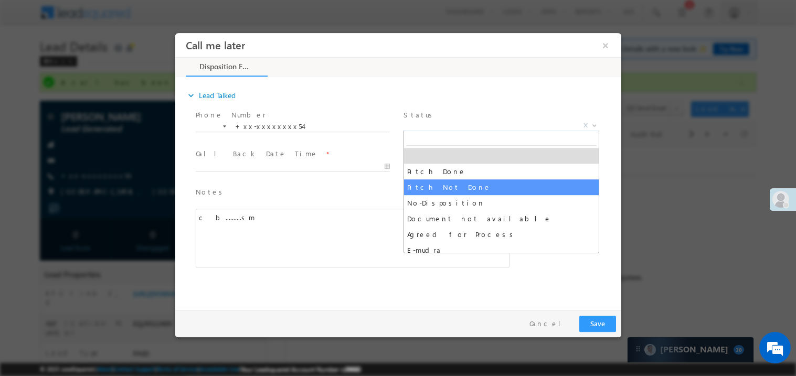
select select "Pitch Not Done"
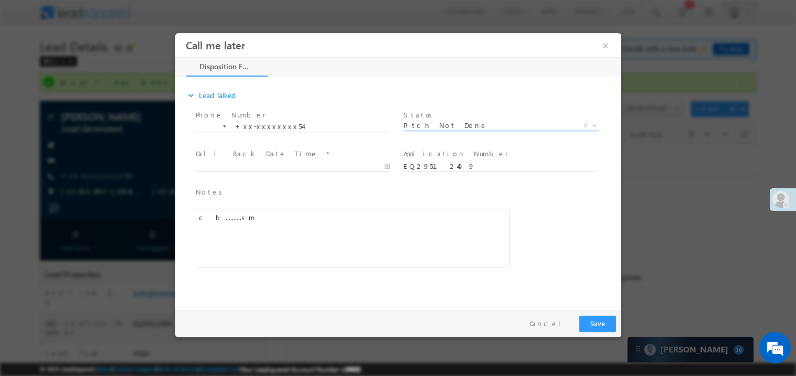
click at [253, 165] on body "Call me later ×" at bounding box center [398, 169] width 446 height 272
type input "09/24/25 7:39 PM"
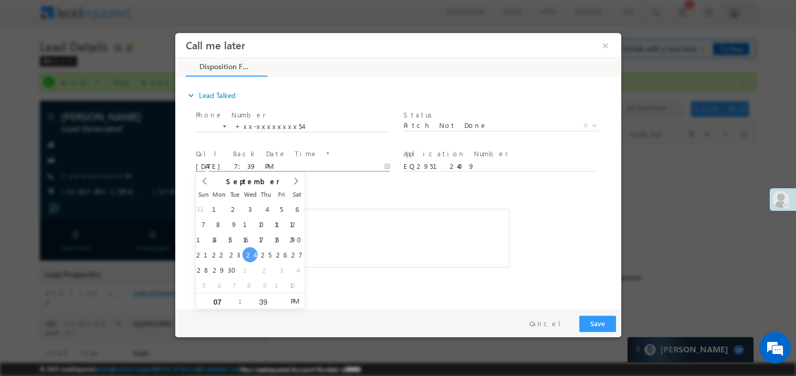
click at [350, 238] on div "c b..........sm" at bounding box center [352, 237] width 314 height 59
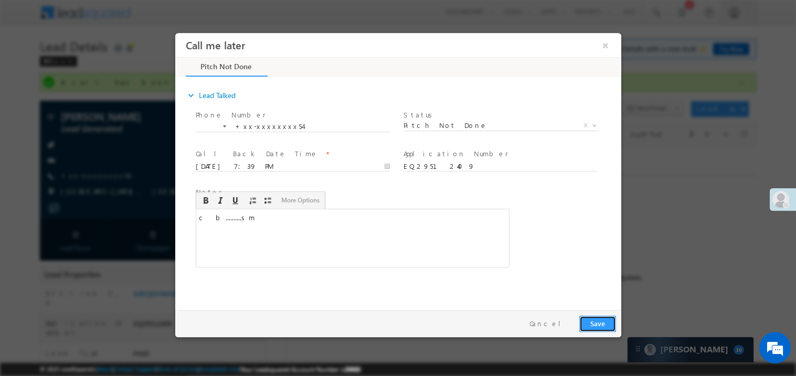
click at [608, 328] on button "Save" at bounding box center [596, 323] width 37 height 16
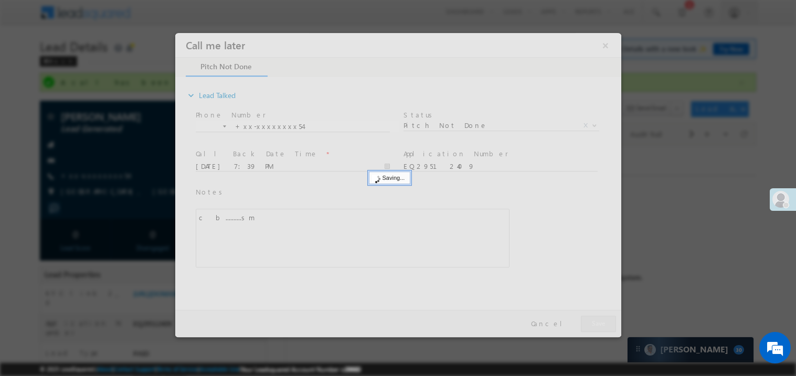
click at [608, 328] on div at bounding box center [398, 185] width 446 height 304
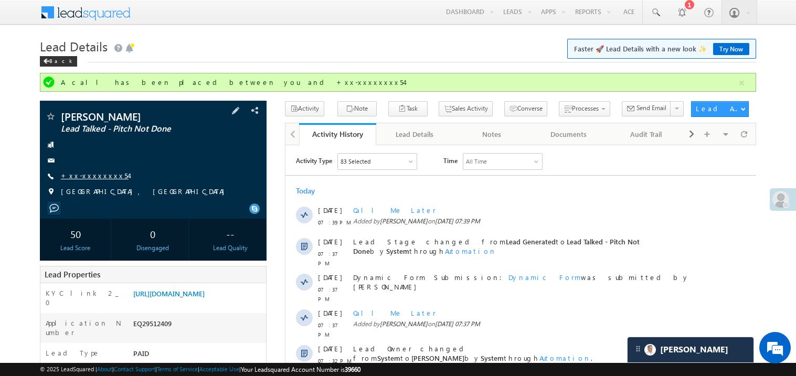
click at [98, 176] on link "+xx-xxxxxxxx54" at bounding box center [95, 175] width 68 height 9
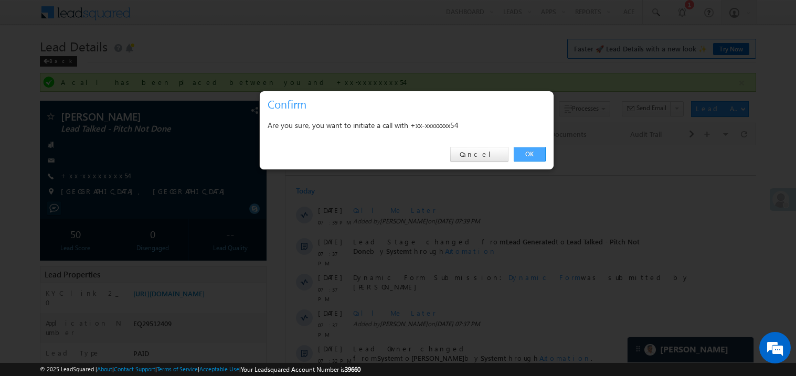
click at [528, 156] on link "OK" at bounding box center [529, 154] width 32 height 15
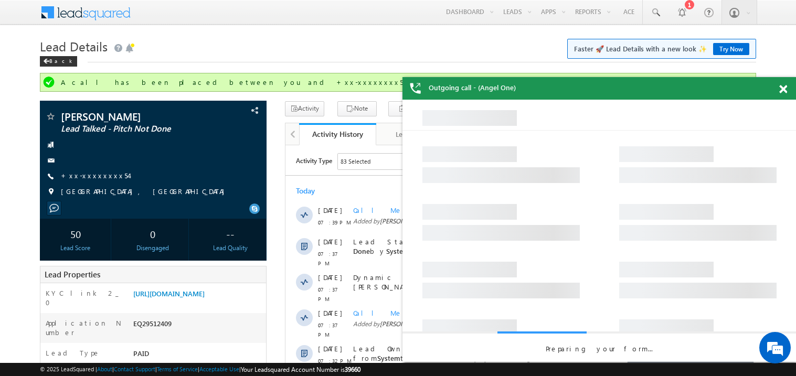
click at [785, 86] on span at bounding box center [783, 89] width 8 height 9
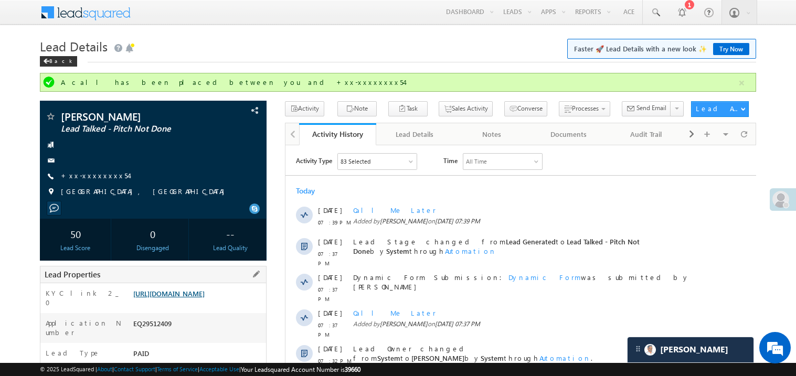
click at [198, 298] on link "https://angelbroking1-pk3em7sa.customui-test.leadsquared.com?leadId=8c2cd8ee-04…" at bounding box center [168, 293] width 71 height 9
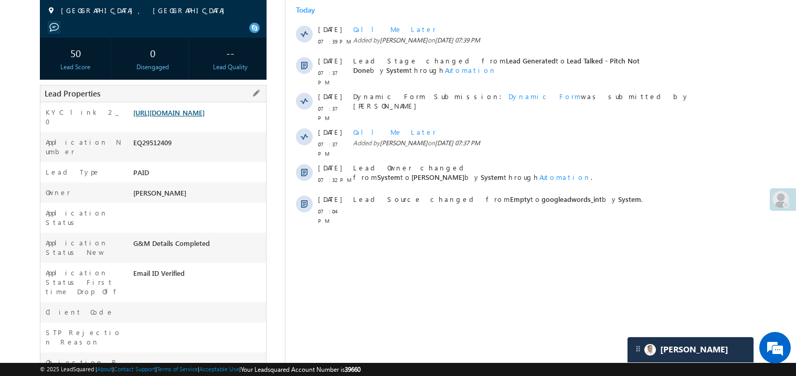
scroll to position [209, 0]
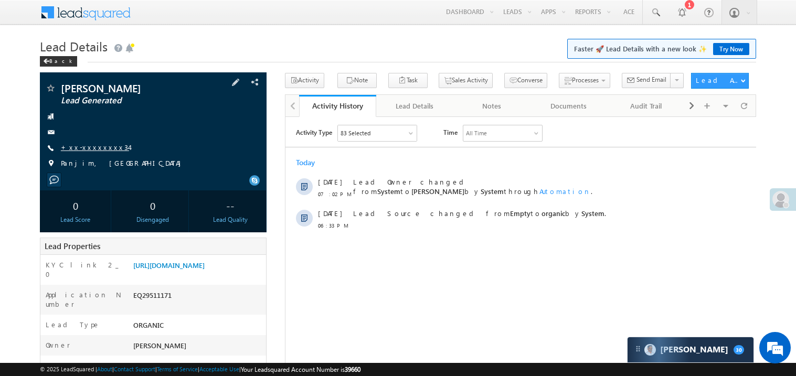
click at [99, 148] on link "+xx-xxxxxxxx34" at bounding box center [95, 147] width 68 height 9
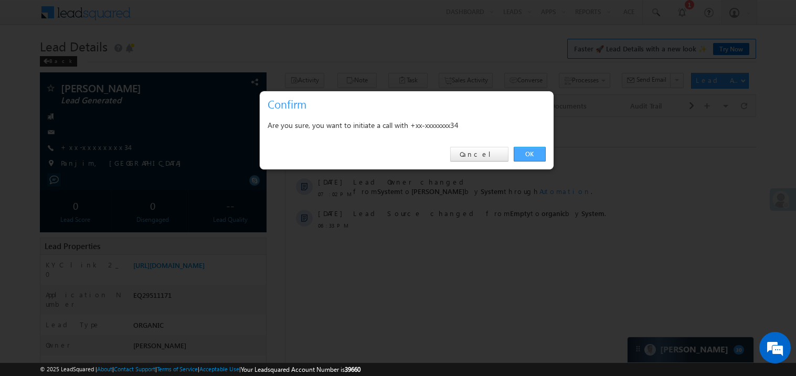
click at [523, 153] on link "OK" at bounding box center [529, 154] width 32 height 15
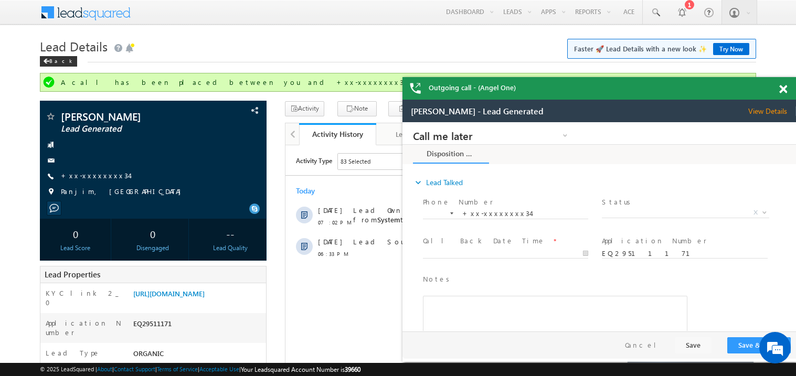
click at [782, 87] on span at bounding box center [783, 89] width 8 height 9
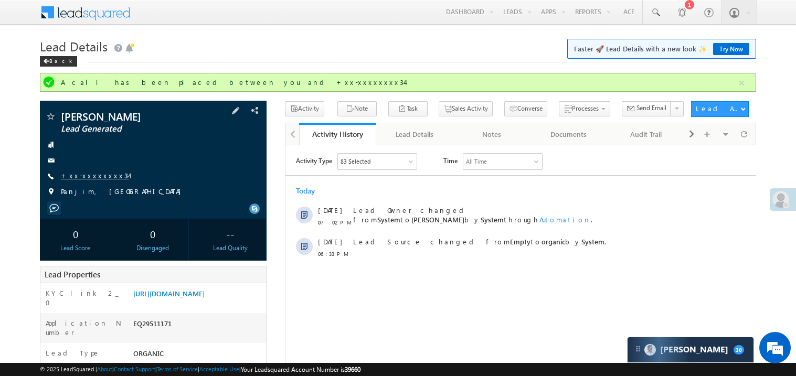
click at [90, 175] on link "+xx-xxxxxxxx34" at bounding box center [95, 175] width 68 height 9
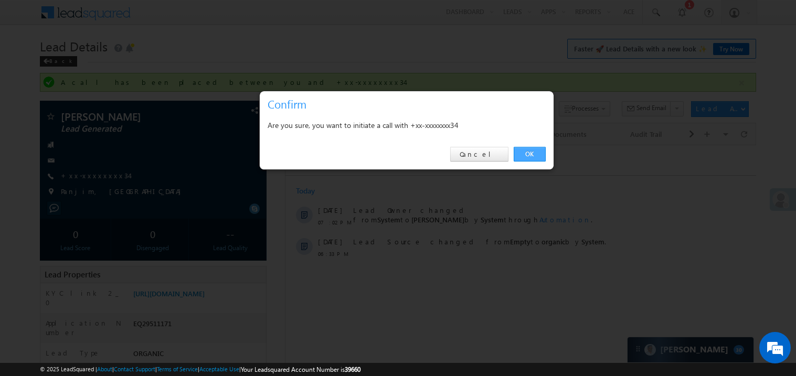
click at [524, 153] on link "OK" at bounding box center [529, 154] width 32 height 15
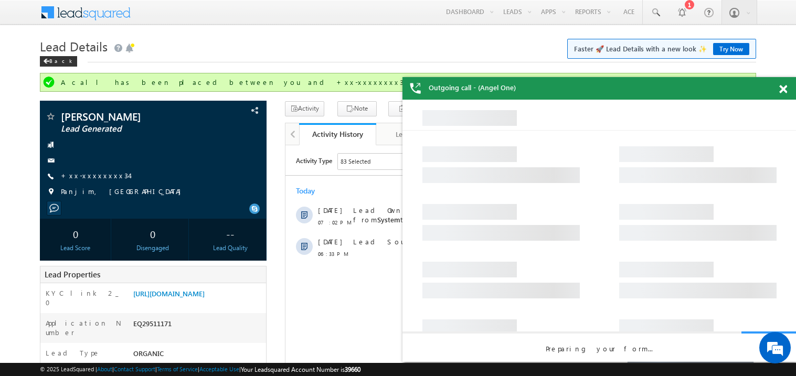
click at [786, 89] on span at bounding box center [783, 89] width 8 height 9
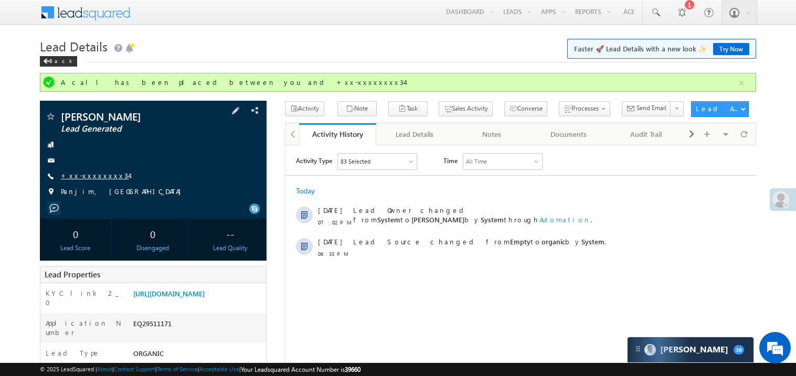
click at [94, 176] on link "+xx-xxxxxxxx34" at bounding box center [95, 175] width 68 height 9
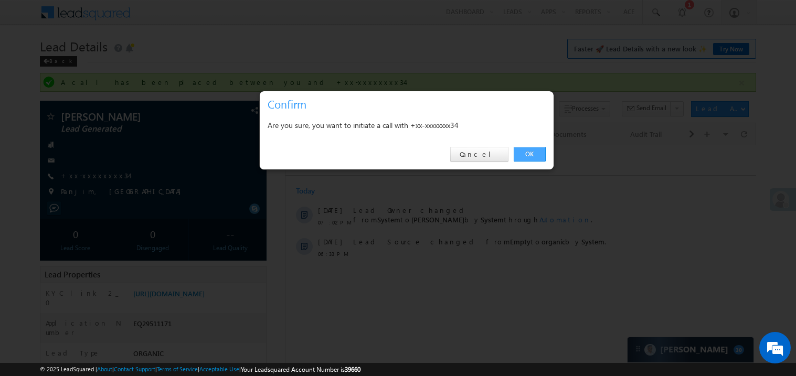
click at [531, 153] on link "OK" at bounding box center [529, 154] width 32 height 15
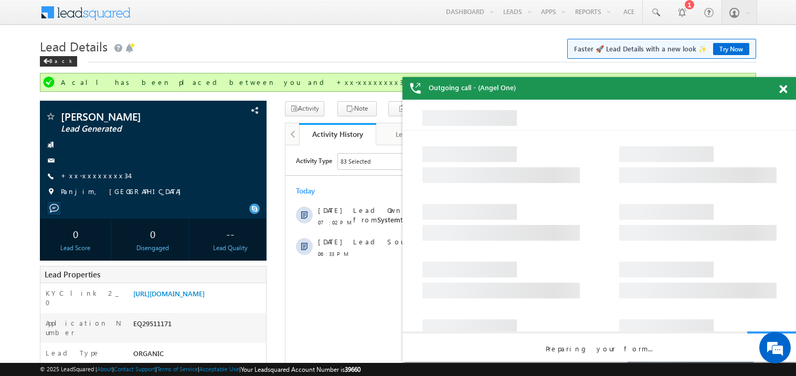
click at [782, 88] on span at bounding box center [783, 89] width 8 height 9
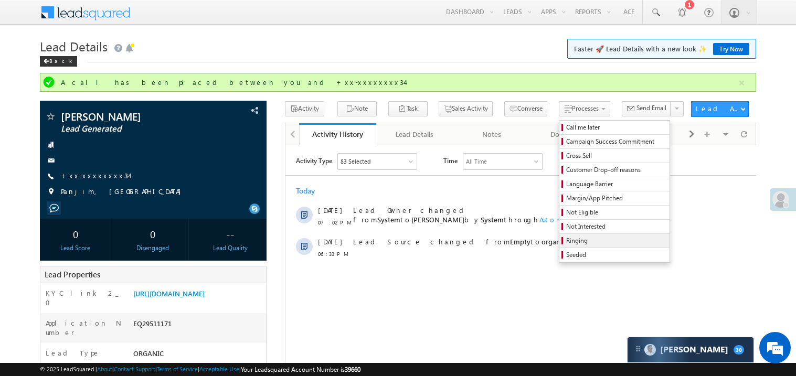
click at [579, 240] on span "Ringing" at bounding box center [616, 240] width 100 height 9
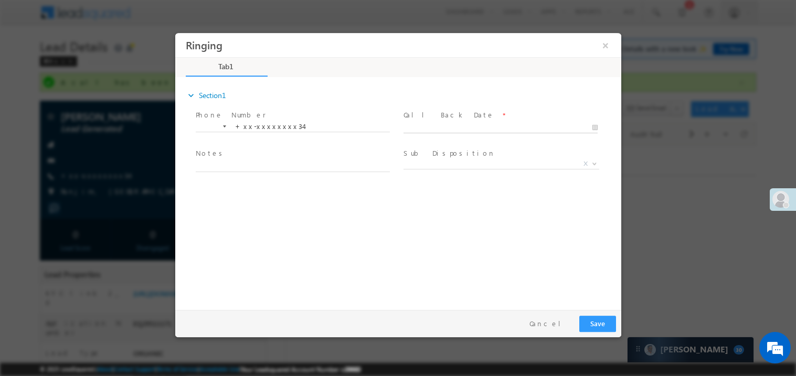
click at [438, 123] on body "Ringing ×" at bounding box center [398, 169] width 446 height 272
type input "09/24/25 7:42 PM"
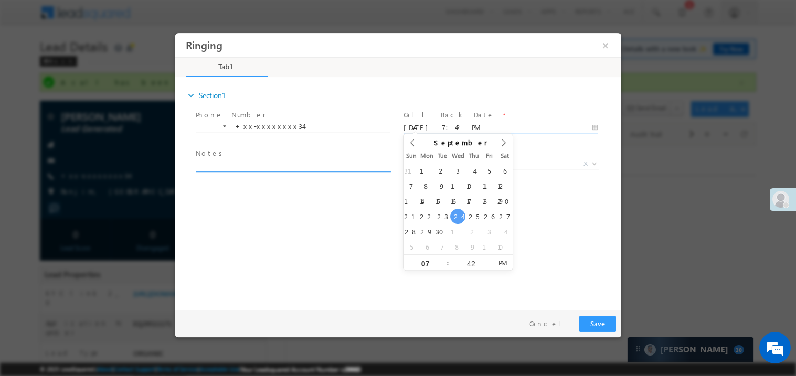
click at [264, 166] on textarea at bounding box center [292, 165] width 194 height 12
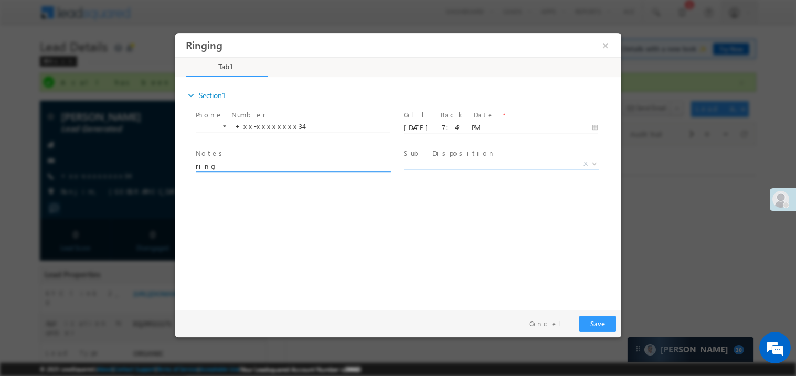
type textarea "ring"
click at [425, 160] on span "X" at bounding box center [501, 163] width 196 height 10
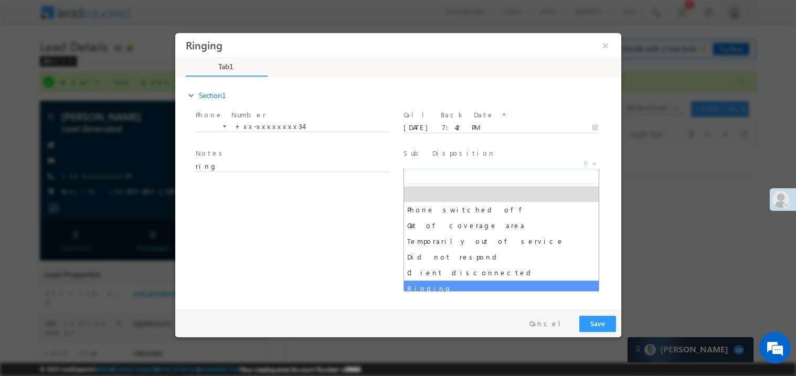
select select "Ringing"
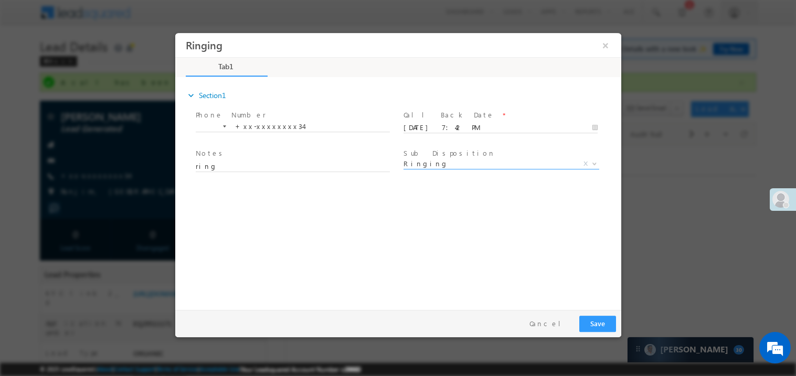
click at [308, 281] on div "expand_more Section1 Phone Number *" at bounding box center [400, 191] width 441 height 227
click at [600, 324] on button "Save" at bounding box center [596, 323] width 37 height 16
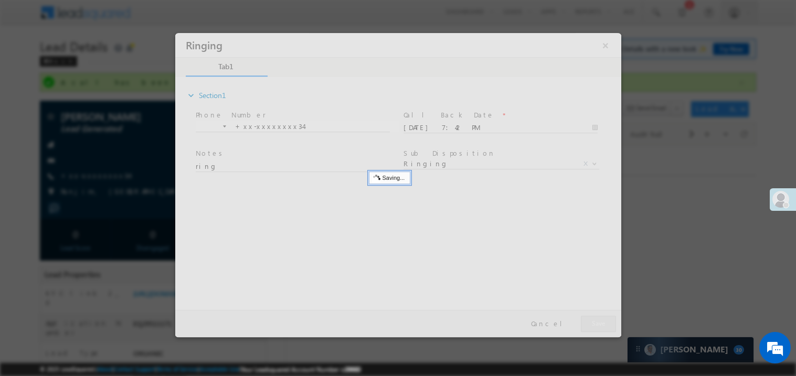
click at [600, 324] on div at bounding box center [398, 185] width 446 height 304
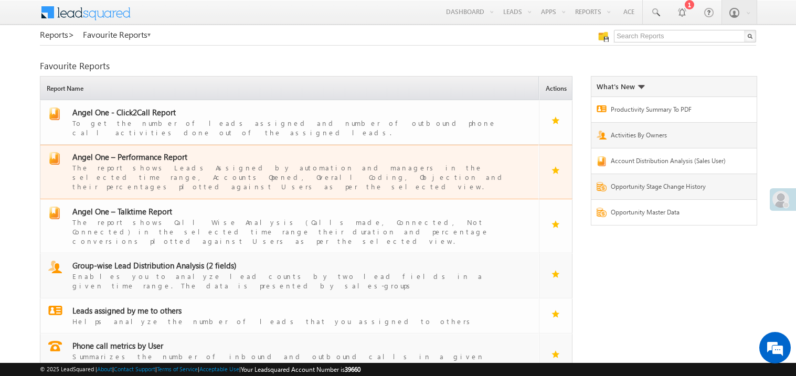
click at [147, 162] on div "The report shows Leads Assigned by automation and managers in the selected time…" at bounding box center [295, 176] width 447 height 29
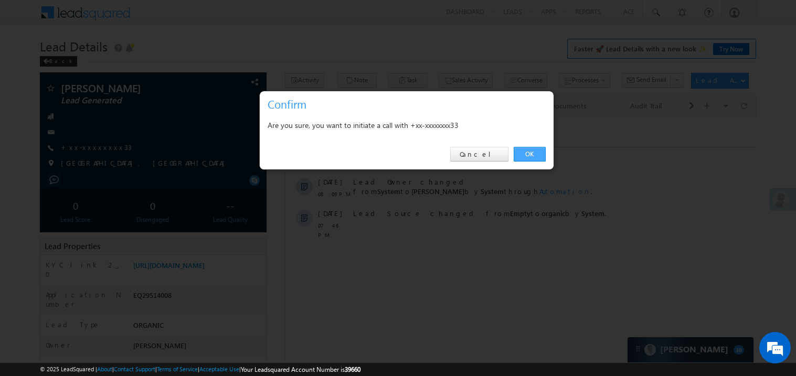
click at [533, 154] on link "OK" at bounding box center [529, 154] width 32 height 15
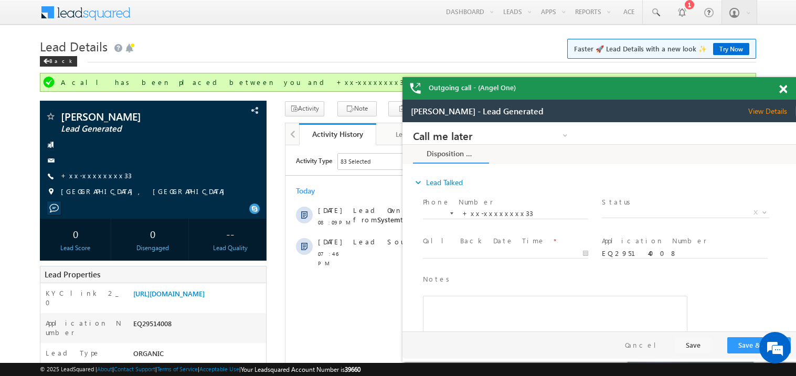
click at [786, 87] on span at bounding box center [783, 89] width 8 height 9
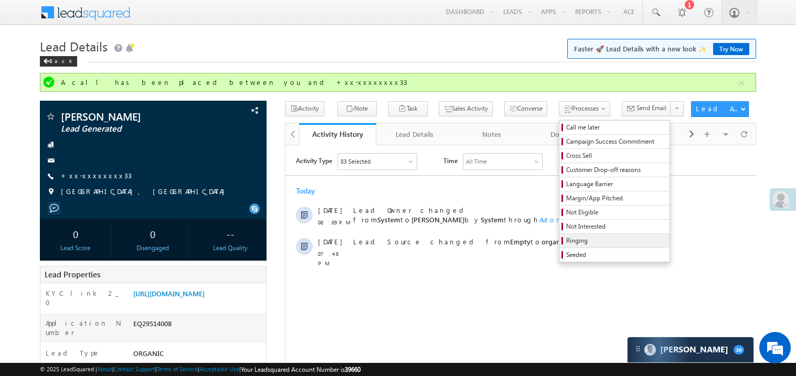
click at [566, 242] on span "Ringing" at bounding box center [616, 240] width 100 height 9
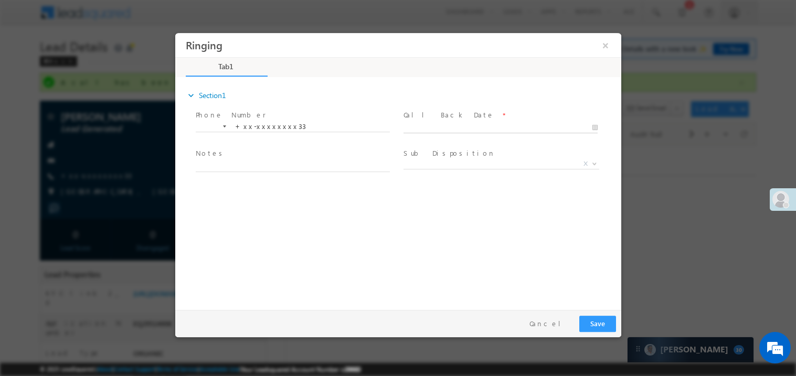
click at [436, 127] on body "Ringing ×" at bounding box center [398, 169] width 446 height 272
type input "09/24/25 8:27 PM"
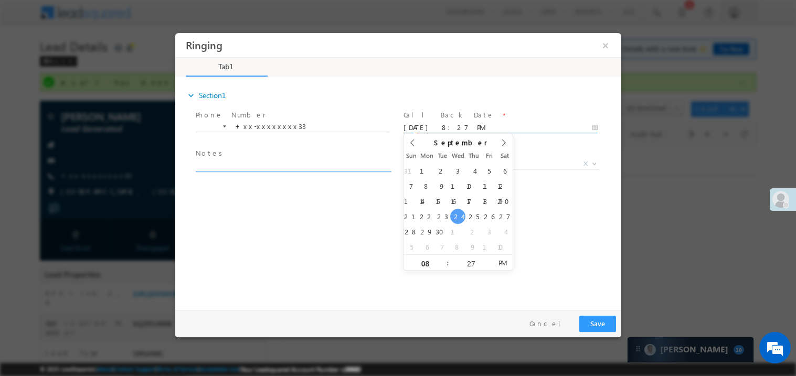
click at [255, 167] on textarea at bounding box center [292, 165] width 194 height 12
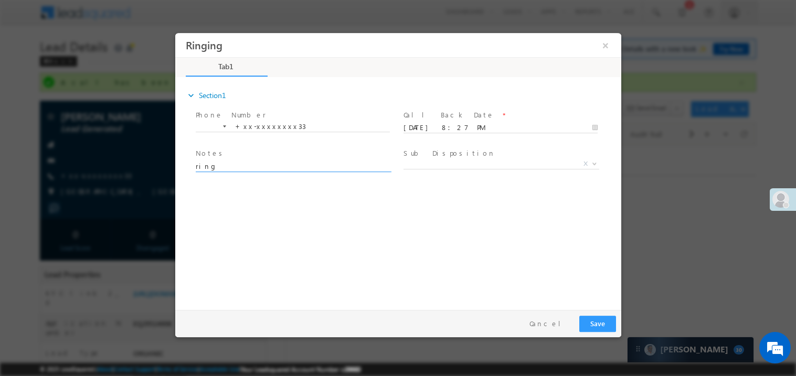
type textarea "ring"
click at [597, 327] on button "Save" at bounding box center [596, 323] width 37 height 16
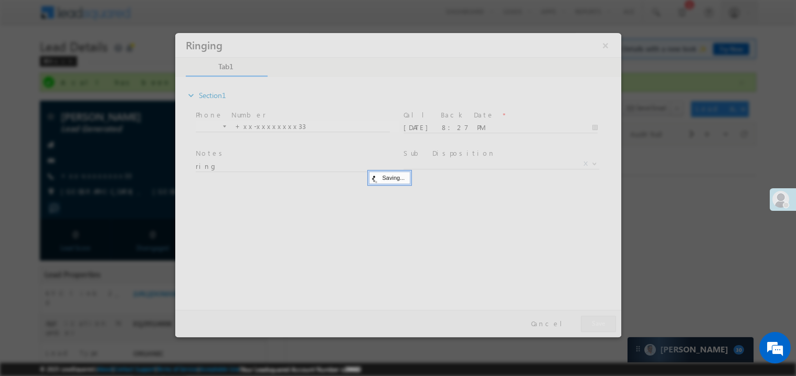
click at [597, 327] on div at bounding box center [398, 185] width 446 height 304
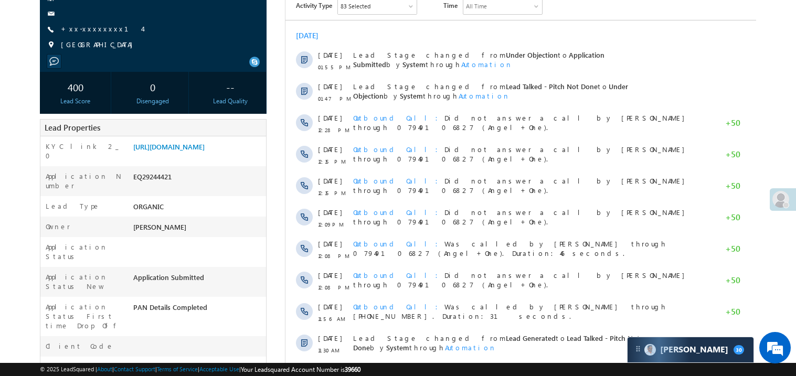
scroll to position [125, 0]
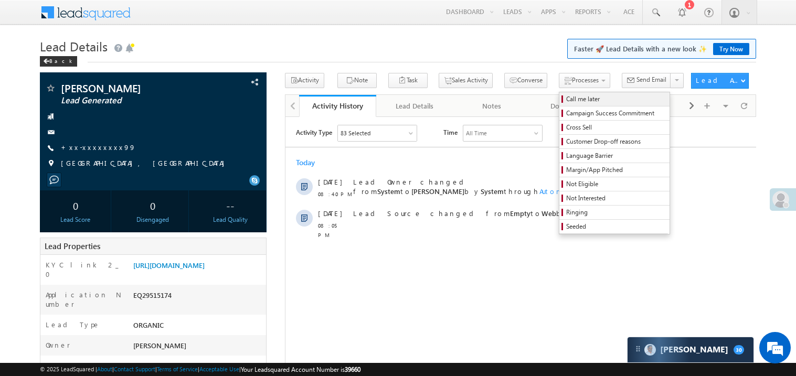
click at [566, 95] on span "Call me later" at bounding box center [616, 98] width 100 height 9
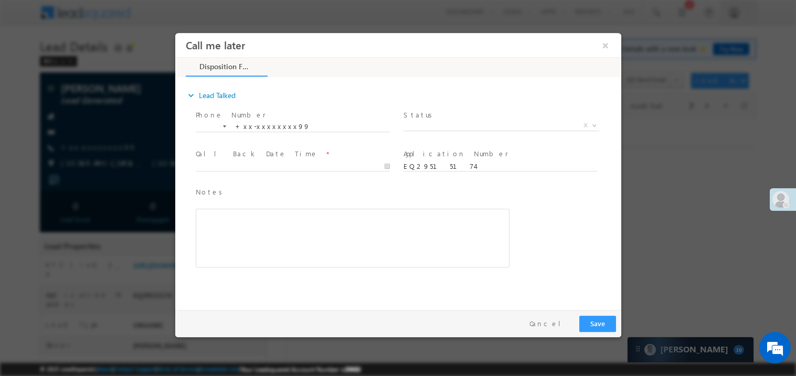
click at [437, 115] on span "Status *" at bounding box center [500, 115] width 194 height 12
click at [425, 130] on body "Call me later ×" at bounding box center [398, 169] width 446 height 272
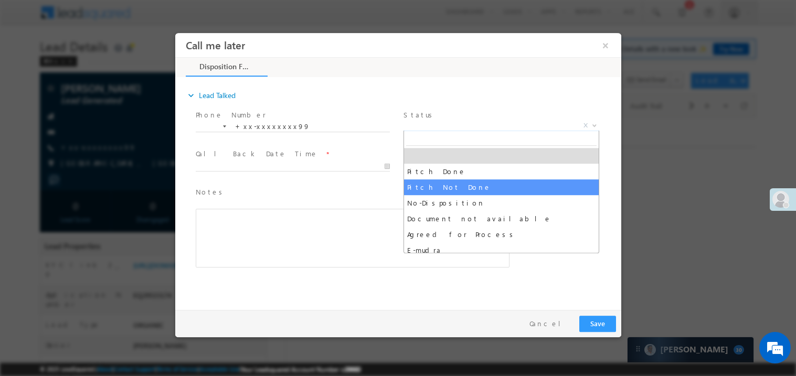
select select "Pitch Not Done"
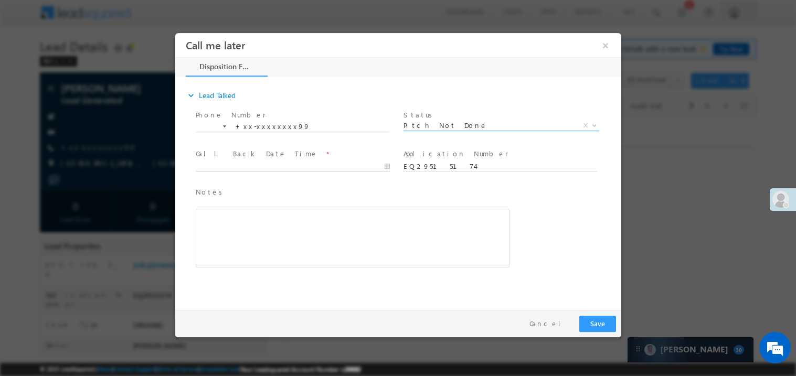
click at [245, 165] on body "Call me later ×" at bounding box center [398, 169] width 446 height 272
type input "[DATE] 8:49 PM"
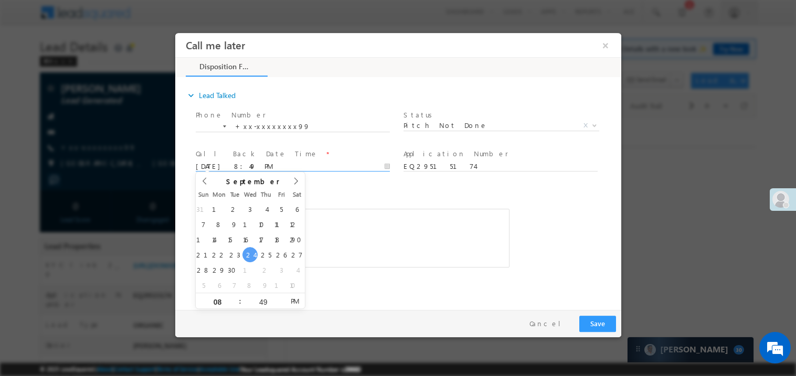
click at [374, 247] on div "Rich Text Editor, 40788eee-0fb2-11ec-a811-0adc8a9d82c2__tab1__section1__Notes__…" at bounding box center [352, 237] width 314 height 59
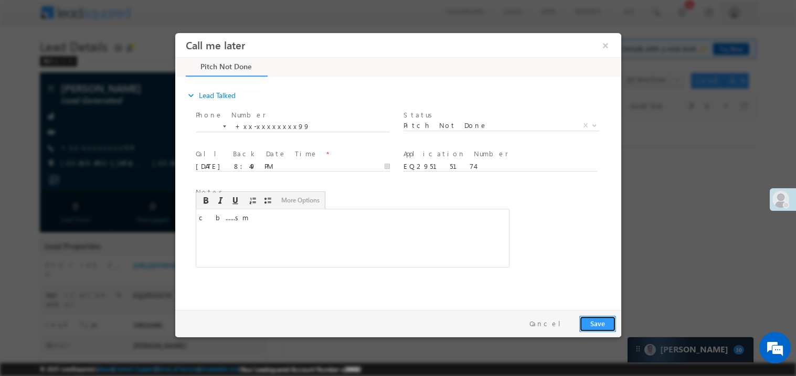
click at [598, 317] on button "Save" at bounding box center [596, 323] width 37 height 16
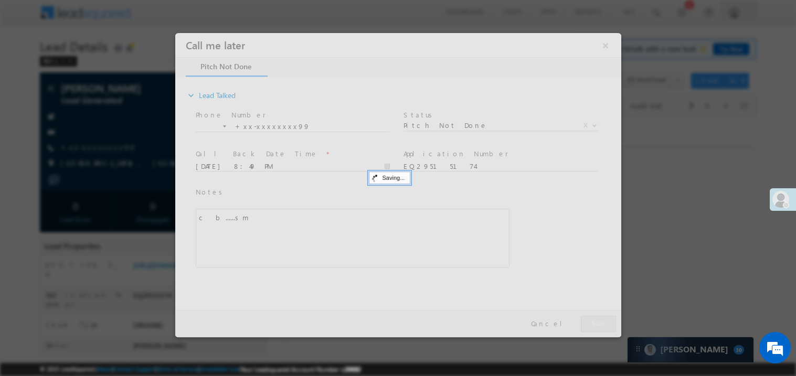
click at [598, 317] on div at bounding box center [398, 185] width 446 height 304
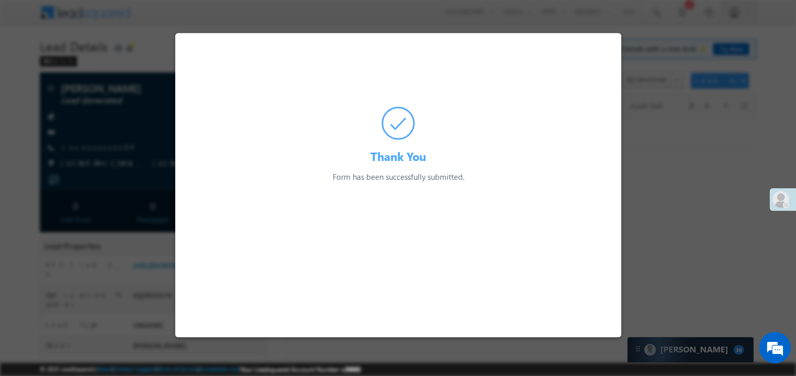
click at [598, 182] on html "Thank You Form has been successfully submitted. Preparing your form... [DATE] S…" at bounding box center [398, 108] width 446 height 150
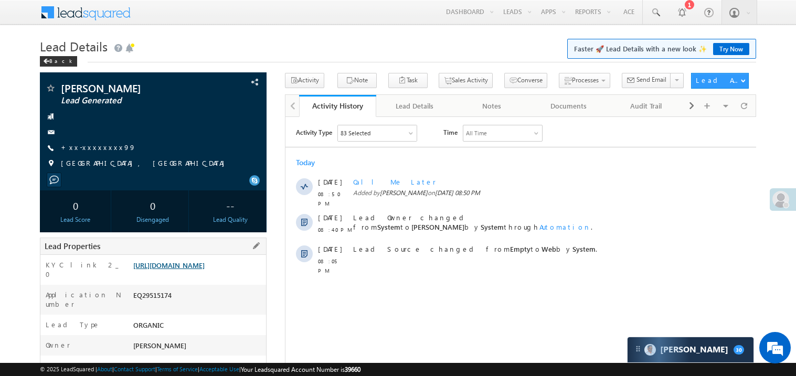
click at [181, 270] on link "[URL][DOMAIN_NAME]" at bounding box center [168, 265] width 71 height 9
click at [98, 149] on link "+xx-xxxxxxxx99" at bounding box center [98, 147] width 75 height 9
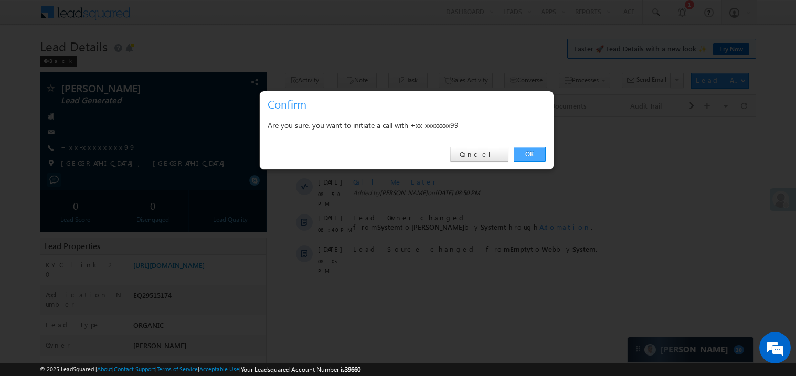
click at [533, 155] on link "OK" at bounding box center [529, 154] width 32 height 15
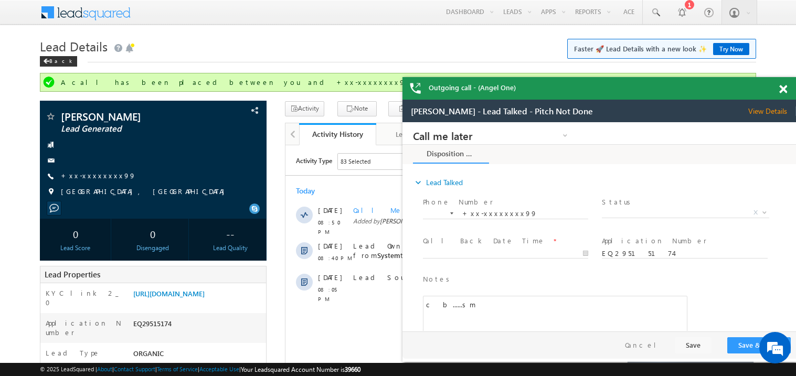
click at [783, 89] on span at bounding box center [783, 89] width 8 height 9
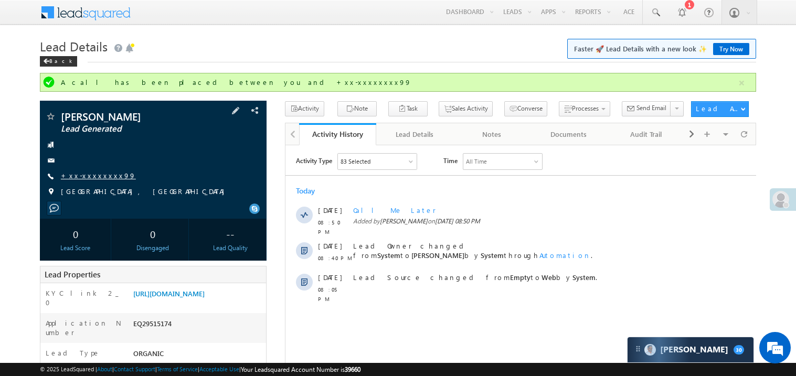
click at [98, 175] on link "+xx-xxxxxxxx99" at bounding box center [98, 175] width 75 height 9
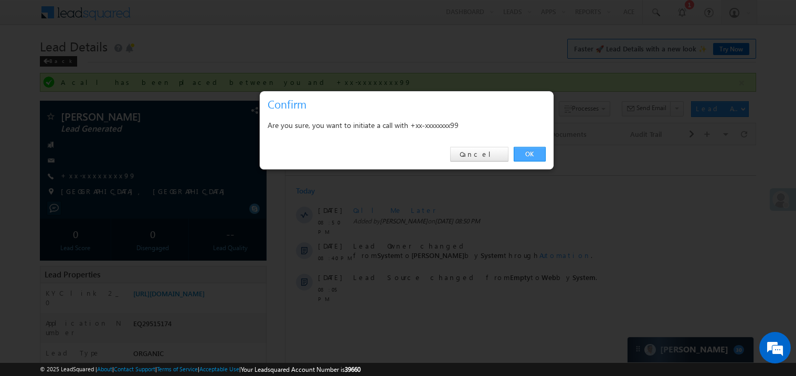
click at [522, 153] on link "OK" at bounding box center [529, 154] width 32 height 15
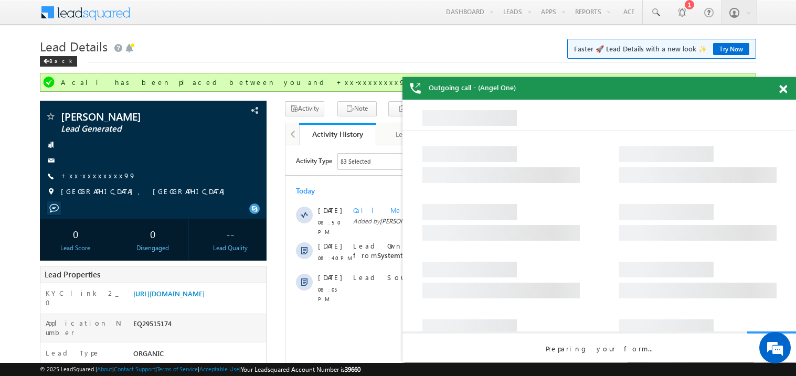
click at [781, 89] on span at bounding box center [783, 89] width 8 height 9
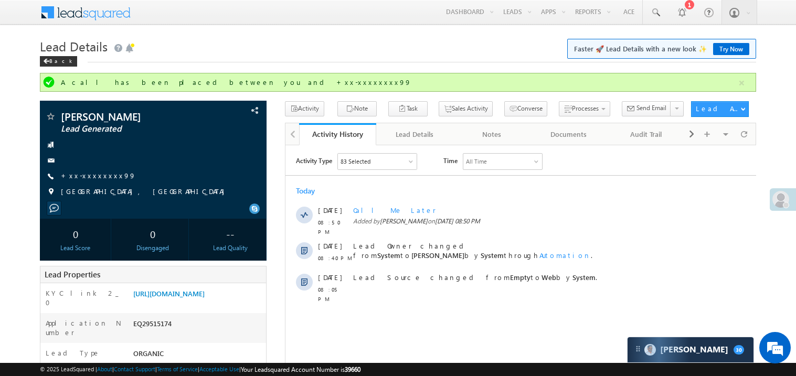
click at [102, 176] on link "+xx-xxxxxxxx99" at bounding box center [98, 175] width 75 height 9
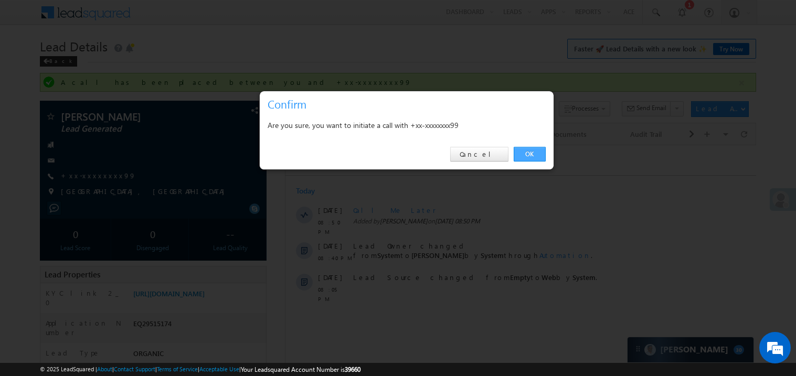
click at [524, 153] on link "OK" at bounding box center [529, 154] width 32 height 15
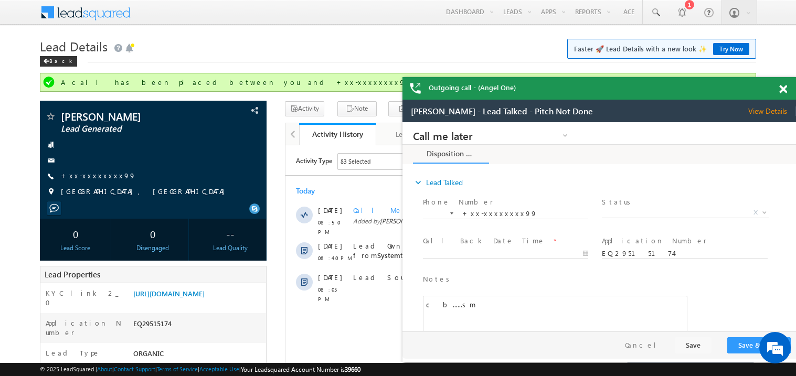
click at [787, 84] on div at bounding box center [788, 87] width 14 height 20
click at [785, 87] on span at bounding box center [783, 89] width 8 height 9
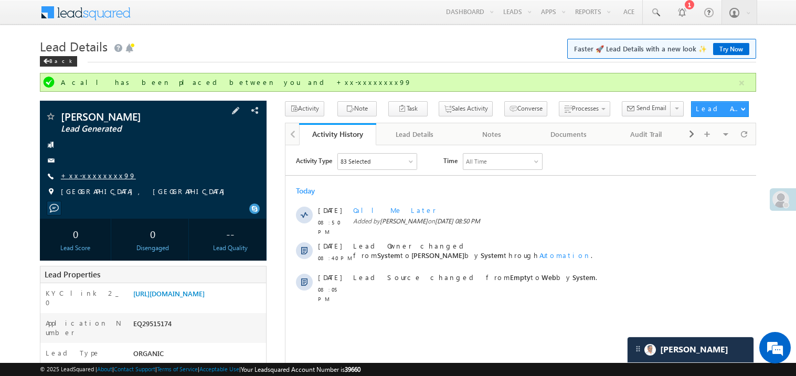
click at [101, 176] on link "+xx-xxxxxxxx99" at bounding box center [98, 175] width 75 height 9
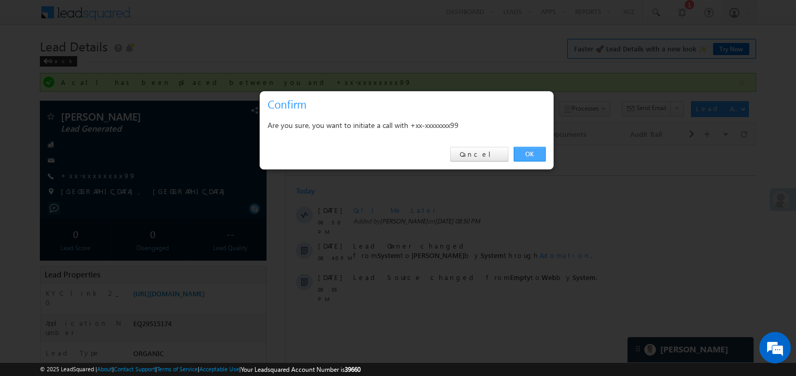
click at [529, 156] on link "OK" at bounding box center [529, 154] width 32 height 15
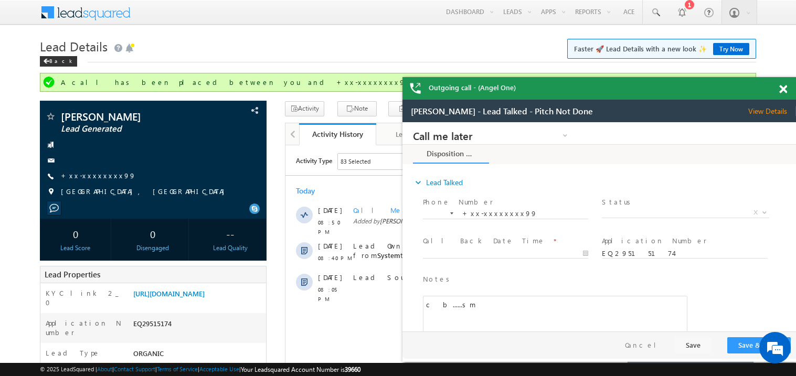
click at [782, 92] on span at bounding box center [783, 89] width 8 height 9
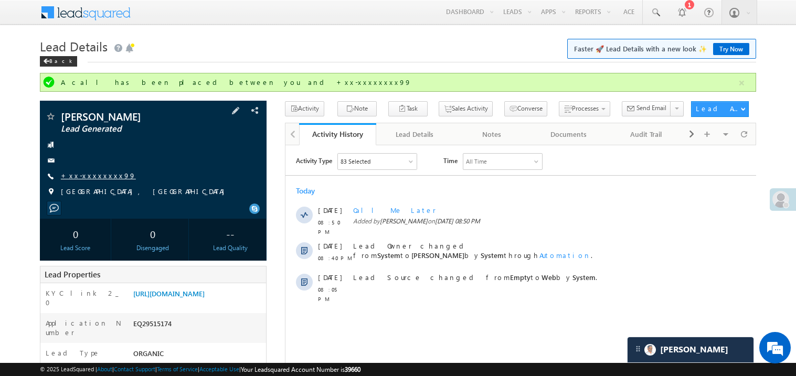
click at [96, 174] on link "+xx-xxxxxxxx99" at bounding box center [98, 175] width 75 height 9
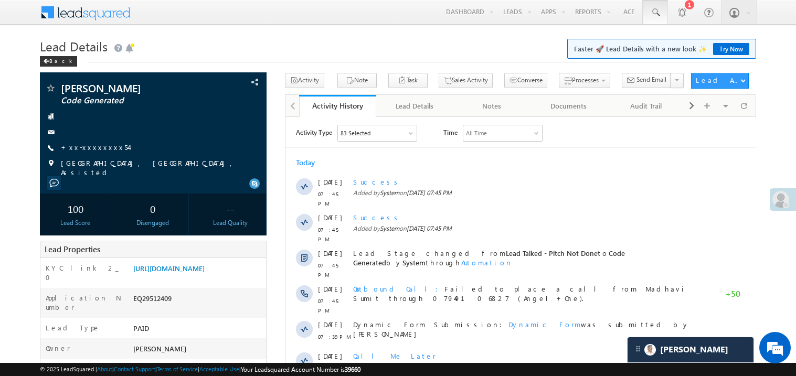
click at [654, 8] on span at bounding box center [655, 12] width 10 height 10
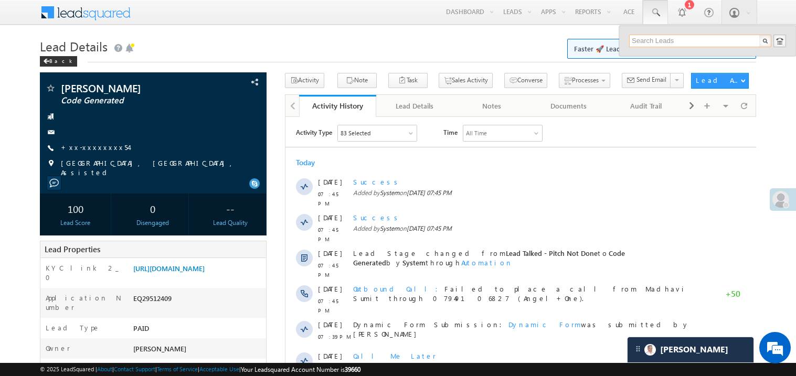
paste input "EQ29431630"
type input "EQ29431630"
click at [651, 58] on div "Hemtu waskel" at bounding box center [704, 56] width 141 height 12
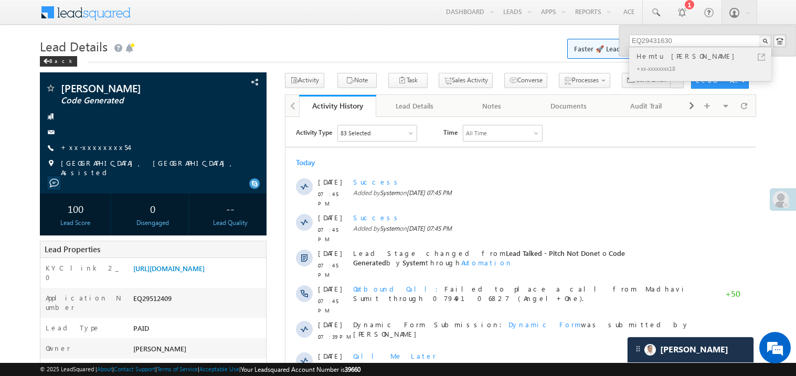
click at [651, 58] on div "Hemtu waskel" at bounding box center [704, 56] width 141 height 12
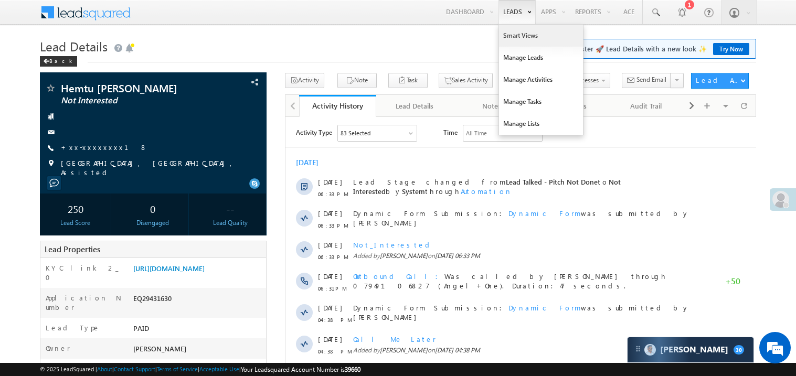
click at [508, 33] on link "Smart Views" at bounding box center [541, 36] width 84 height 22
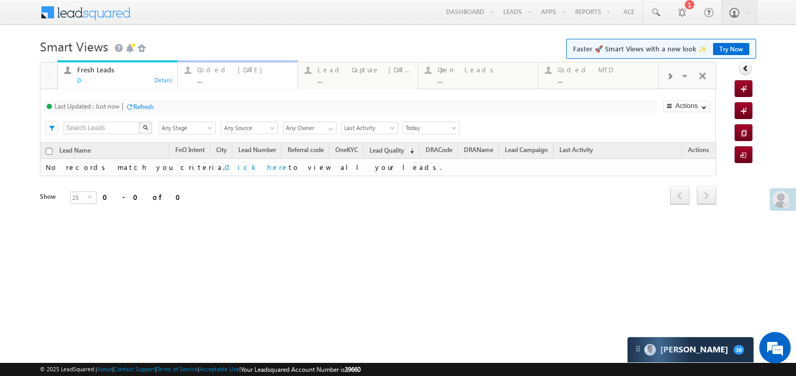
click at [230, 76] on div "..." at bounding box center [244, 80] width 94 height 8
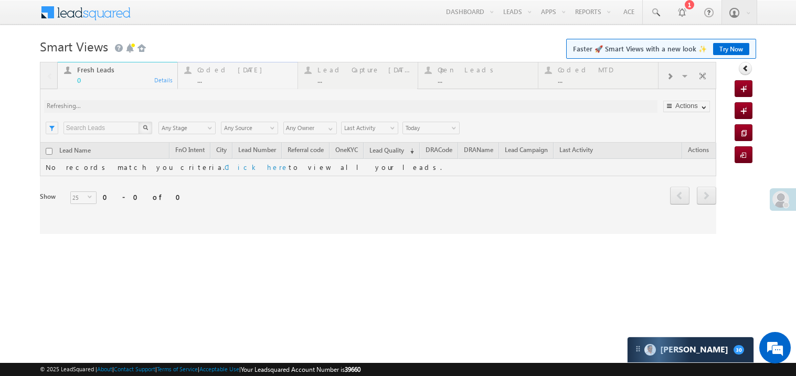
click at [230, 75] on div at bounding box center [378, 148] width 676 height 172
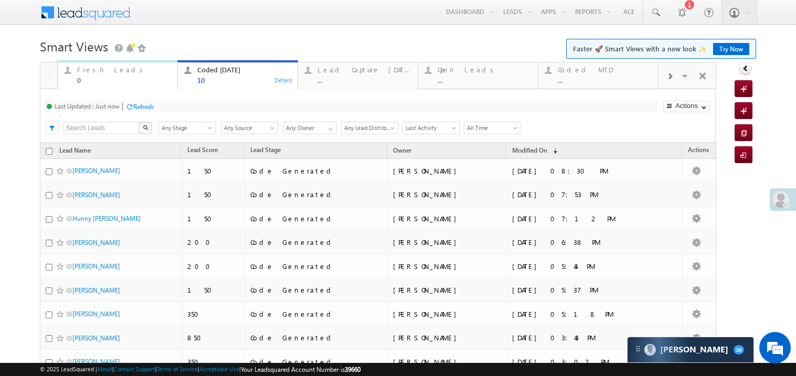
click at [119, 76] on div "0" at bounding box center [124, 80] width 94 height 8
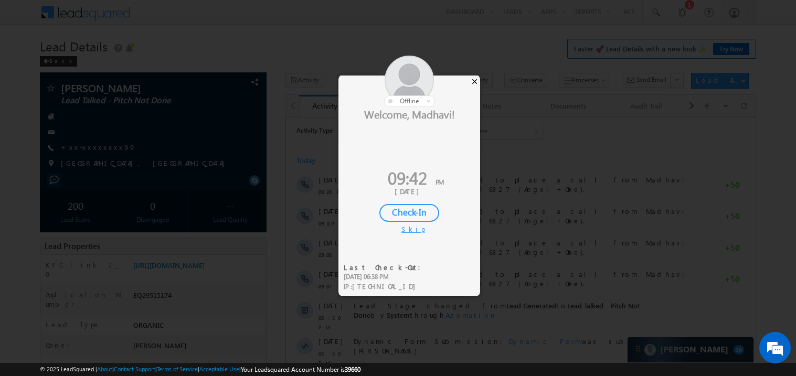
click at [476, 80] on div "×" at bounding box center [474, 82] width 11 height 12
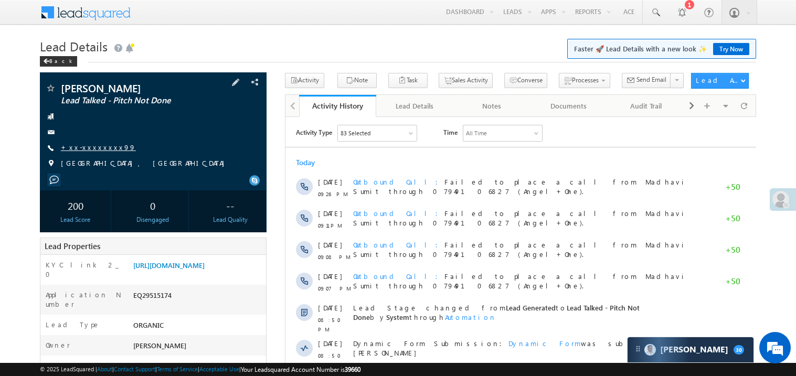
click at [97, 145] on link "+xx-xxxxxxxx99" at bounding box center [98, 147] width 75 height 9
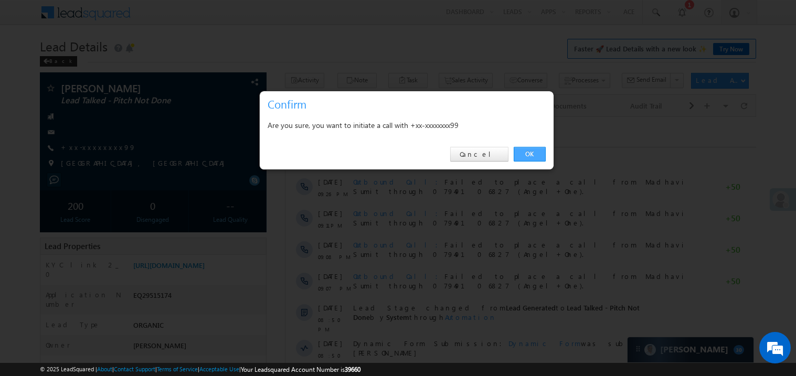
click at [519, 157] on link "OK" at bounding box center [529, 154] width 32 height 15
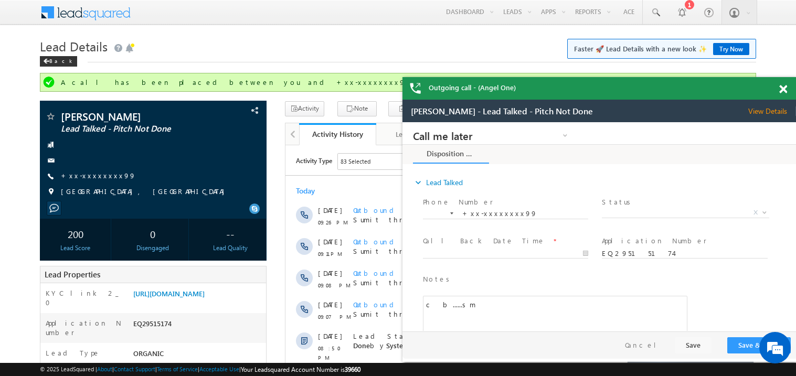
click at [783, 91] on span at bounding box center [783, 89] width 8 height 9
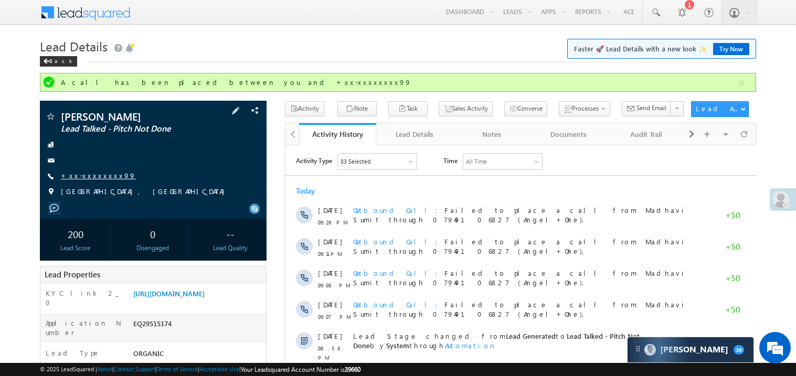
click at [100, 177] on link "+xx-xxxxxxxx99" at bounding box center [98, 175] width 75 height 9
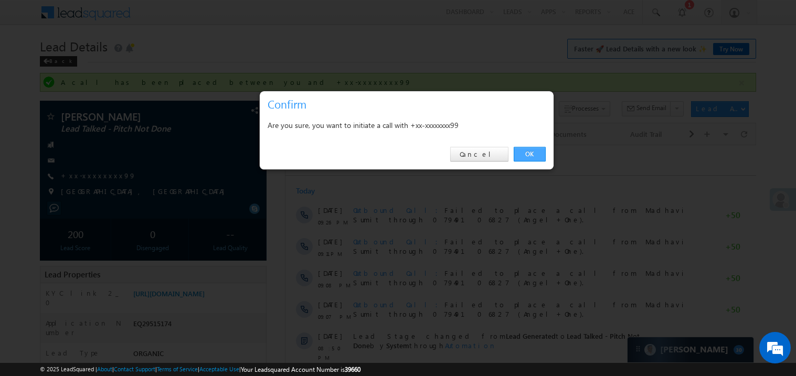
click at [527, 153] on link "OK" at bounding box center [529, 154] width 32 height 15
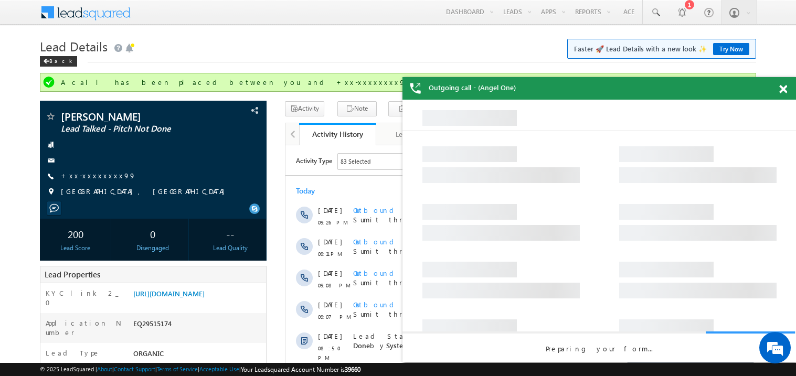
click at [781, 89] on span at bounding box center [783, 89] width 8 height 9
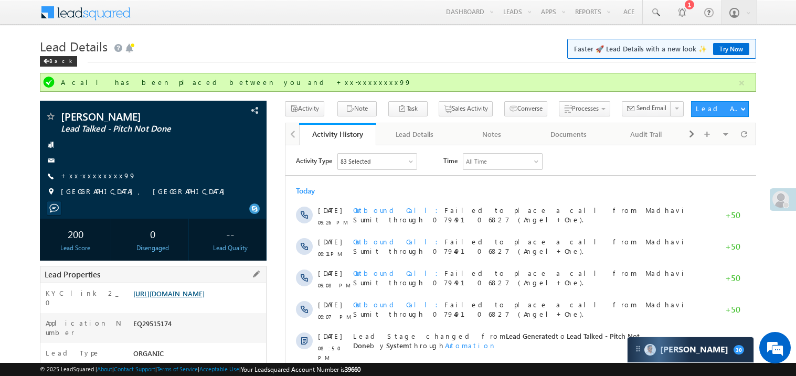
click at [201, 295] on link "[URL][DOMAIN_NAME]" at bounding box center [168, 293] width 71 height 9
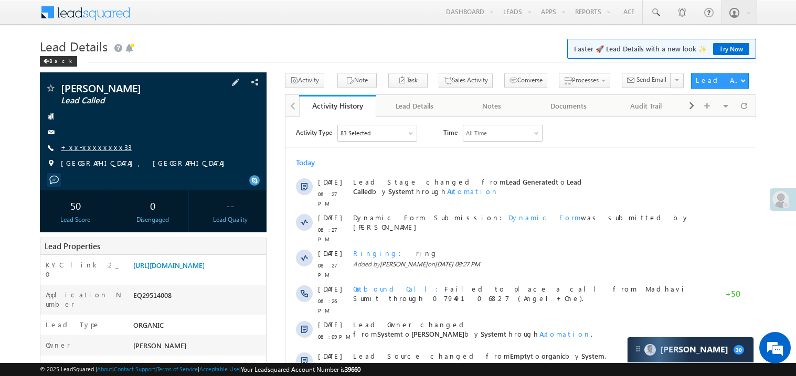
click at [92, 144] on link "+xx-xxxxxxxx33" at bounding box center [96, 147] width 71 height 9
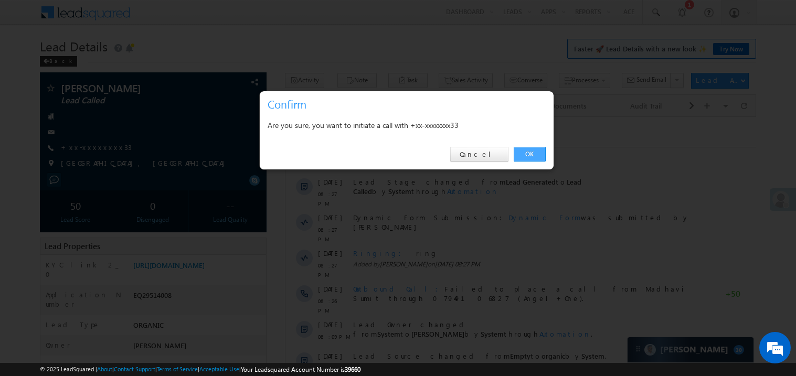
click at [521, 154] on link "OK" at bounding box center [529, 154] width 32 height 15
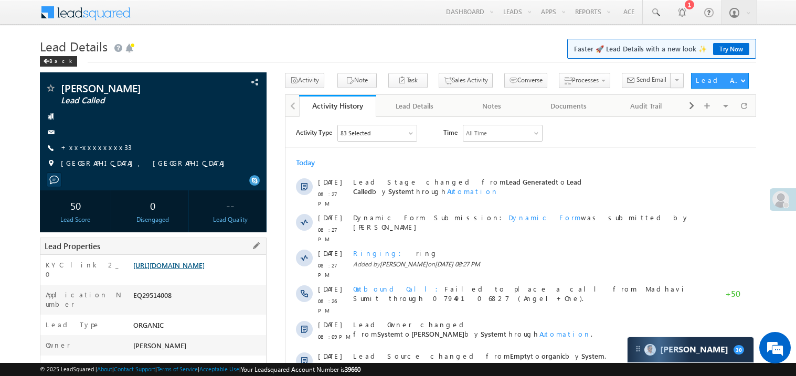
click at [205, 268] on link "[URL][DOMAIN_NAME]" at bounding box center [168, 265] width 71 height 9
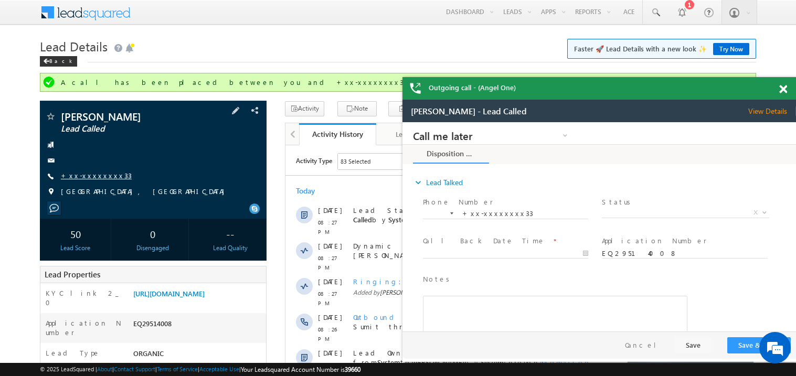
click at [99, 175] on link "+xx-xxxxxxxx33" at bounding box center [96, 175] width 71 height 9
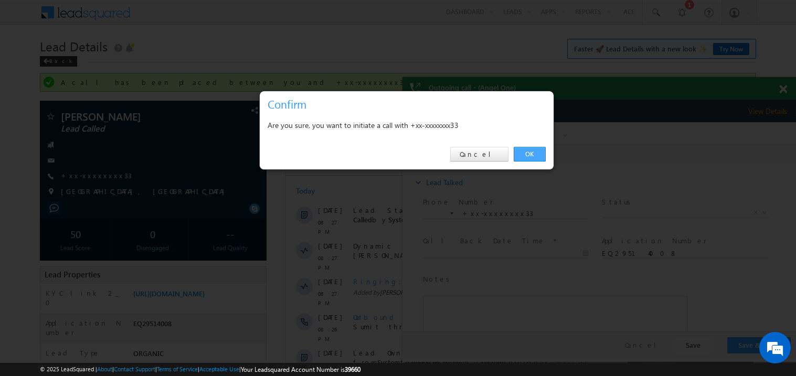
click at [528, 153] on link "OK" at bounding box center [529, 154] width 32 height 15
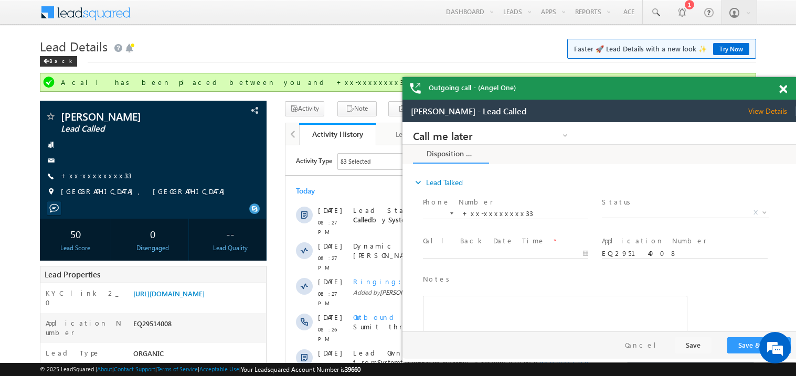
click at [781, 90] on span at bounding box center [783, 89] width 8 height 9
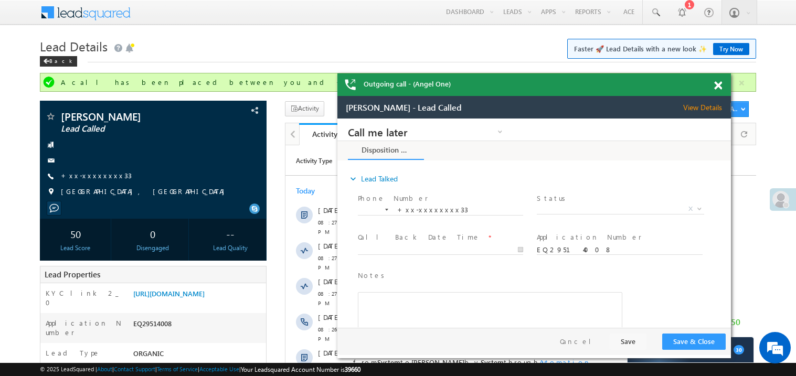
drag, startPoint x: 705, startPoint y: 109, endPoint x: 616, endPoint y: 89, distance: 91.3
click at [616, 89] on div "Outgoing call - (Angel One)" at bounding box center [533, 84] width 393 height 23
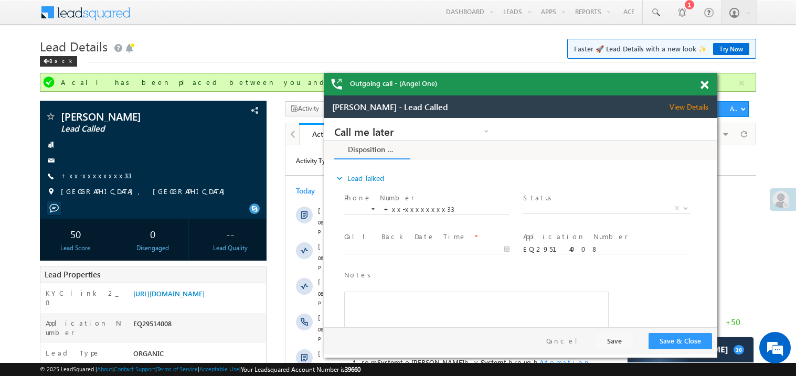
click at [704, 85] on span at bounding box center [704, 85] width 8 height 9
